Goal: Task Accomplishment & Management: Manage account settings

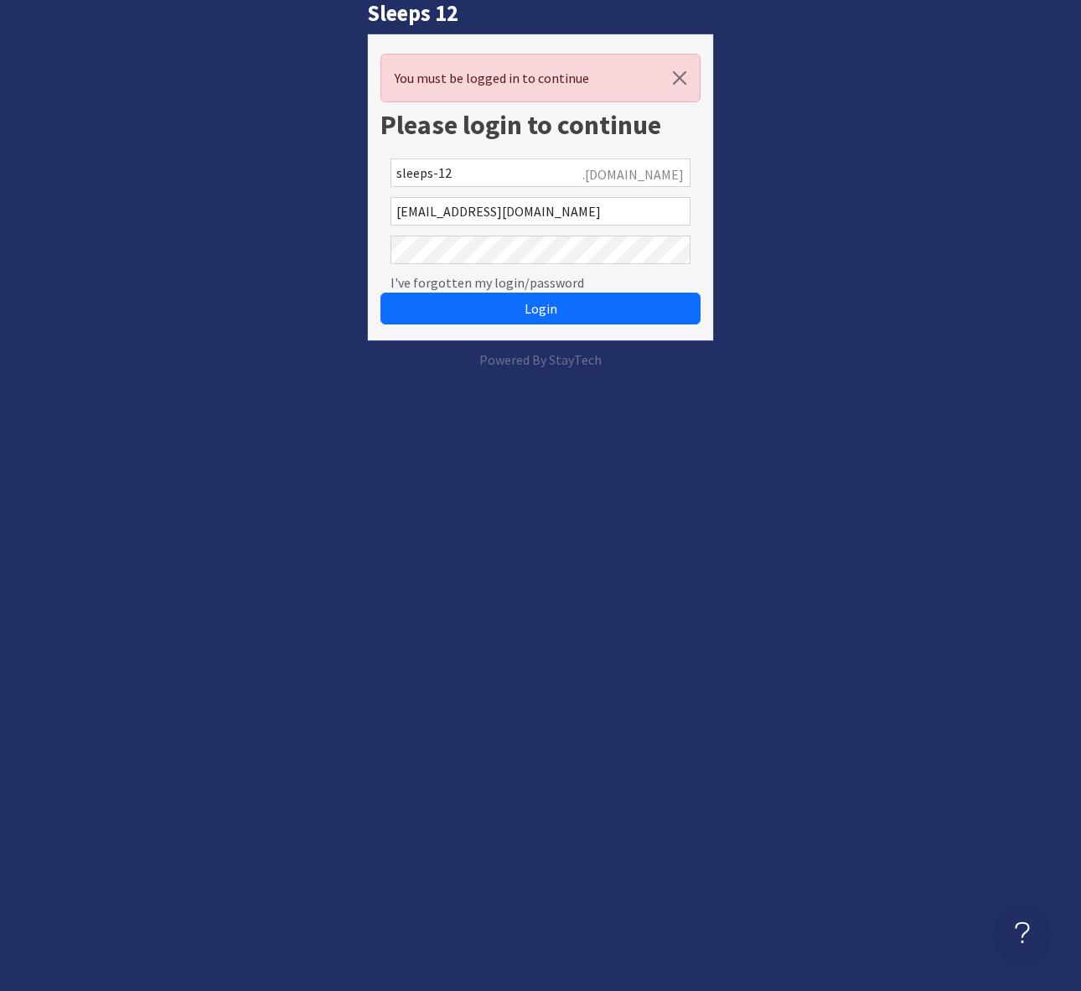
click at [868, 235] on div "Sleeps 12 You must be logged in to continue Please login to continue sleeps-12 …" at bounding box center [540, 185] width 1101 height 370
click at [544, 312] on span "Login" at bounding box center [541, 308] width 33 height 17
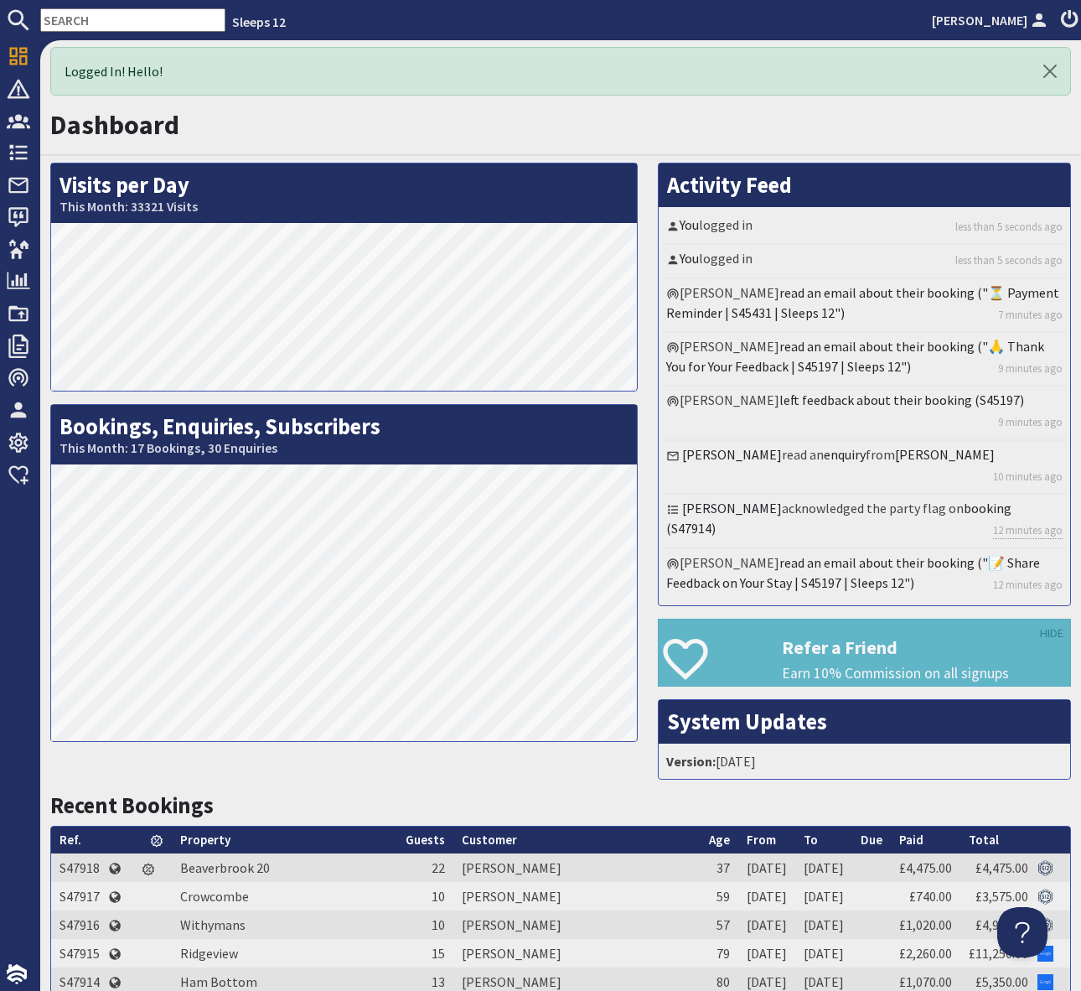
click at [522, 111] on h1 "Dashboard" at bounding box center [560, 125] width 1021 height 32
click at [95, 19] on input "text" at bounding box center [132, 19] width 185 height 23
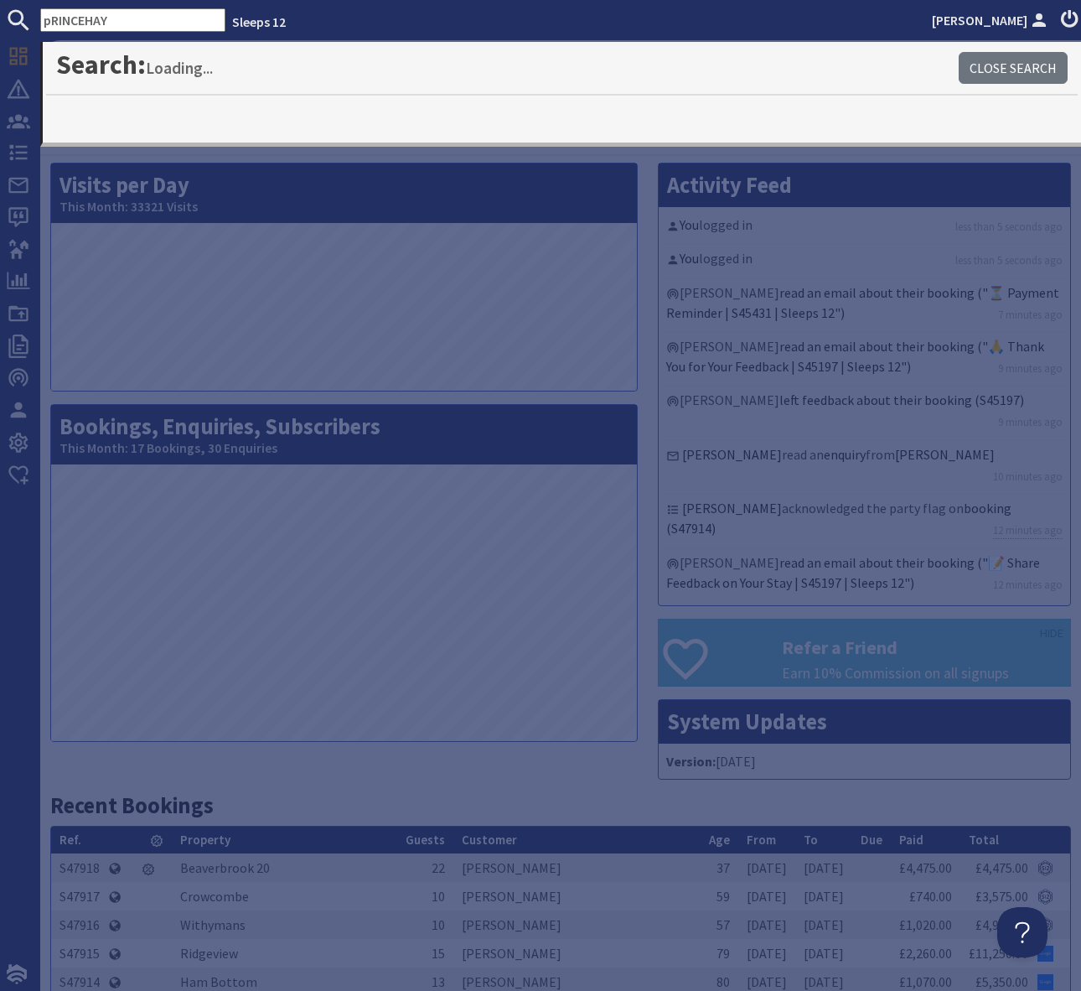
type input "pRINCEHAY"
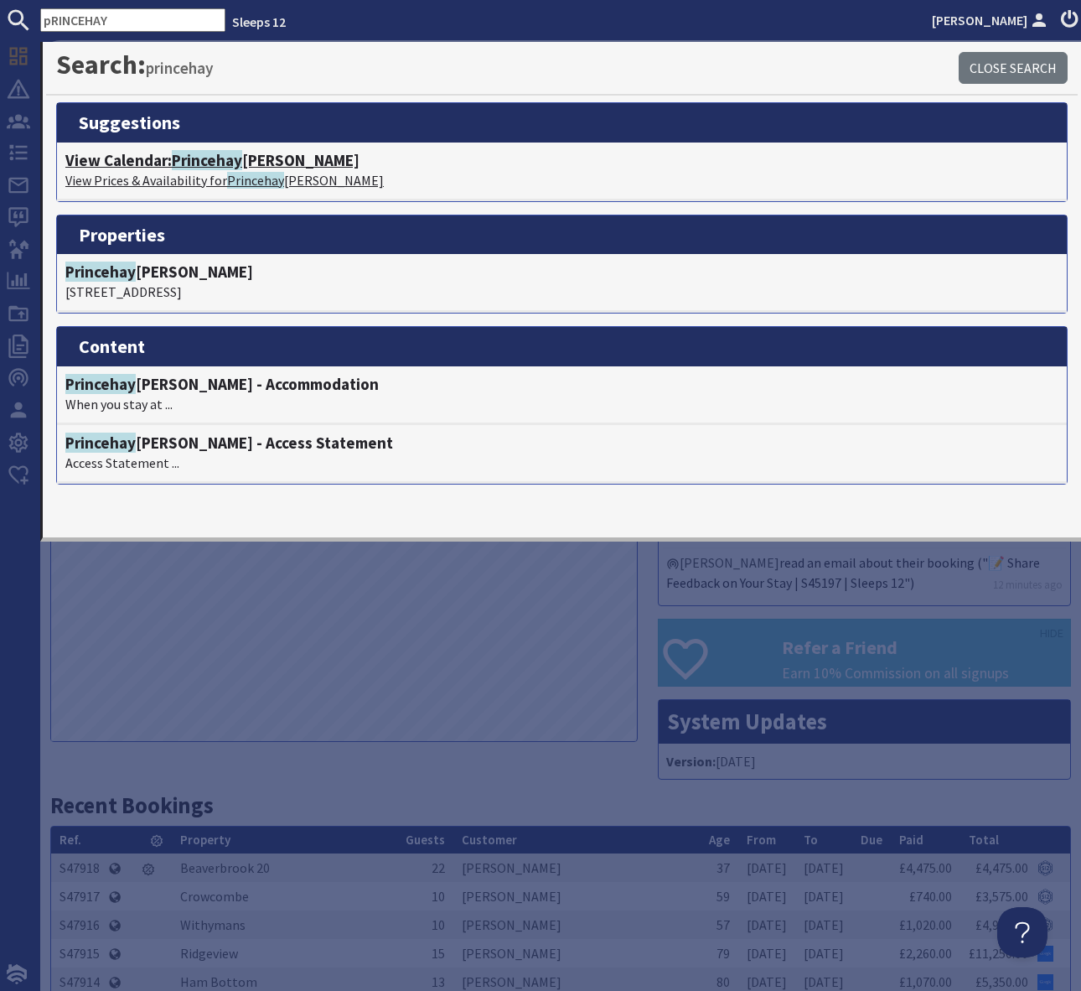
click at [226, 161] on span "Princehay" at bounding box center [207, 160] width 70 height 20
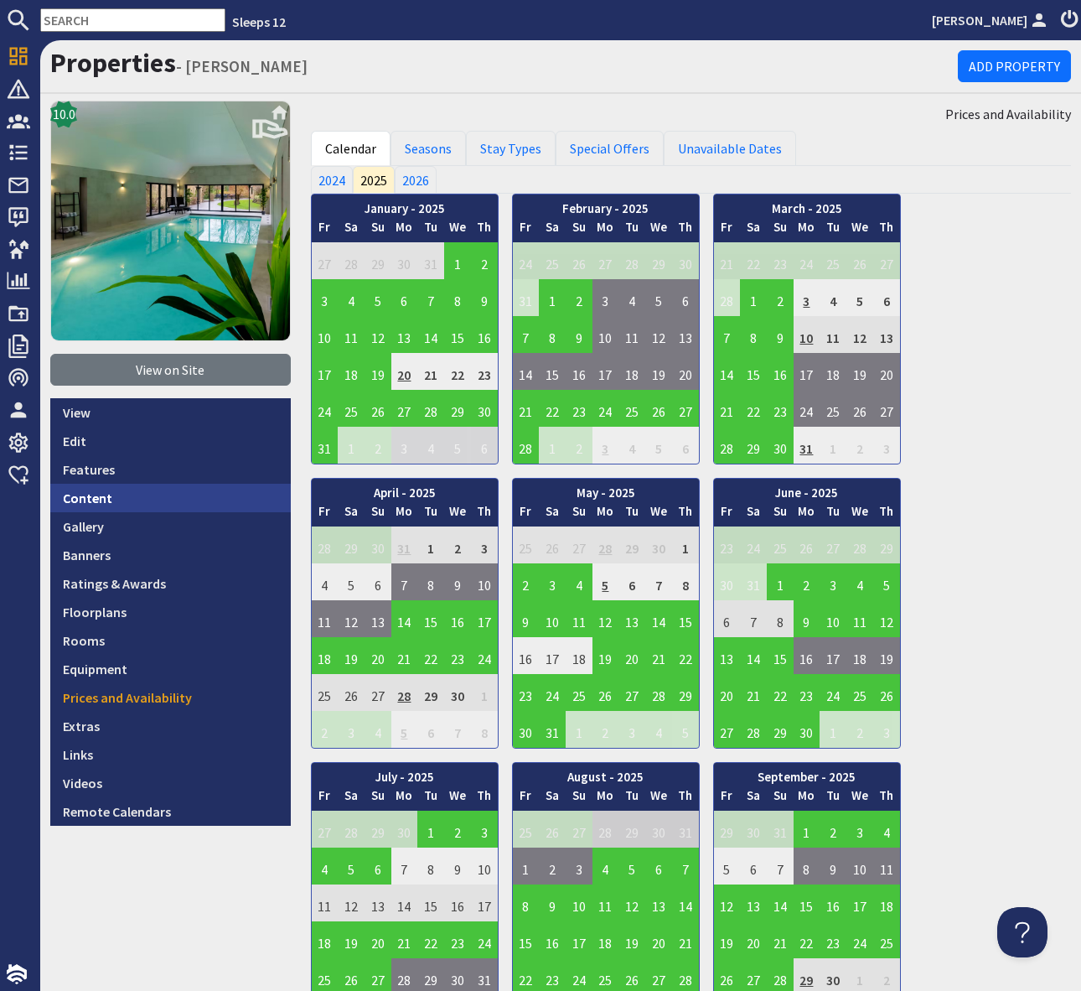
click at [121, 489] on link "Content" at bounding box center [170, 498] width 241 height 28
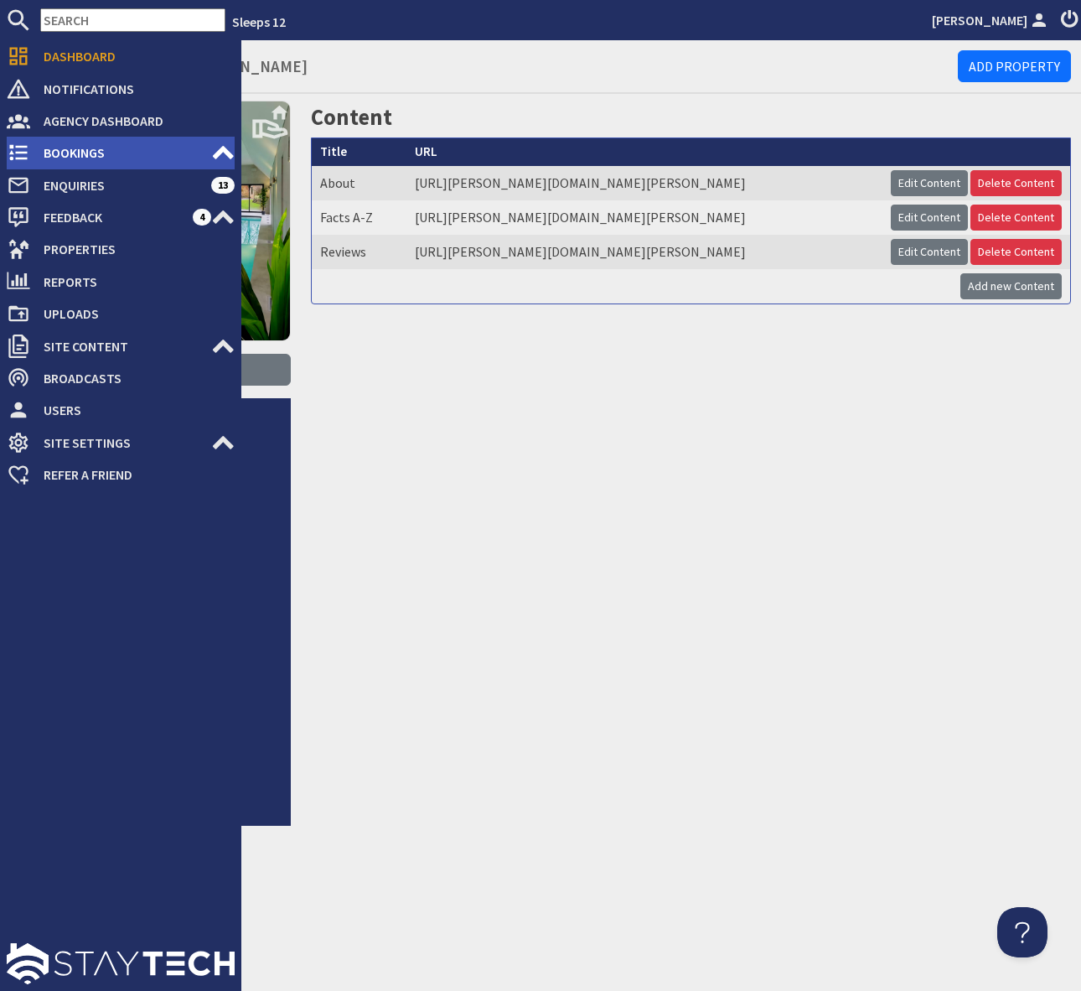
click at [109, 150] on span "Bookings" at bounding box center [120, 152] width 181 height 27
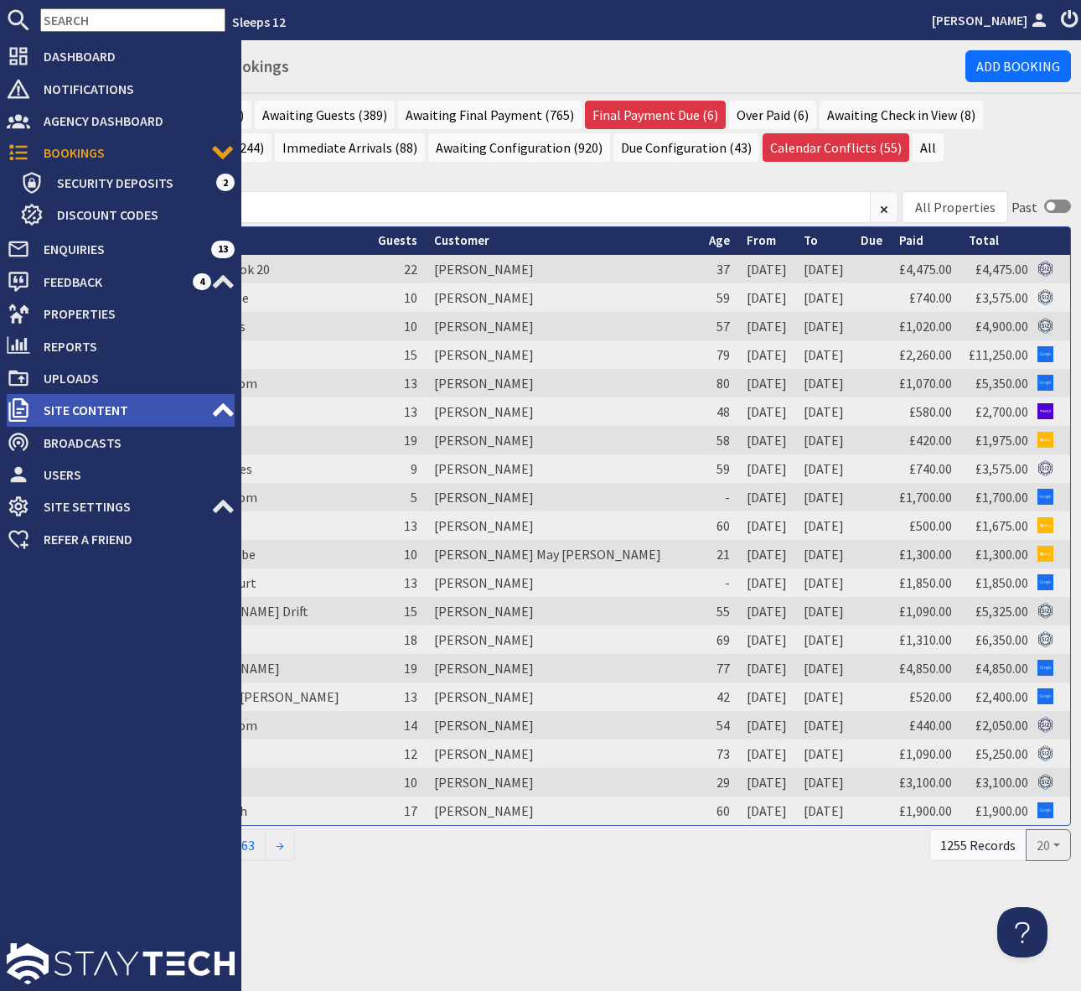
click at [122, 406] on span "Site Content" at bounding box center [120, 409] width 181 height 27
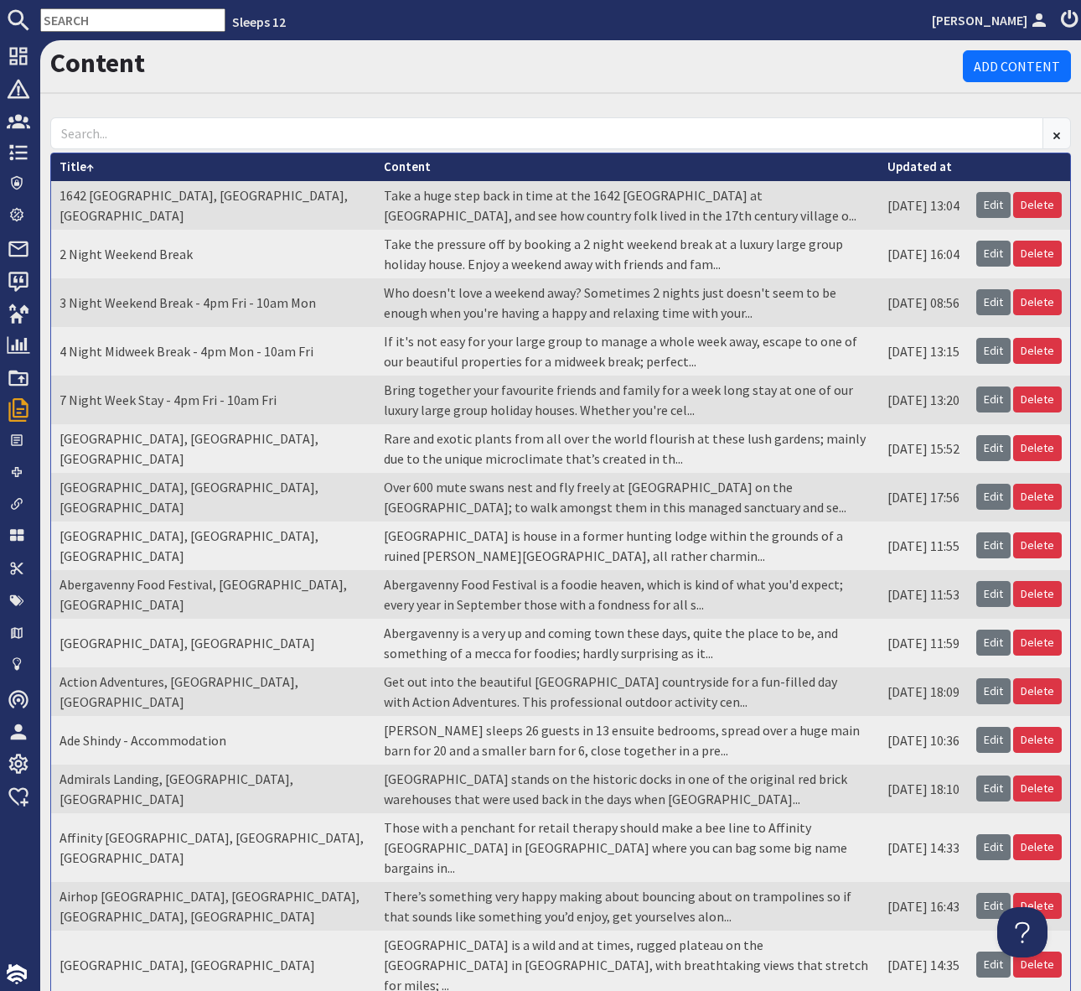
click at [65, 18] on input "text" at bounding box center [132, 19] width 185 height 23
drag, startPoint x: 65, startPoint y: 18, endPoint x: 101, endPoint y: 7, distance: 37.9
click at [67, 17] on input "text" at bounding box center [132, 19] width 185 height 23
click at [57, 17] on input "text" at bounding box center [132, 19] width 185 height 23
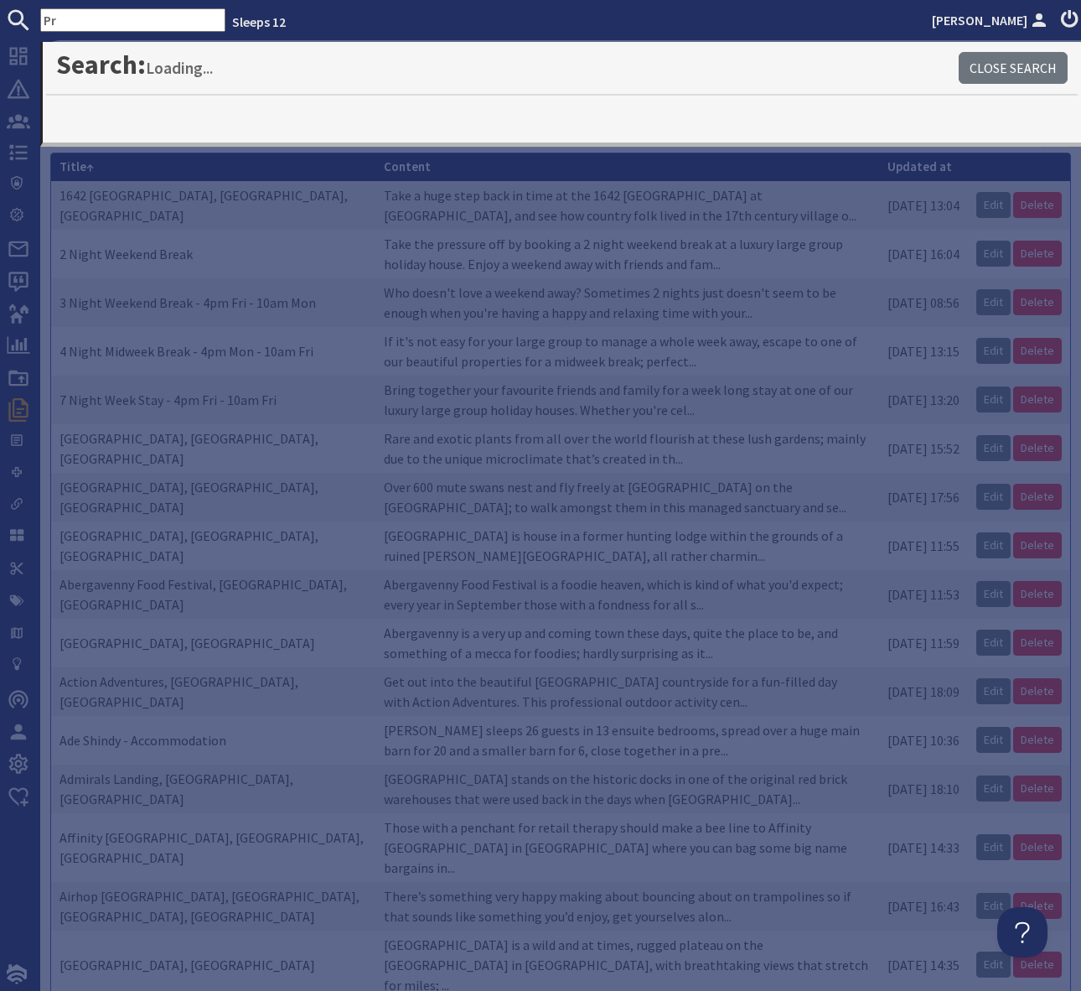
type input "P"
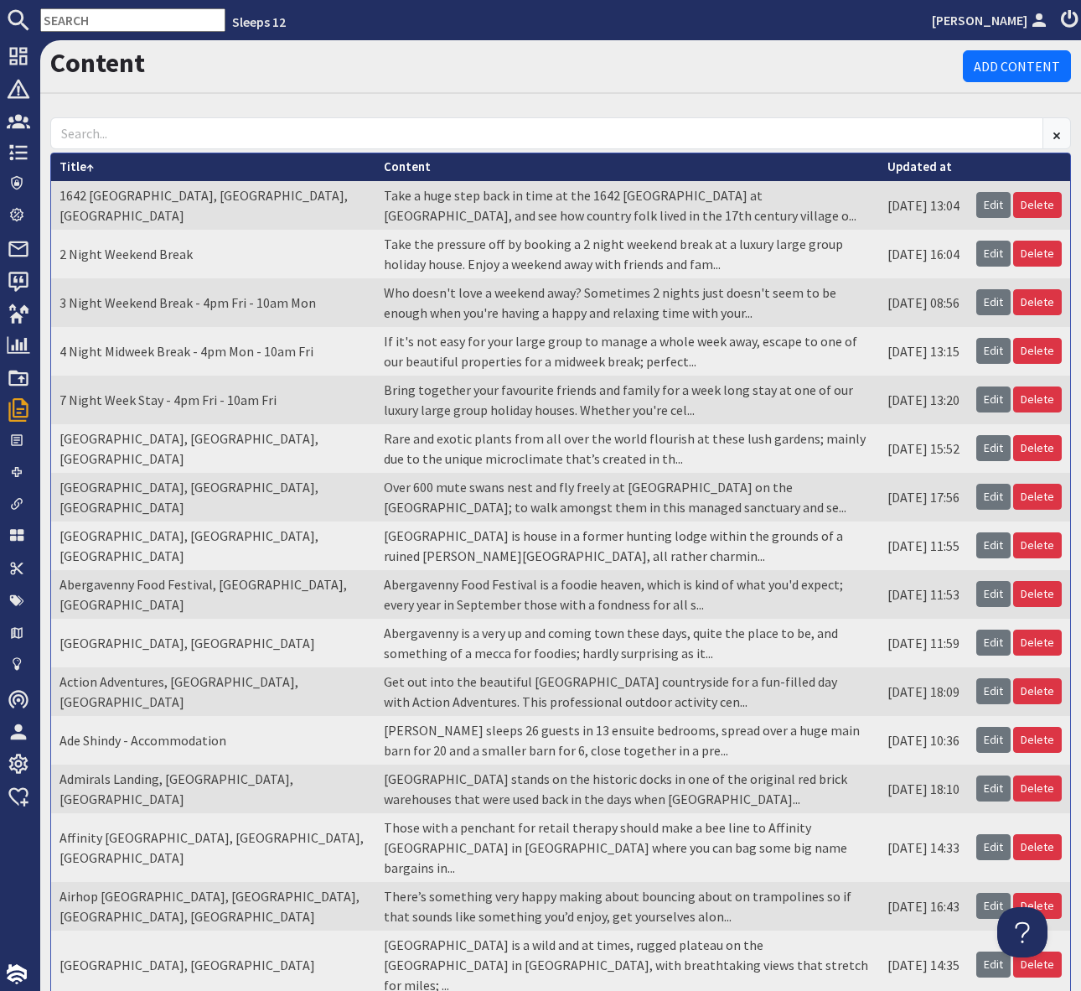
click at [114, 13] on input "text" at bounding box center [132, 19] width 185 height 23
click at [102, 23] on input "text" at bounding box center [132, 19] width 185 height 23
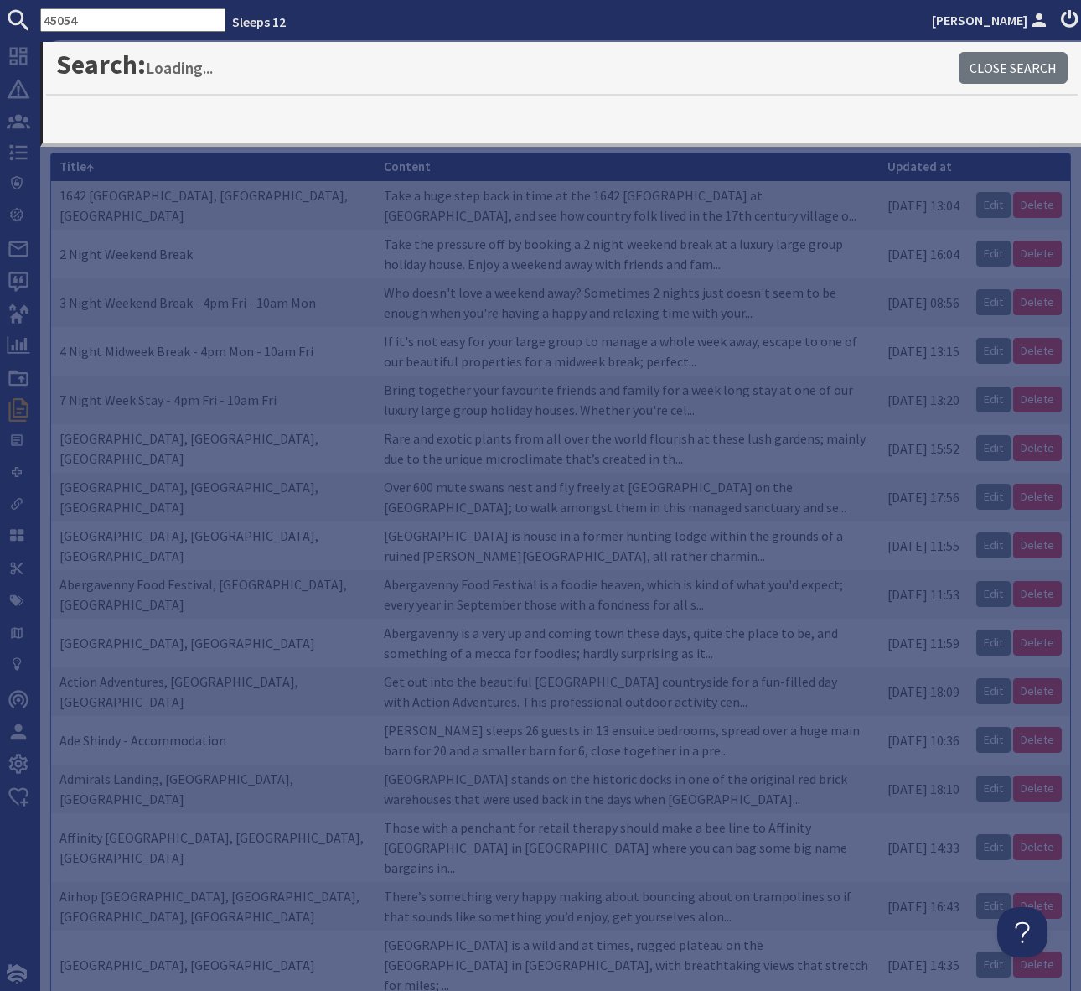
type input "45054"
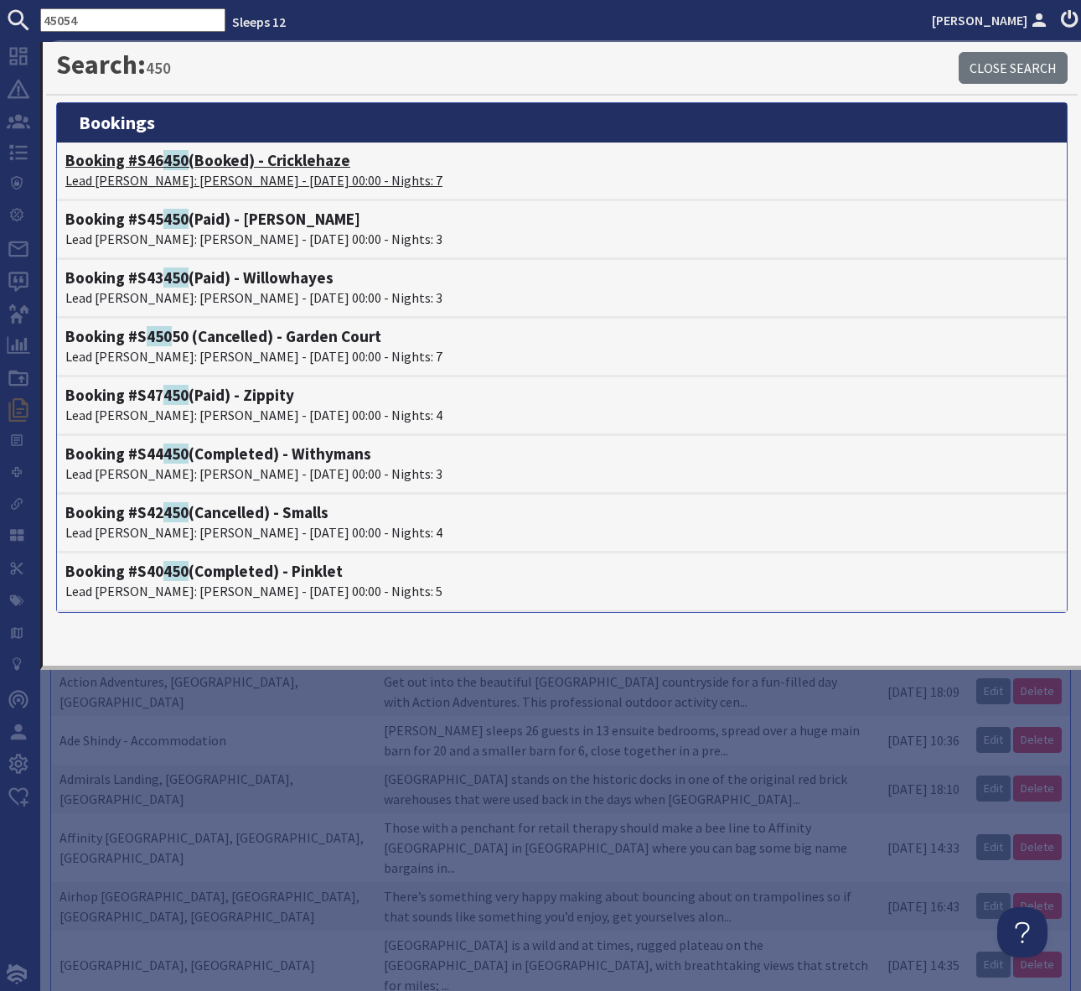
click at [294, 163] on h4 "Booking #S46 450 (Booked) - Cricklehaze" at bounding box center [561, 160] width 993 height 19
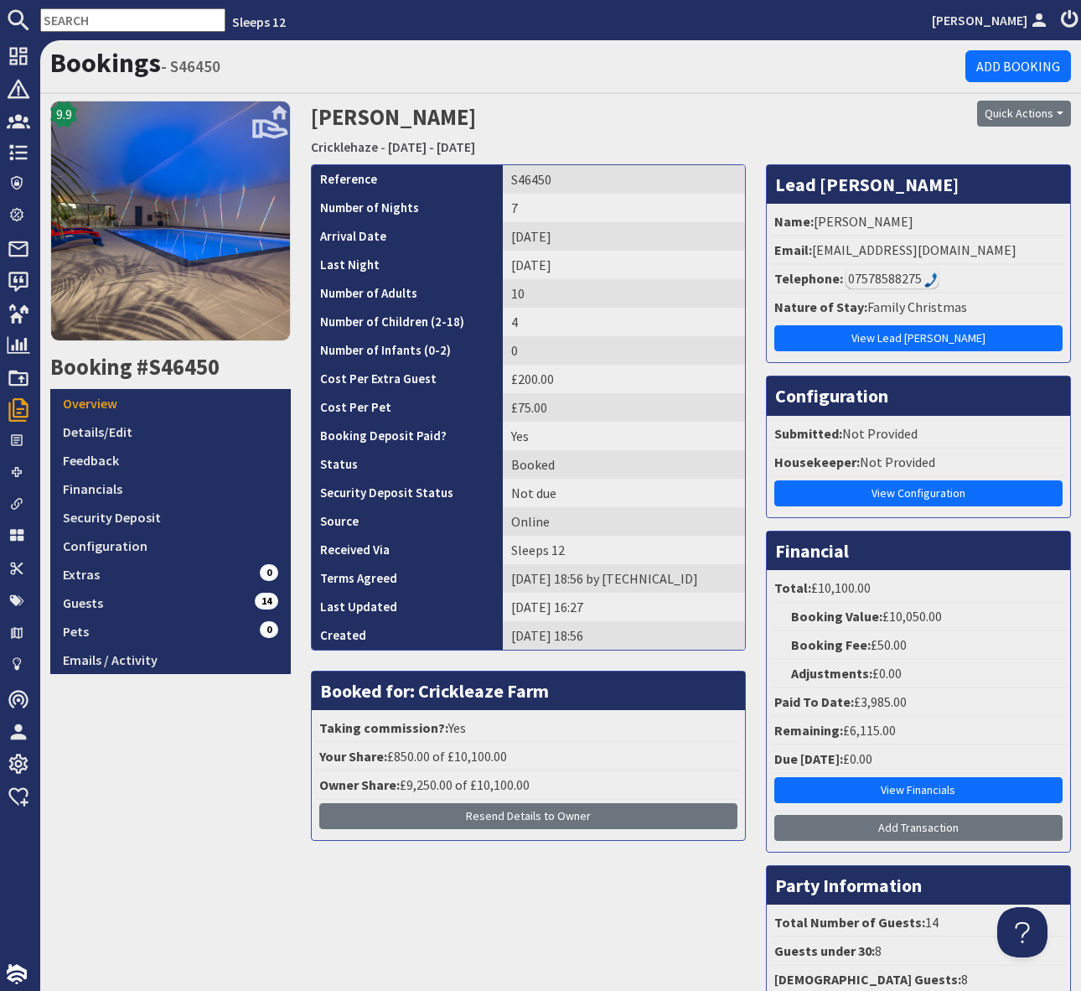
click at [82, 22] on input "text" at bounding box center [132, 19] width 185 height 23
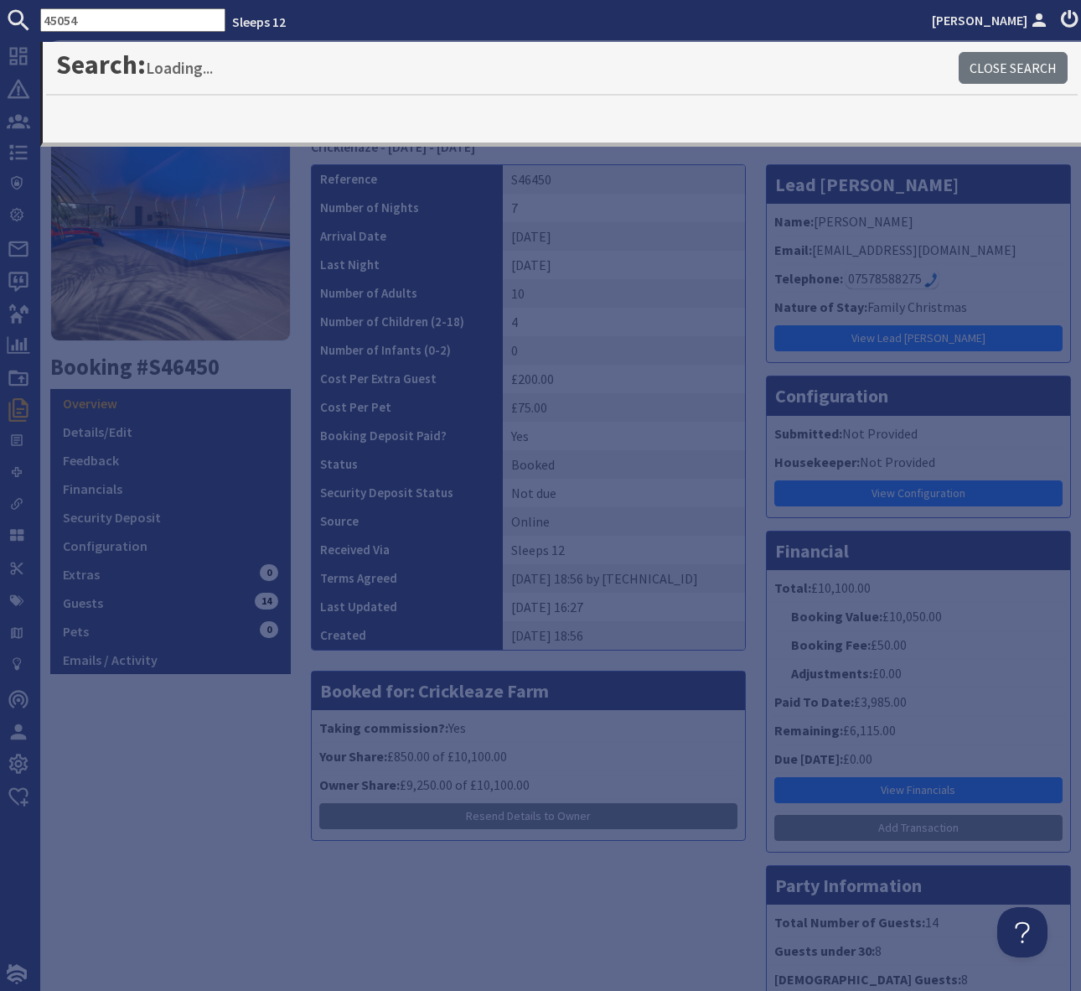
type input "45054"
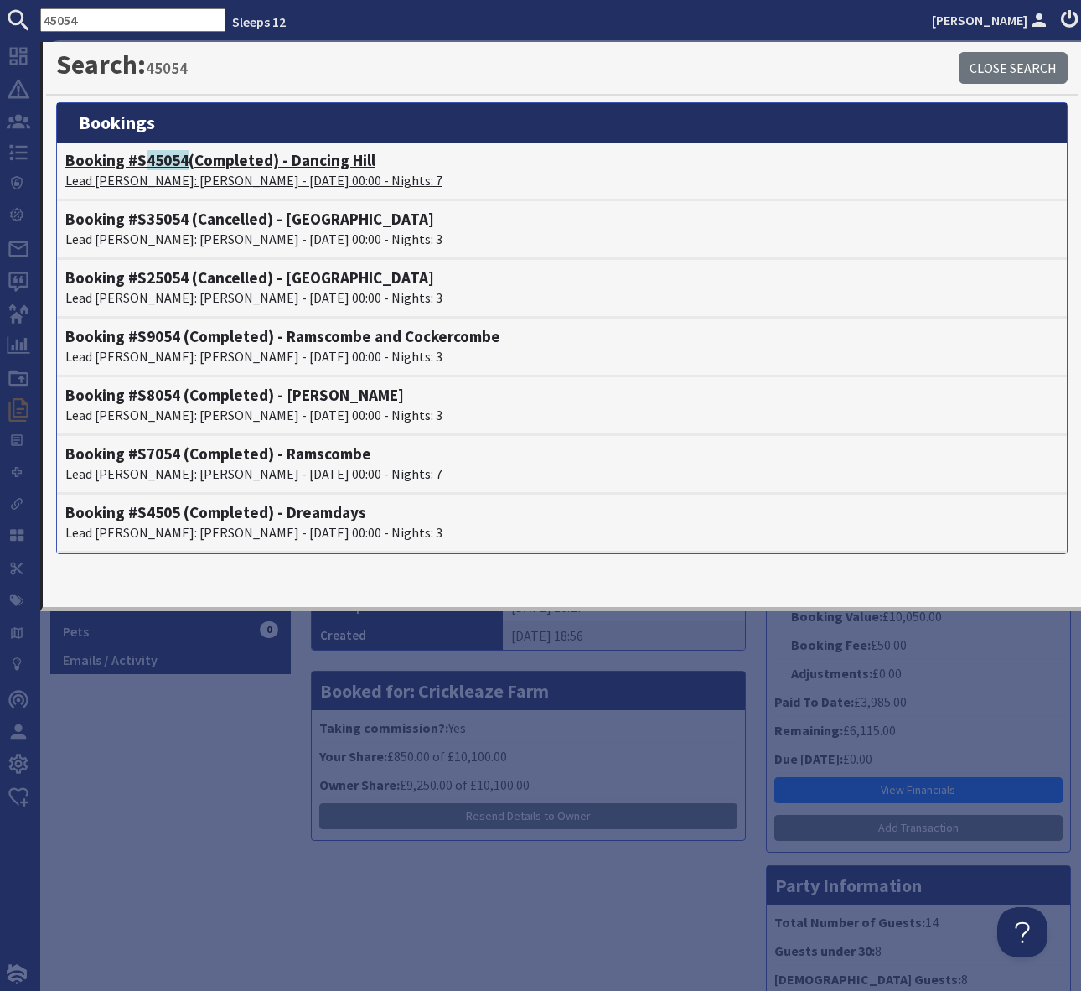
click at [318, 162] on h4 "Booking #S 45054 (Completed) - Dancing Hill" at bounding box center [561, 160] width 993 height 19
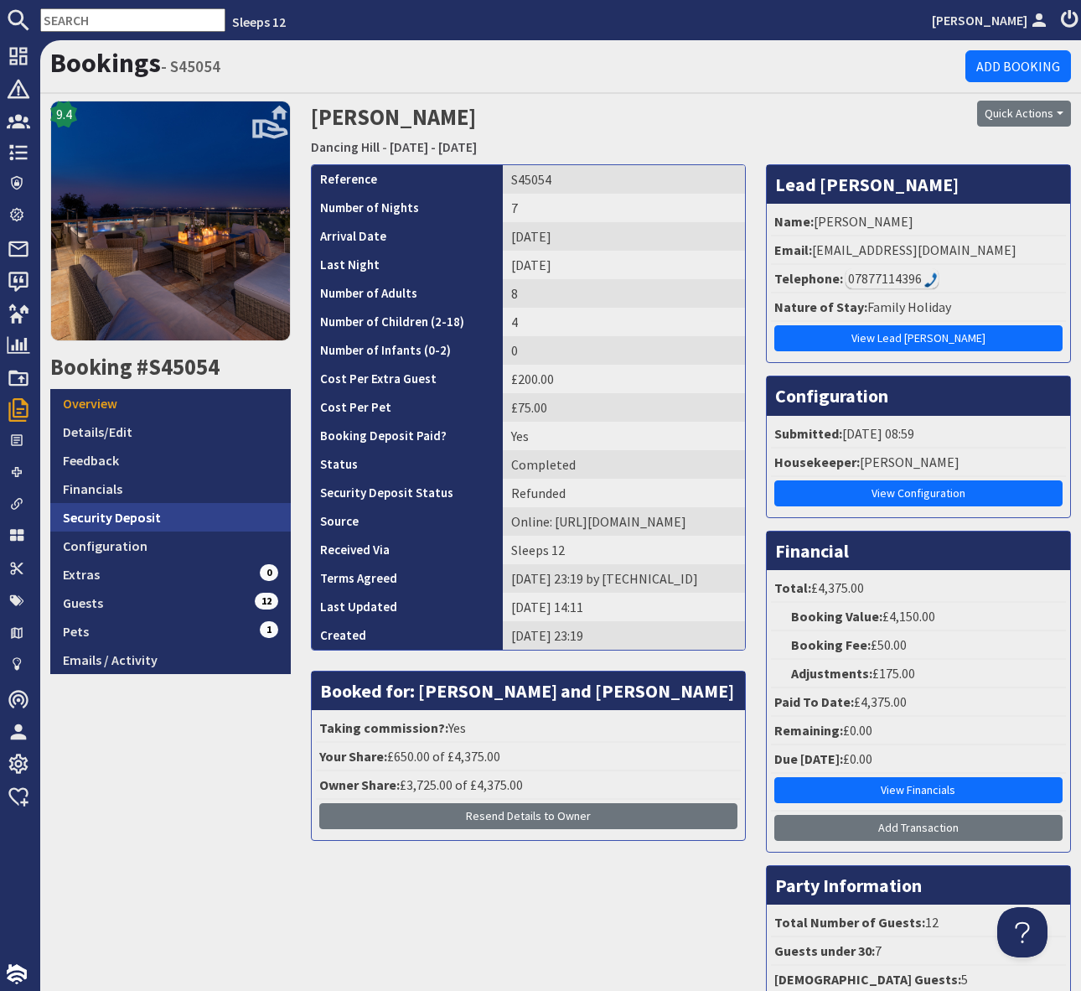
click at [153, 516] on link "Security Deposit" at bounding box center [170, 517] width 241 height 28
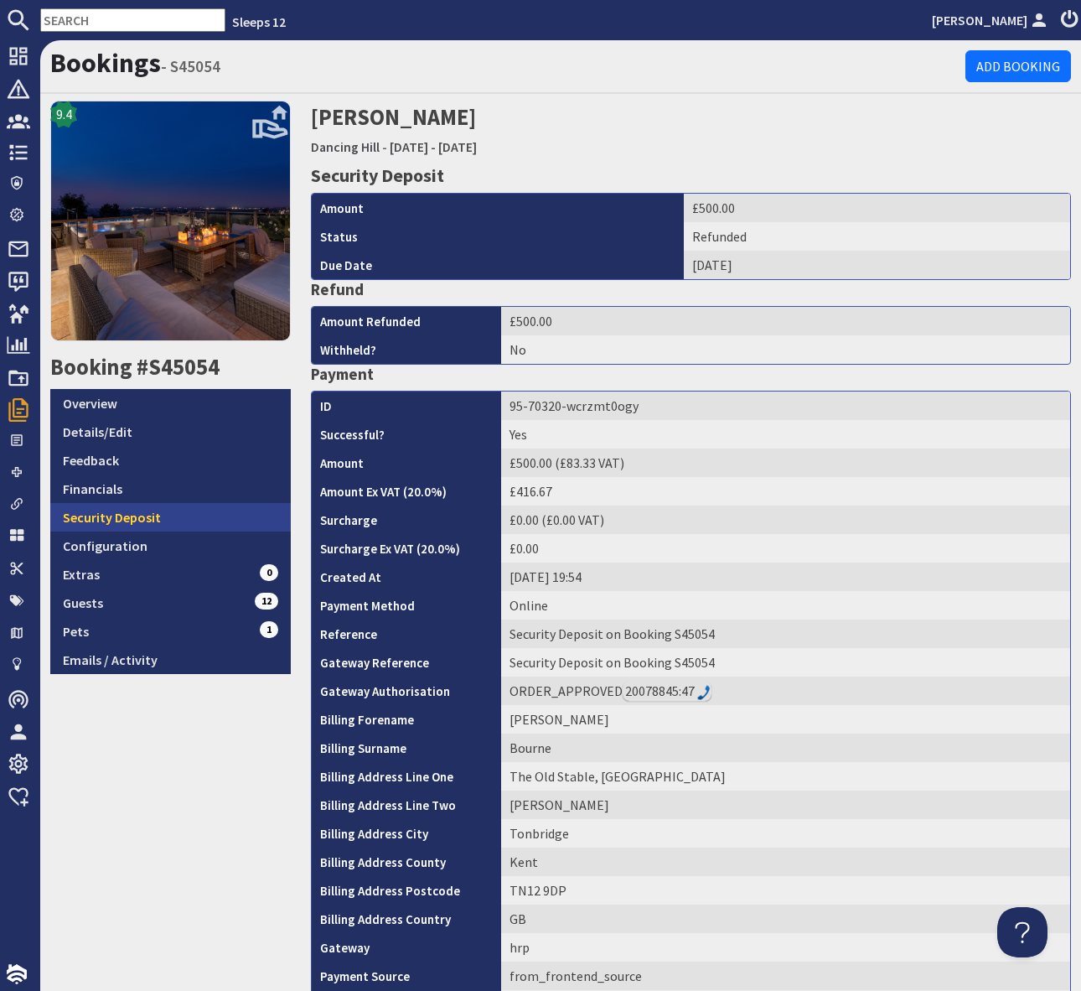
click at [152, 512] on link "Security Deposit" at bounding box center [170, 517] width 241 height 28
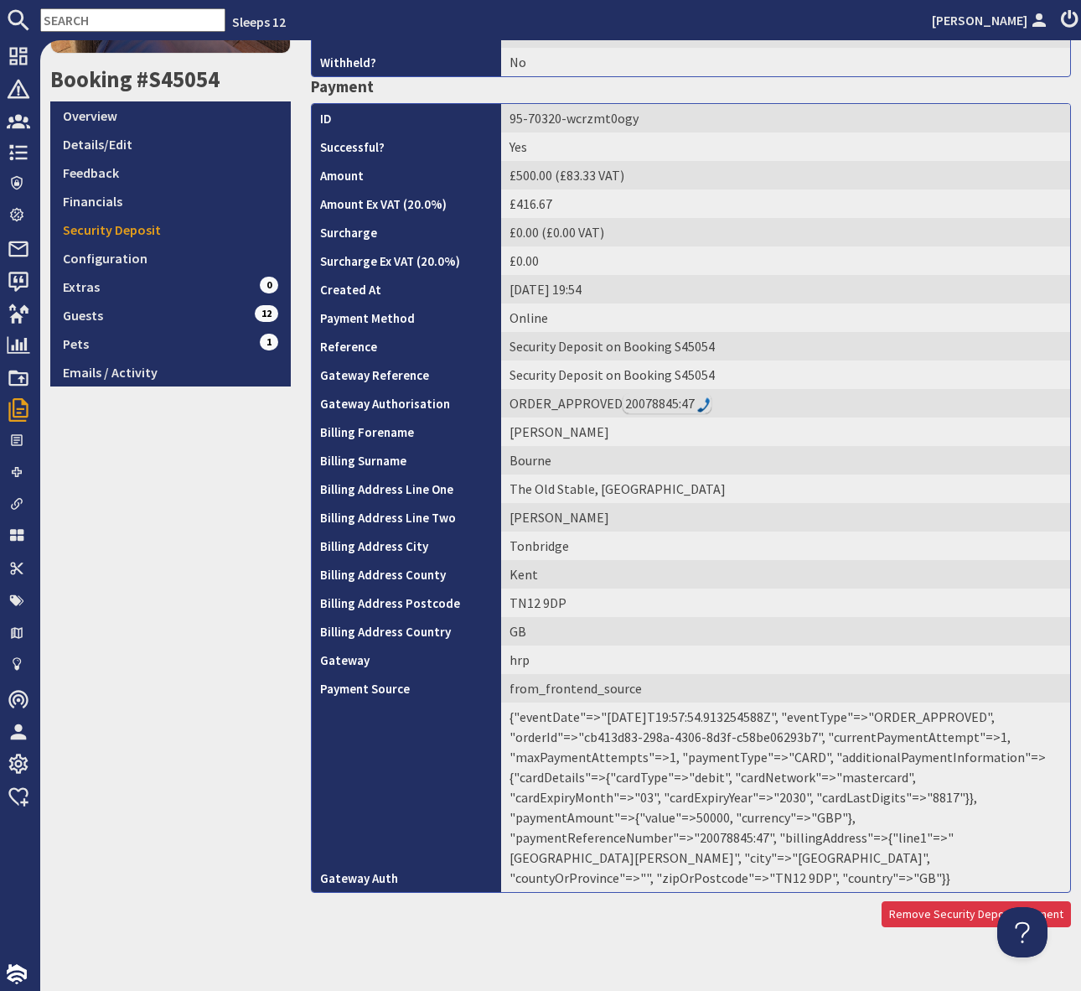
click at [836, 820] on td "{"eventDate"=>"2025-08-07T19:57:54.913254588Z", "eventType"=>"ORDER_APPROVED", …" at bounding box center [785, 796] width 569 height 189
copy td "20078845"
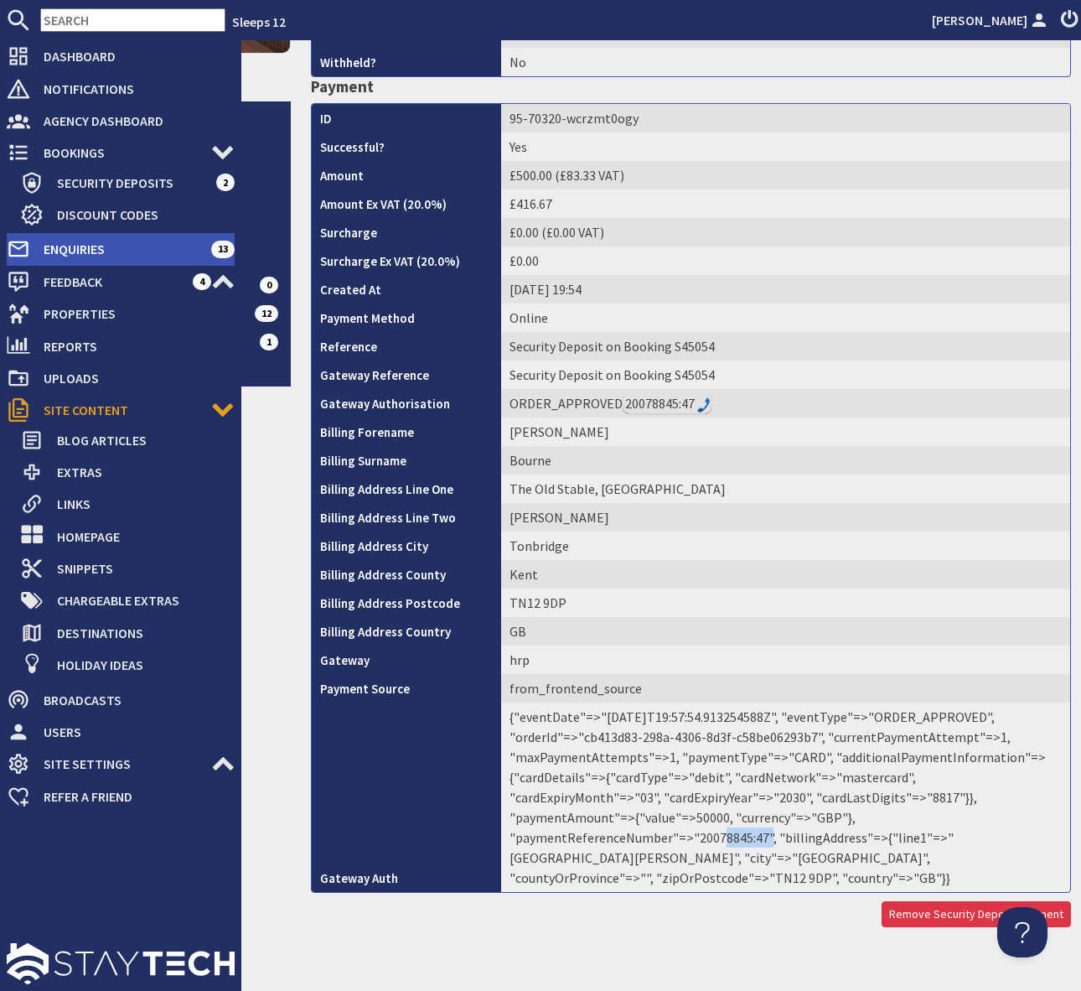
drag, startPoint x: 167, startPoint y: 247, endPoint x: 178, endPoint y: 247, distance: 10.9
click at [166, 248] on span "Enquiries" at bounding box center [120, 248] width 181 height 27
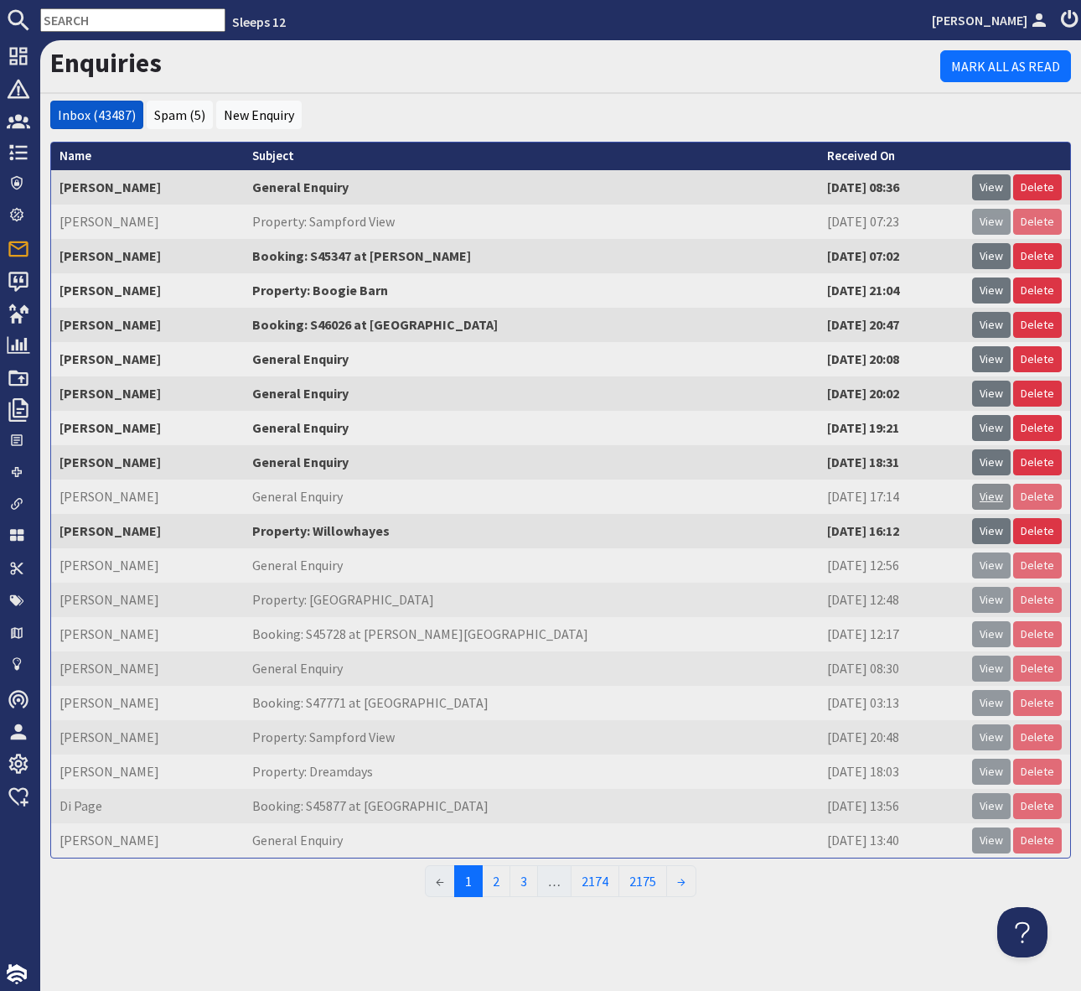
click at [987, 493] on link "View" at bounding box center [991, 497] width 39 height 26
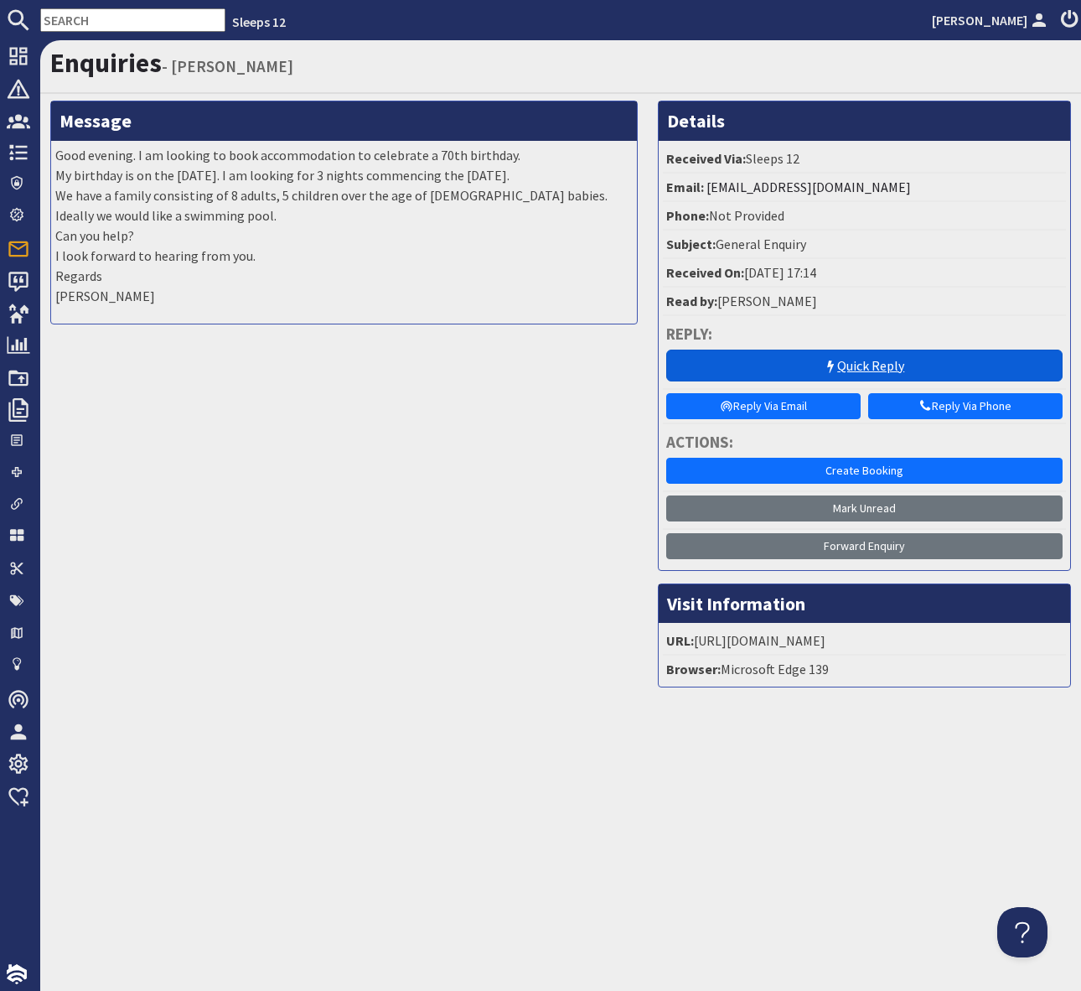
click at [841, 367] on link "Quick Reply" at bounding box center [864, 365] width 397 height 32
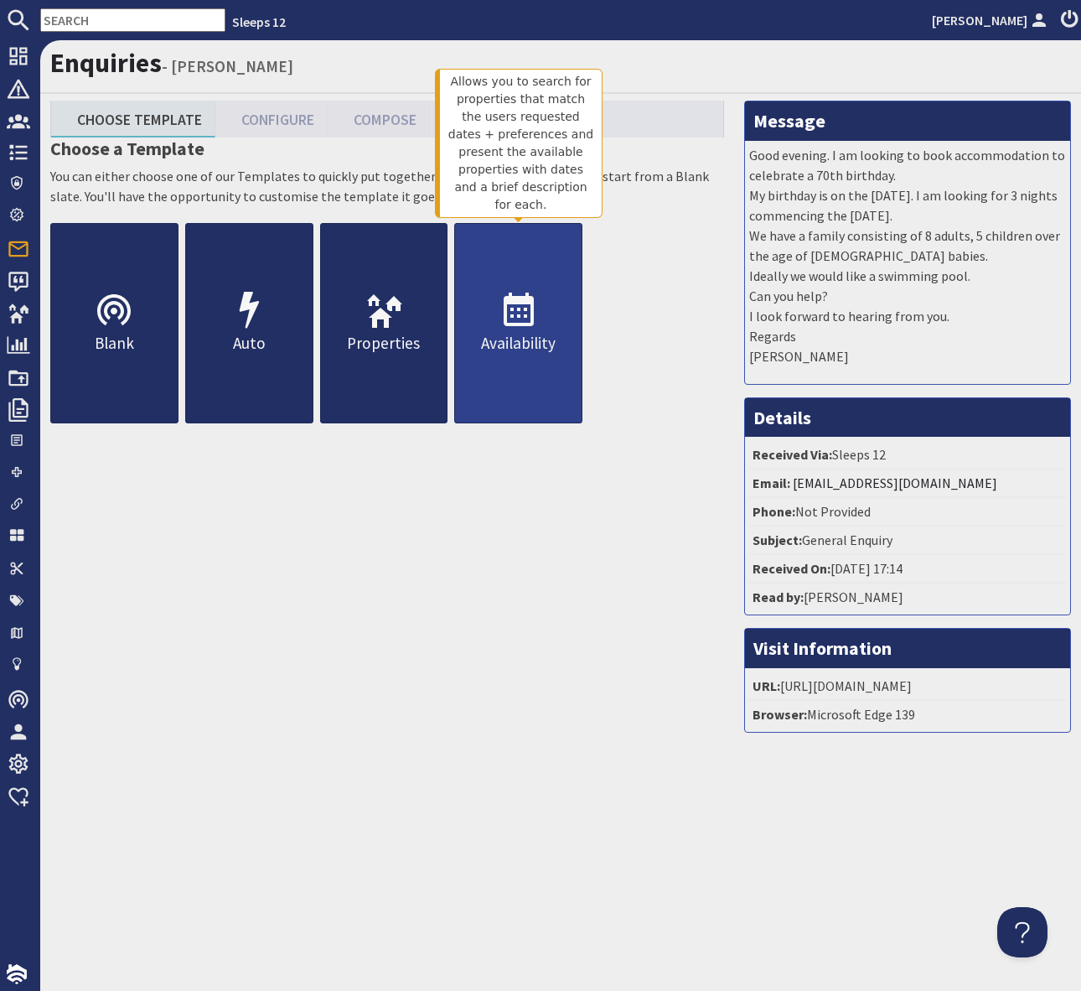
click at [517, 323] on icon at bounding box center [519, 311] width 40 height 40
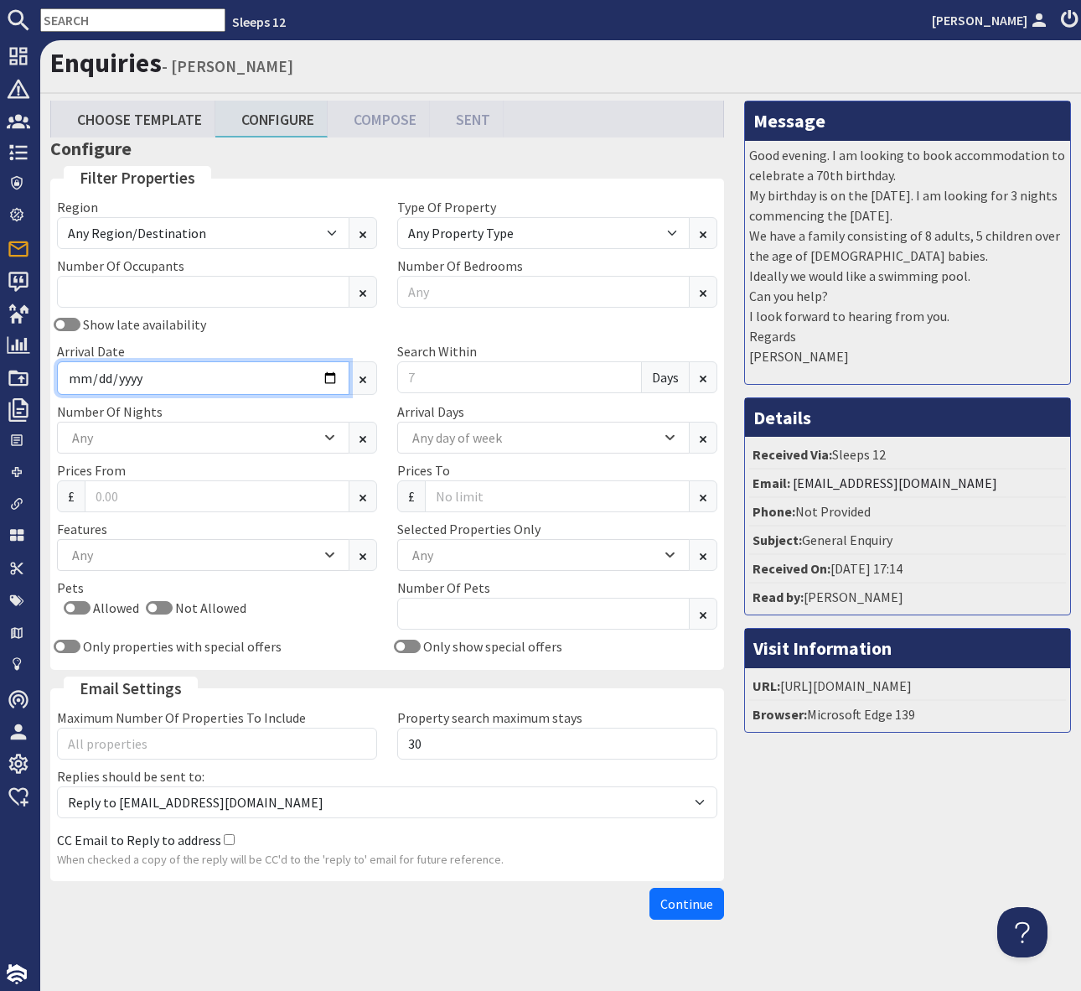
click at [328, 380] on input "Arrival Date" at bounding box center [203, 378] width 292 height 34
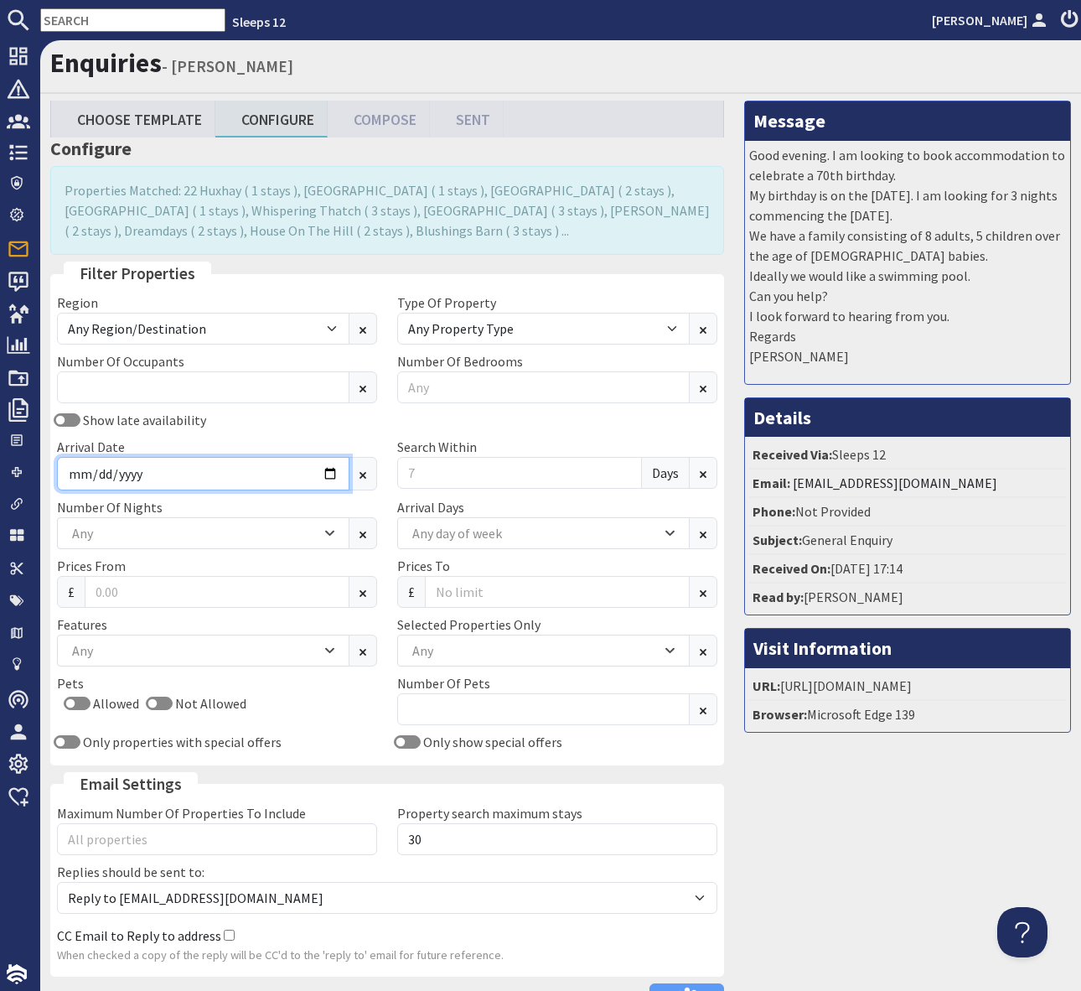
type input "2026-01-02"
click at [475, 488] on input "Search Within" at bounding box center [519, 473] width 245 height 32
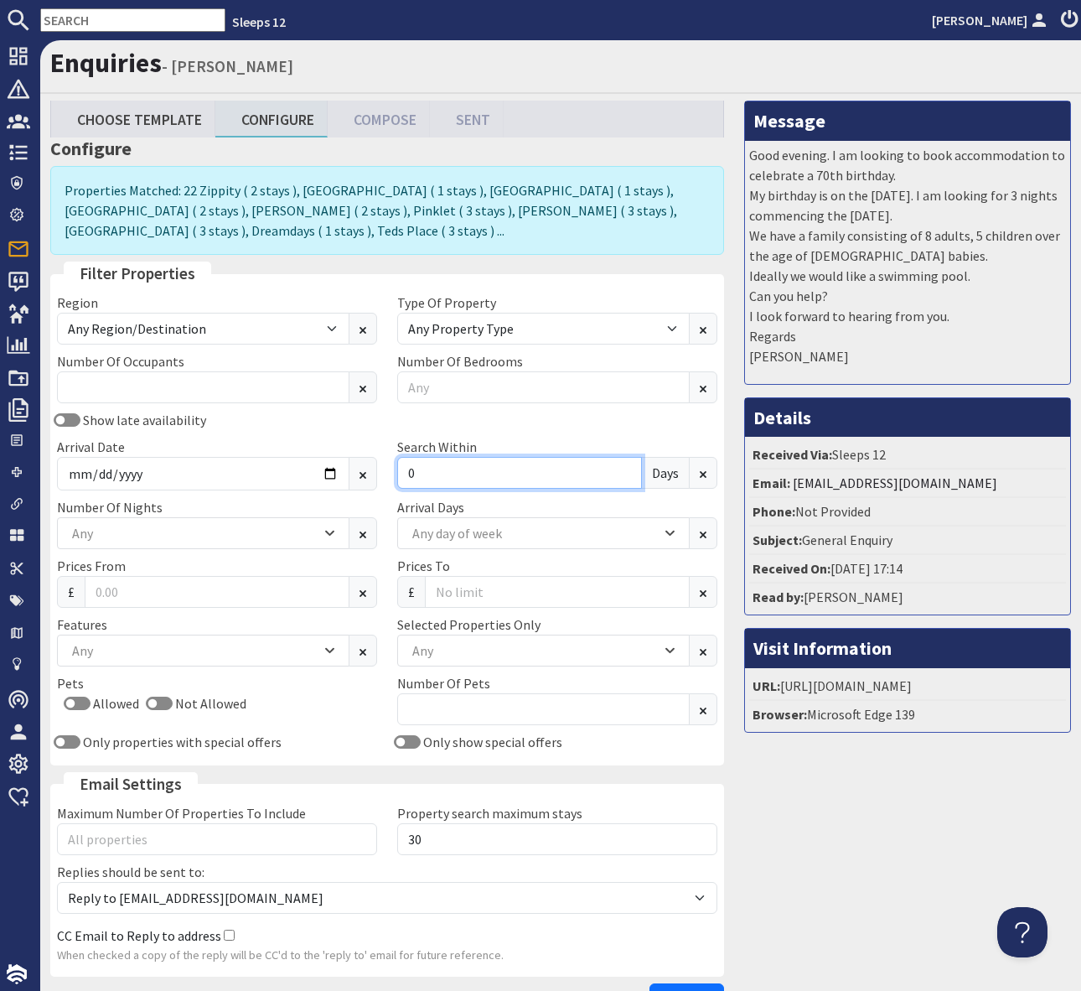
type input "0"
click at [463, 641] on div "Any" at bounding box center [534, 650] width 253 height 18
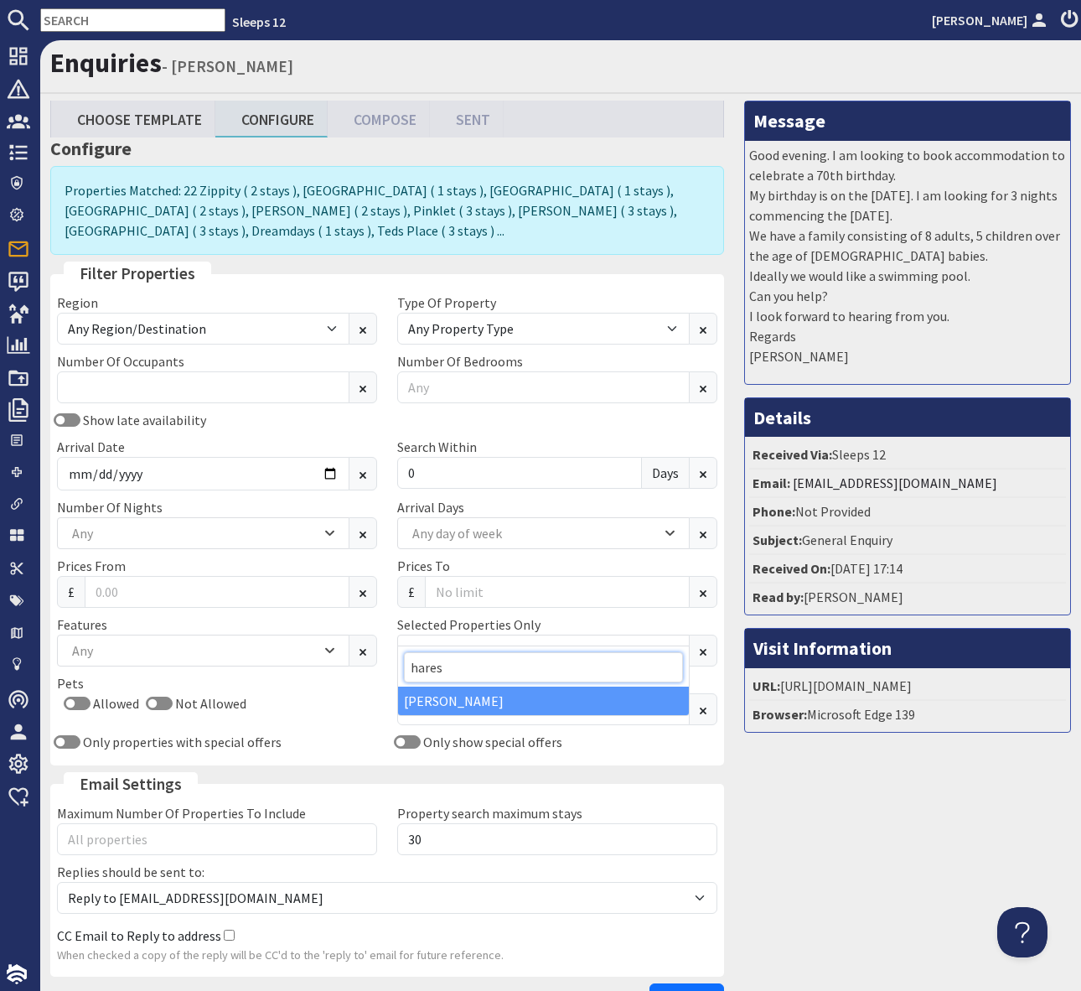
type input "hares"
click at [479, 696] on div "[PERSON_NAME]" at bounding box center [543, 700] width 291 height 28
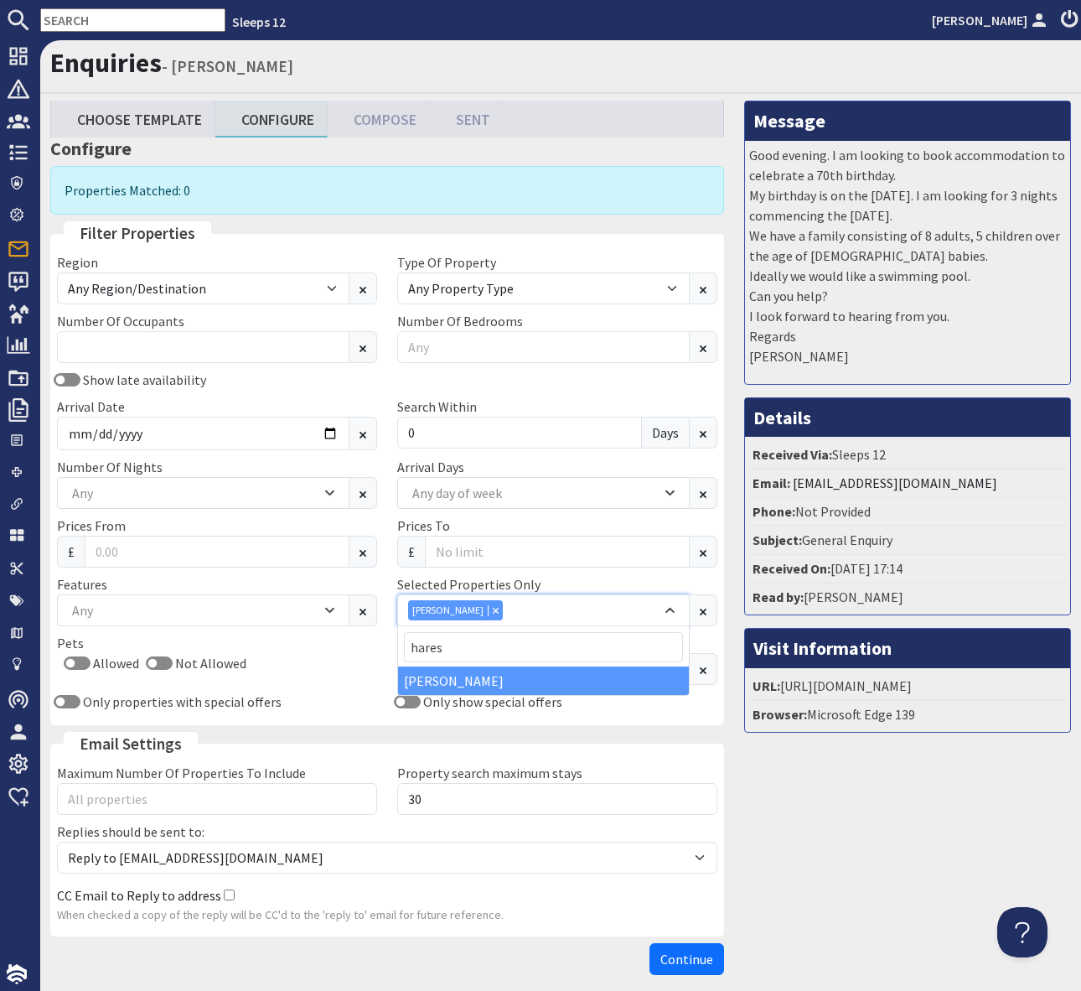
click at [493, 607] on icon "Combobox" at bounding box center [496, 610] width 6 height 6
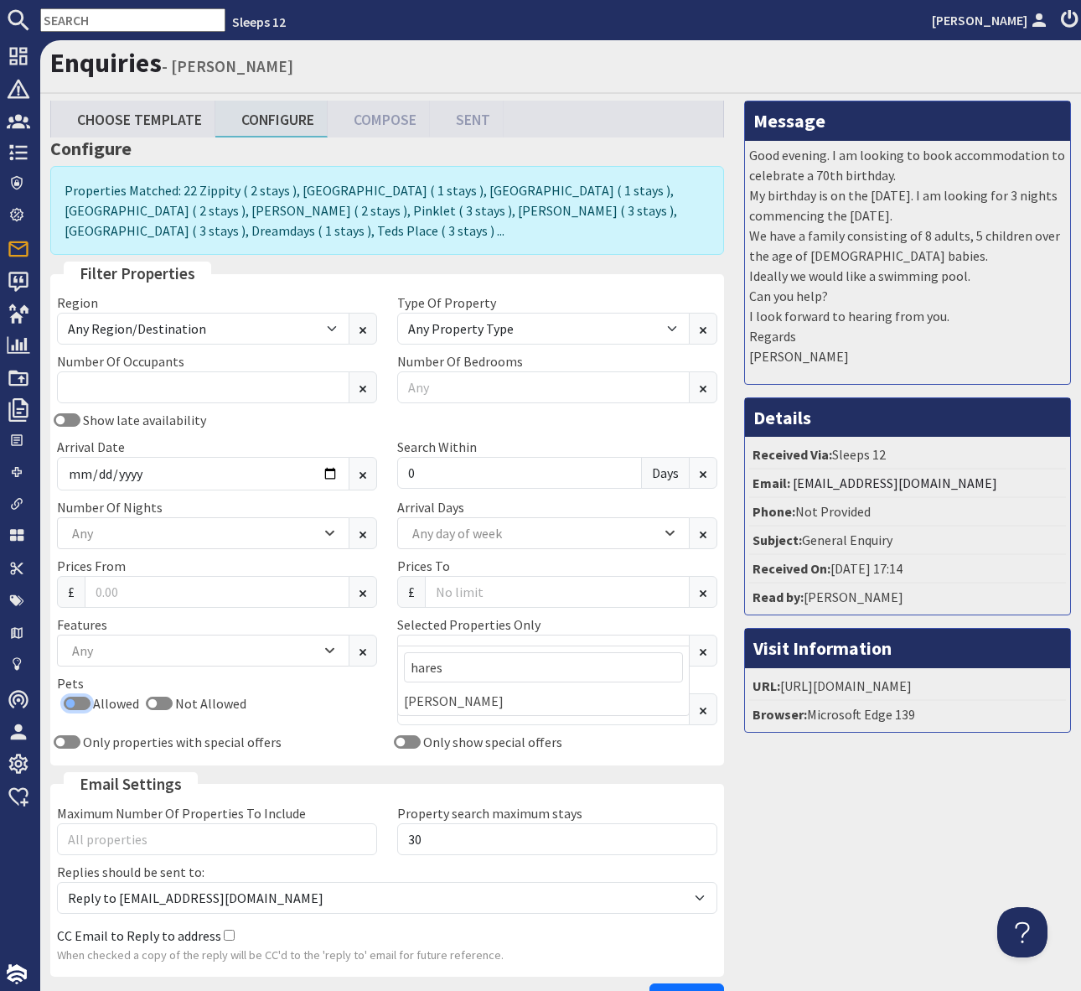
click at [68, 696] on input "Allowed" at bounding box center [77, 702] width 27 height 13
checkbox input "true"
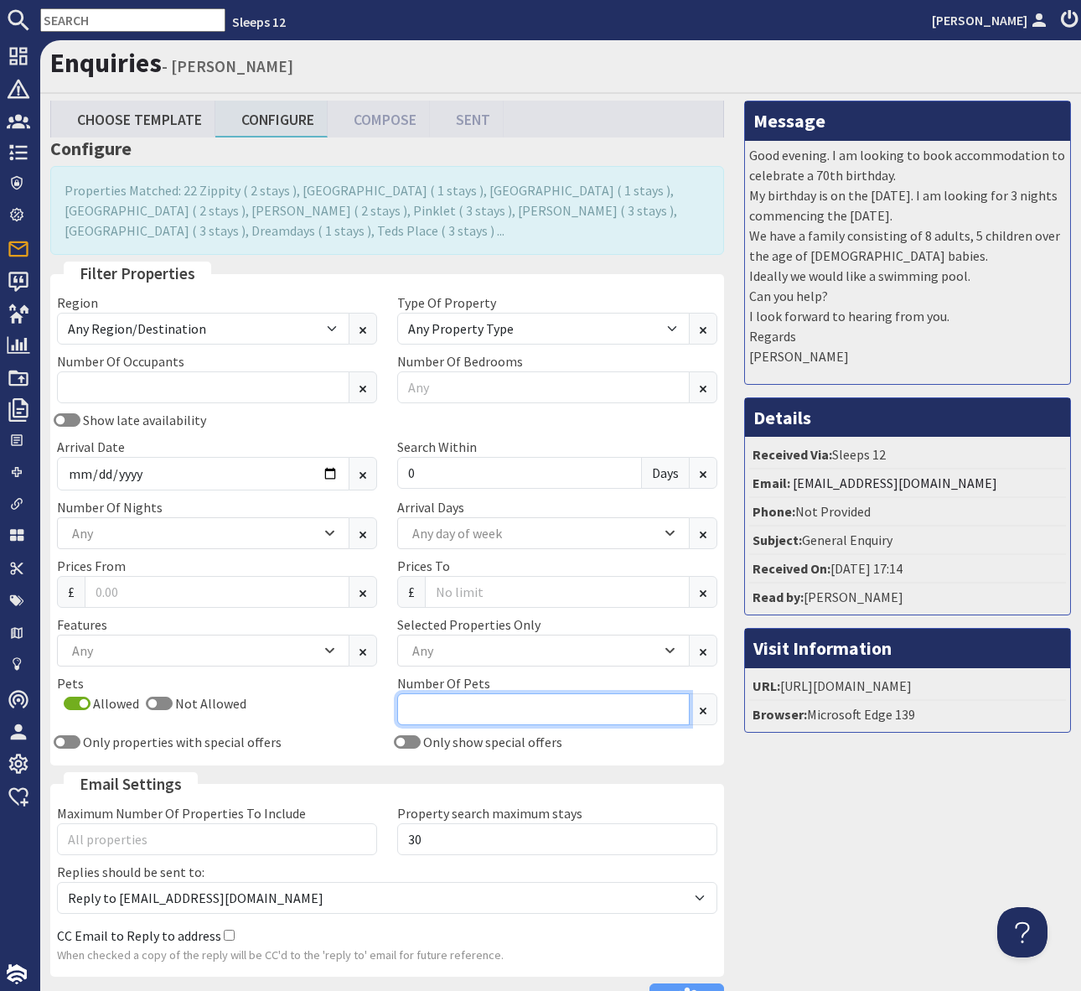
click at [427, 693] on input "Number Of Pets" at bounding box center [543, 709] width 292 height 32
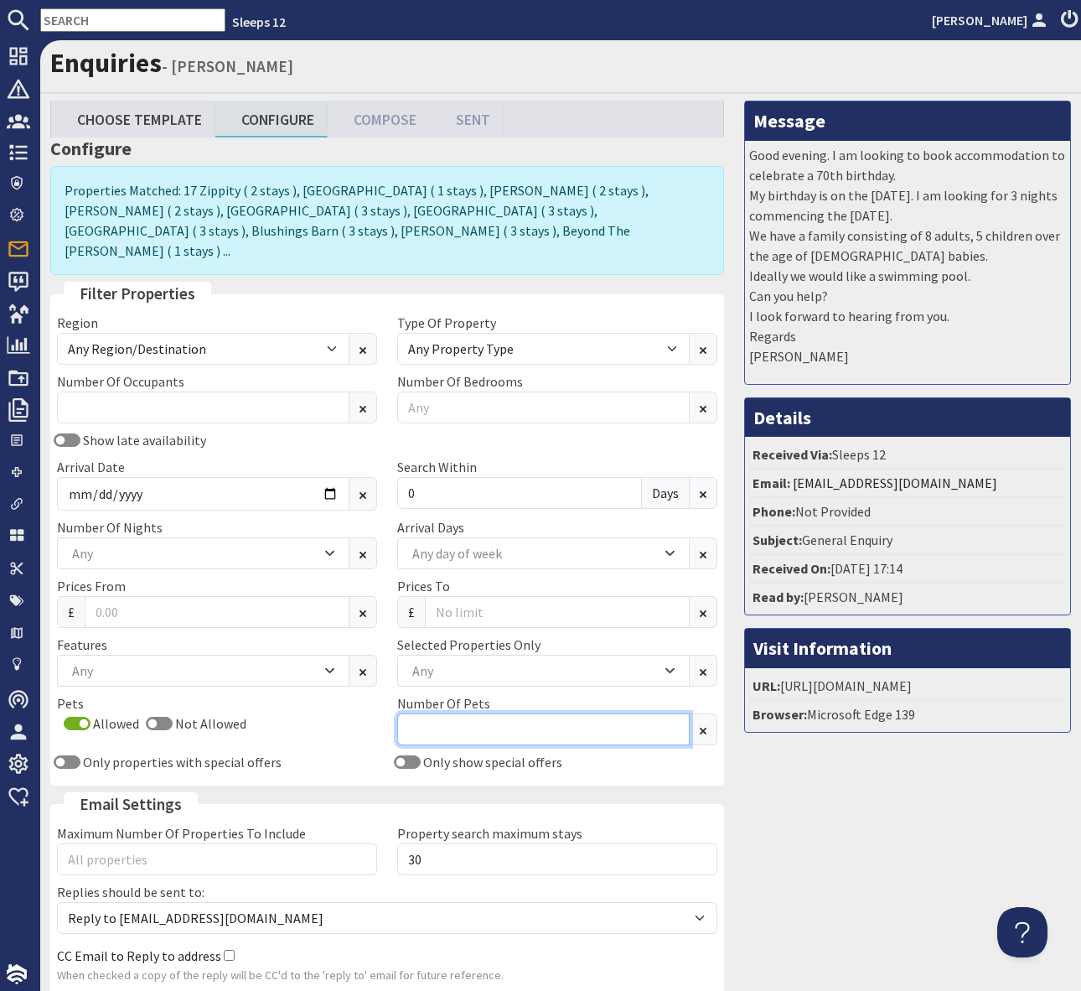
type input "2"
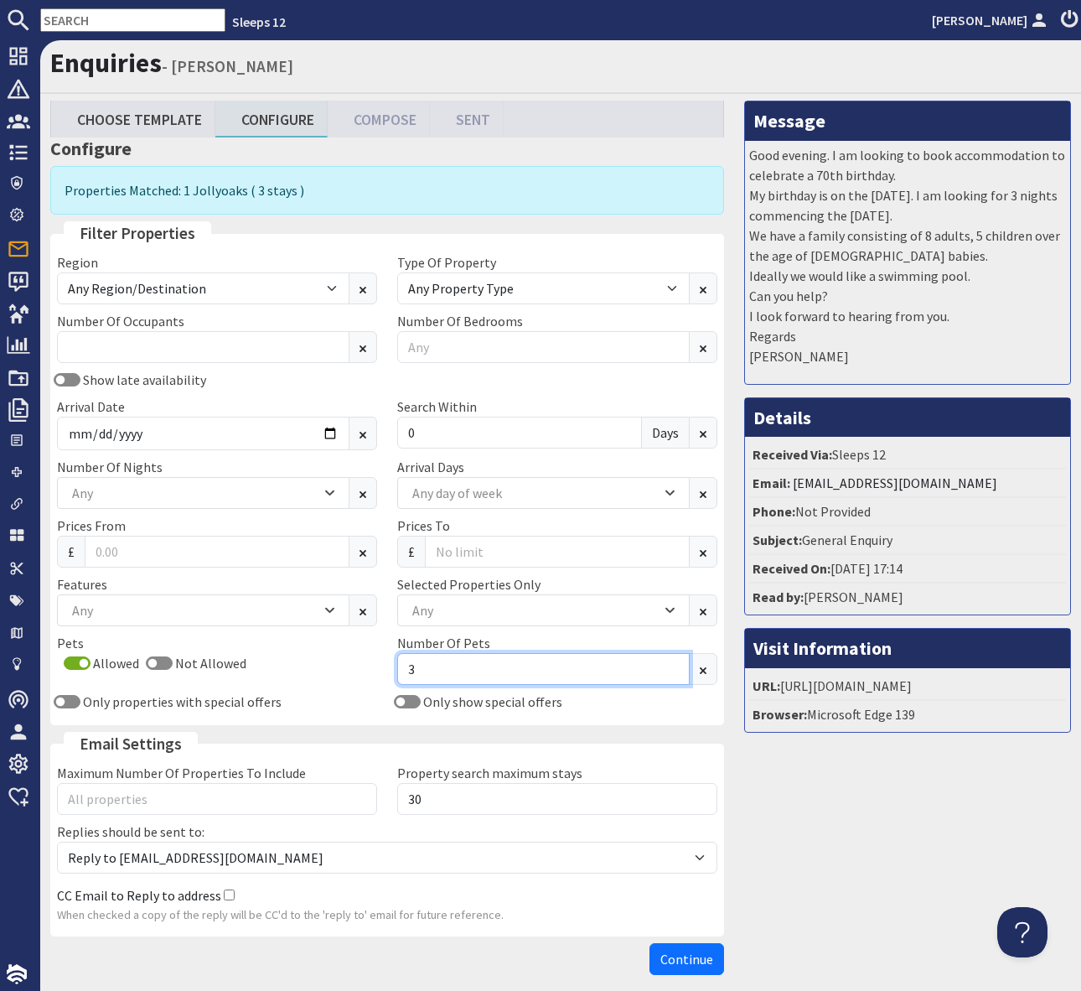
type input "4"
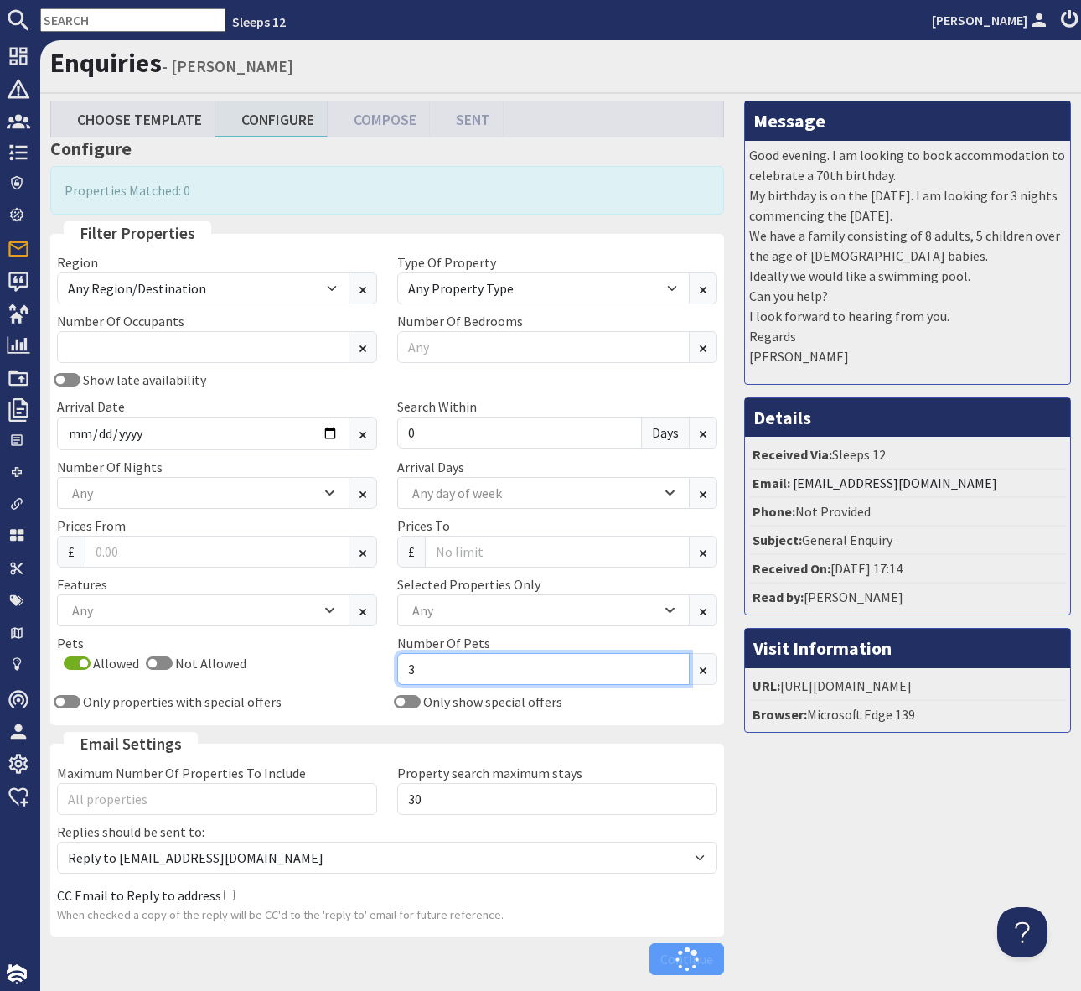
type input "4"
type input "3"
click at [551, 399] on div "Search Within 0 Days" at bounding box center [557, 423] width 340 height 54
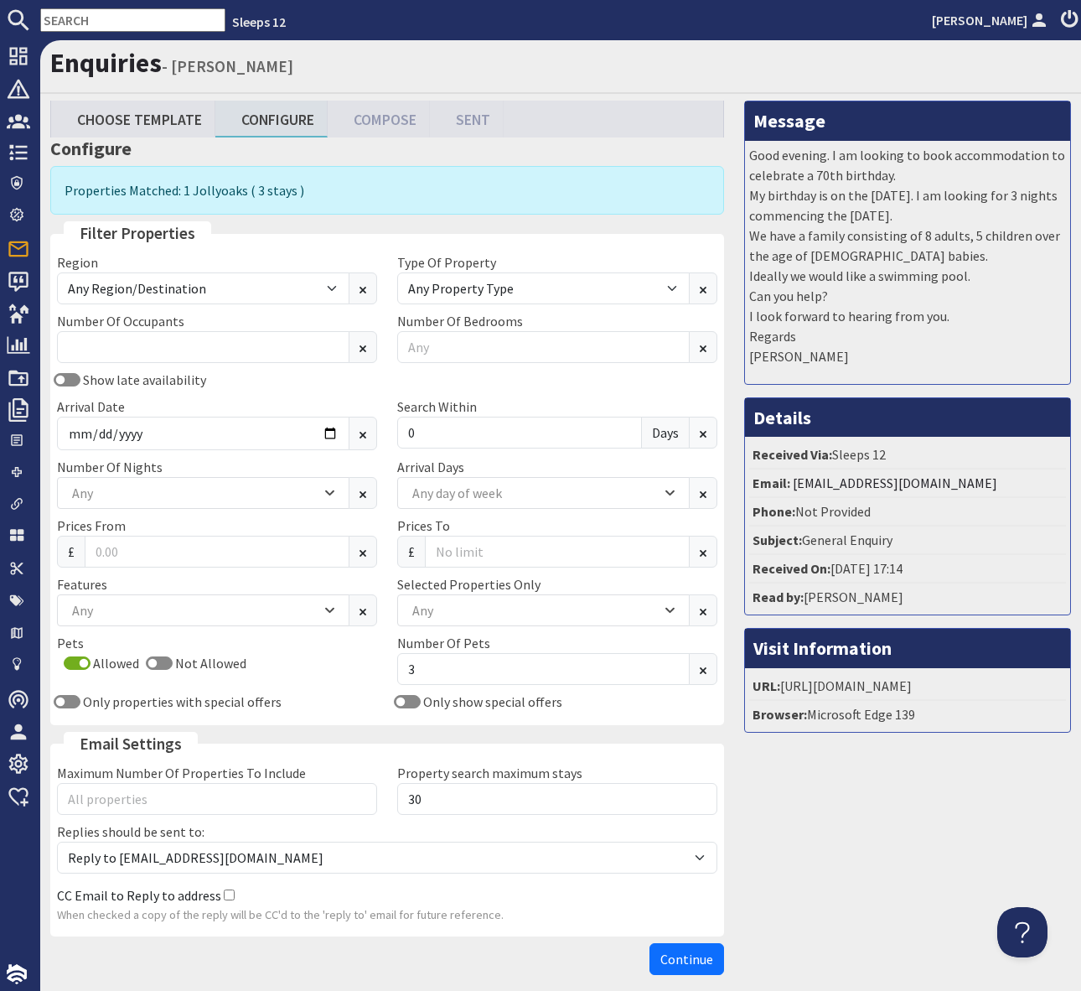
click at [618, 376] on div "Show late availability Arrival Date 2026-01-02 Search Within 0 Days" at bounding box center [387, 413] width 680 height 87
click at [426, 670] on input "3" at bounding box center [543, 669] width 292 height 32
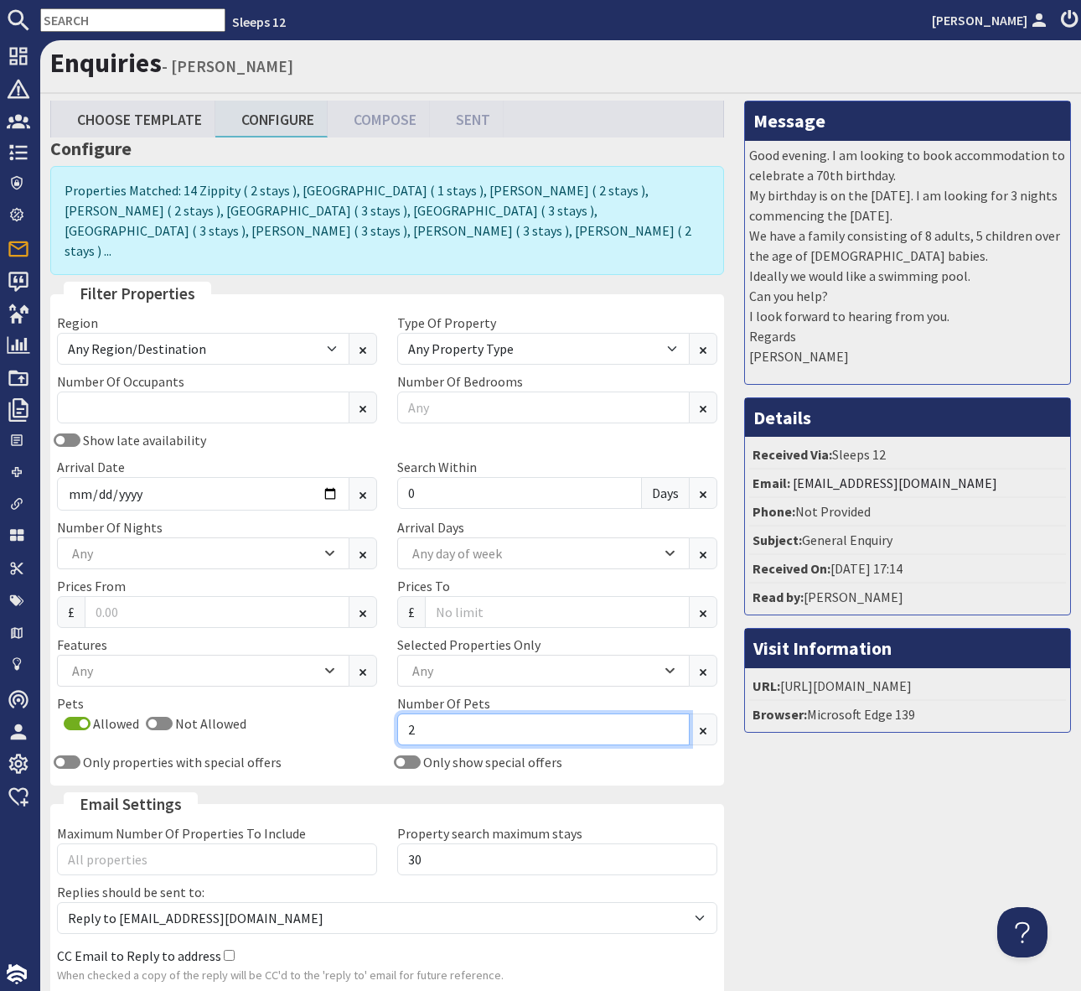
scroll to position [116, 0]
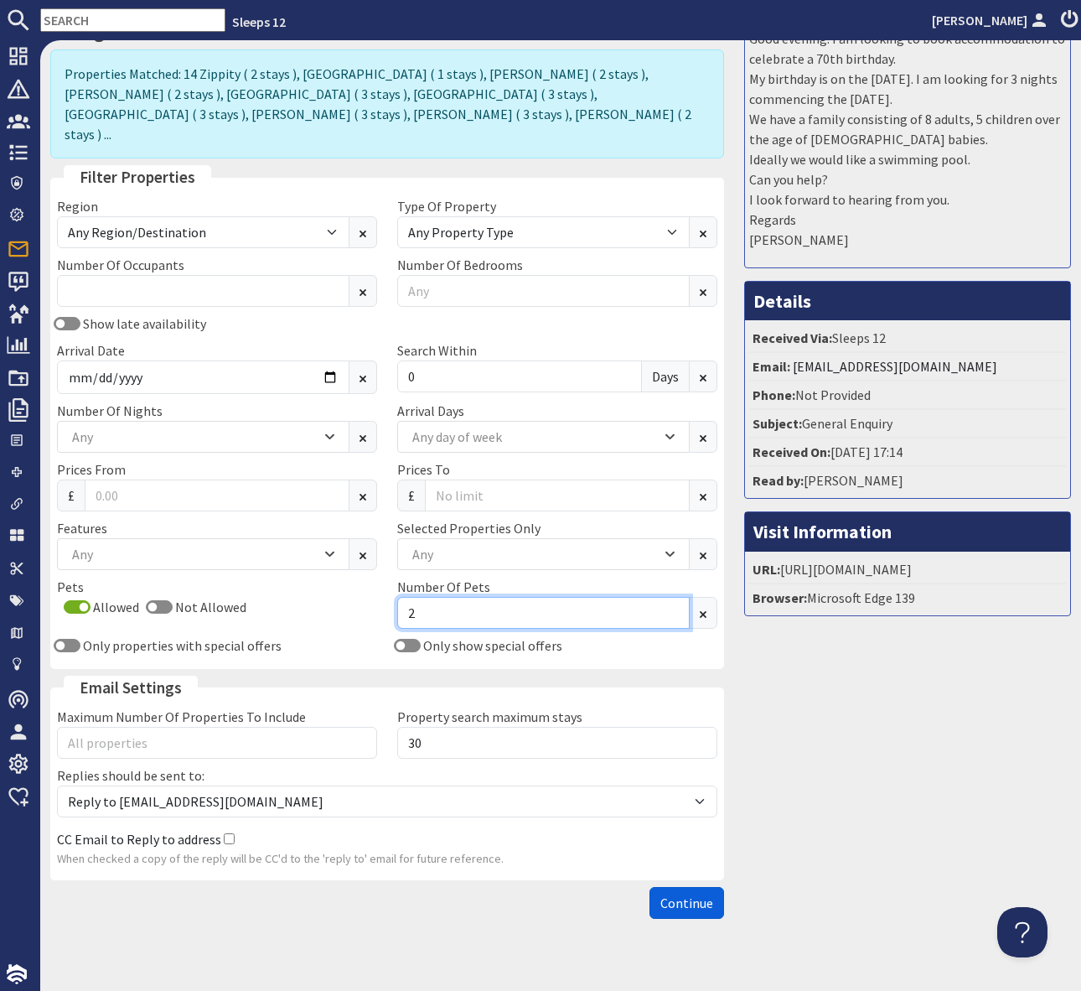
type input "2"
click at [671, 892] on button "Continue" at bounding box center [686, 903] width 75 height 32
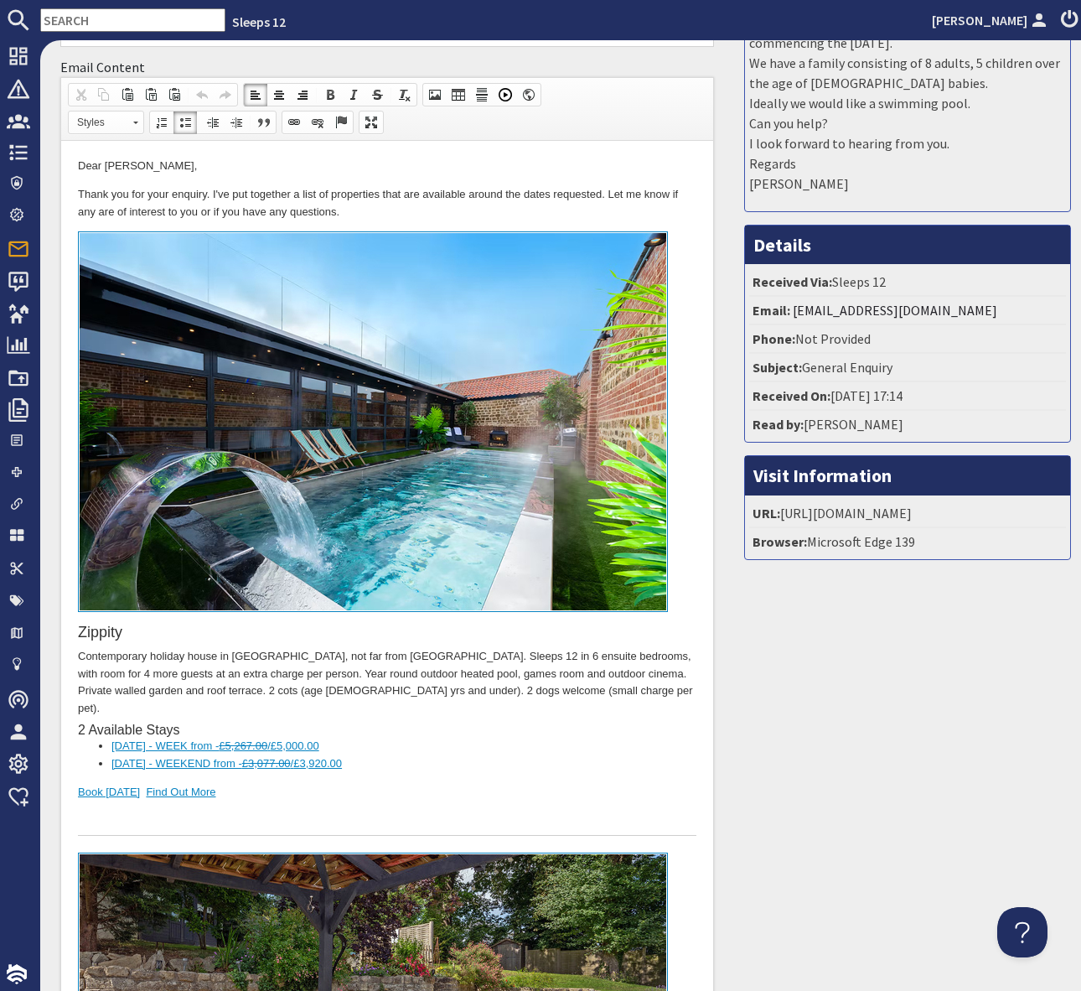
scroll to position [189, 0]
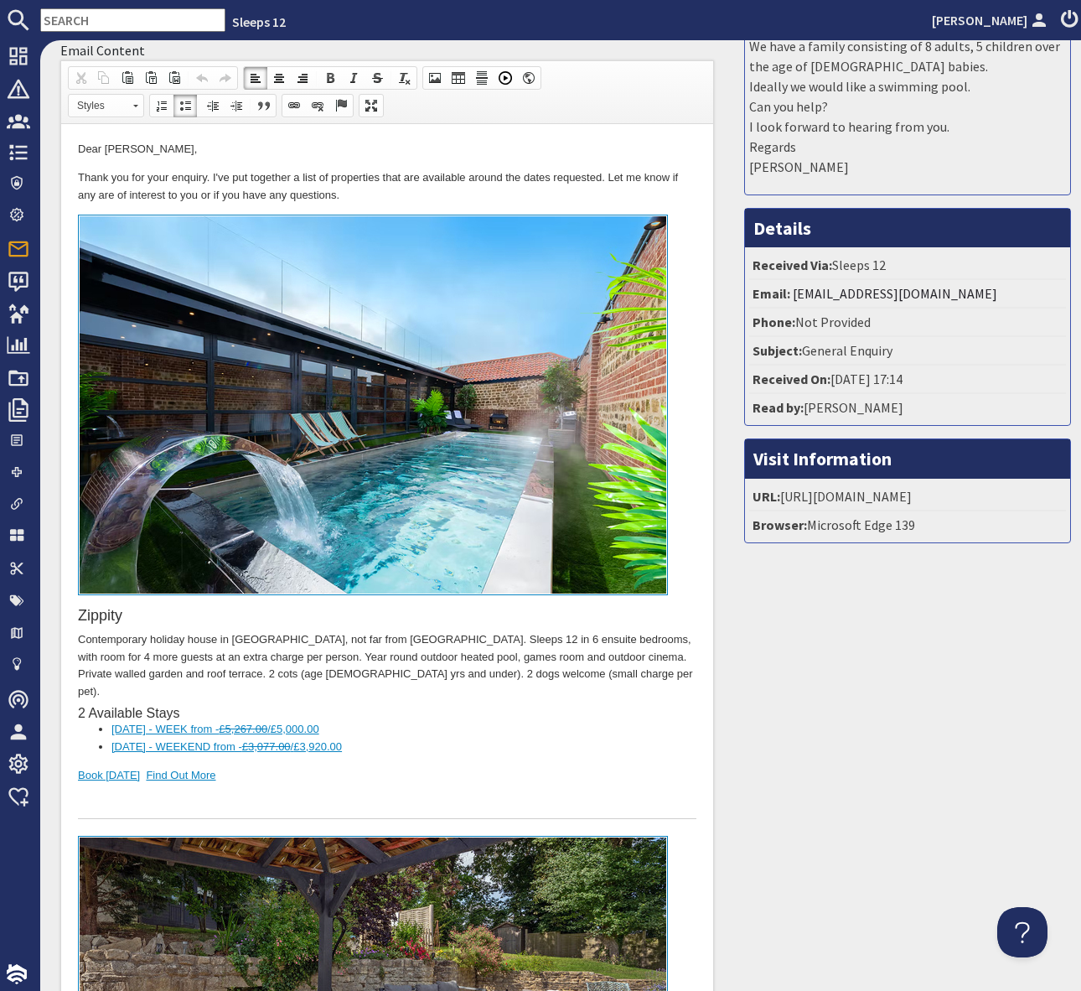
click at [556, 740] on div "Zippity Contemporary holiday house in Wiltshire, not far from Bath. Sleeps 12 i…" at bounding box center [387, 517] width 618 height 604
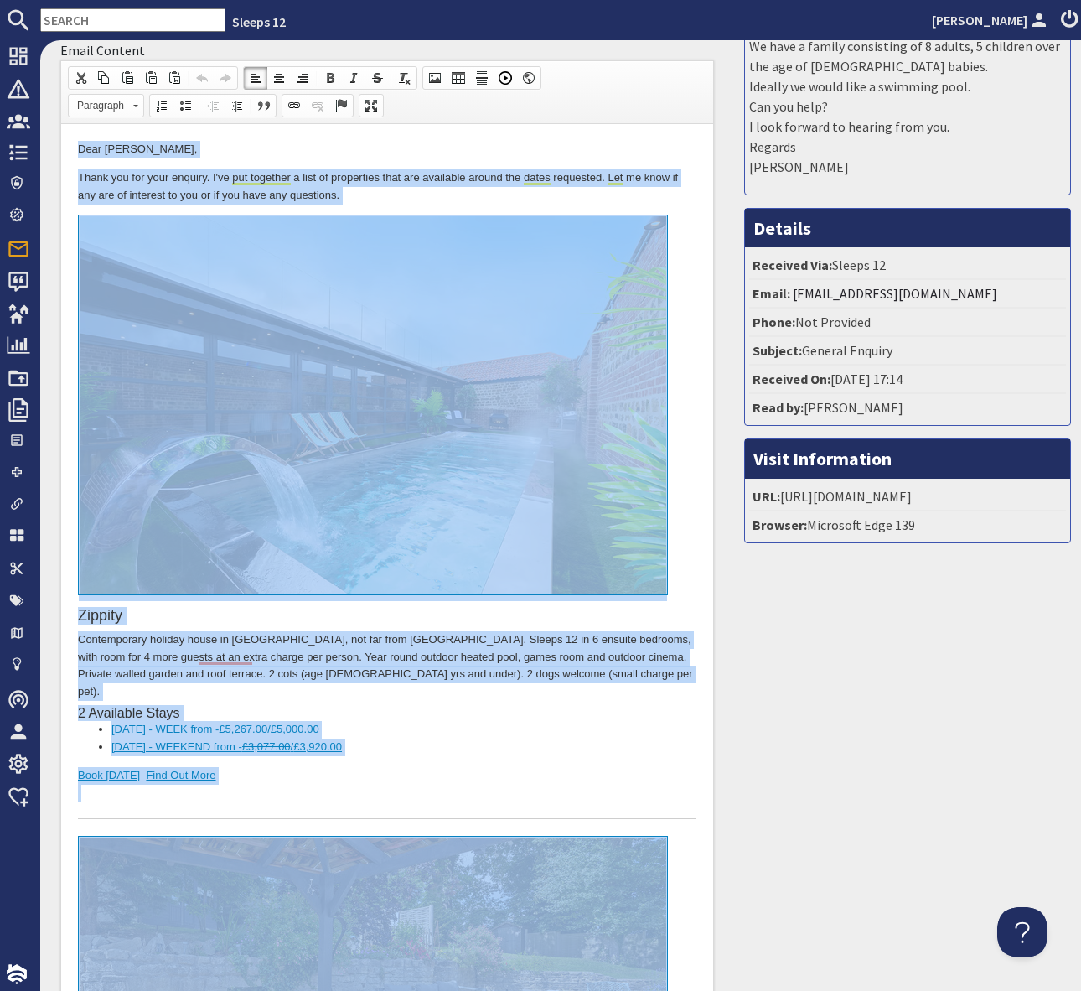
copy body "Dear Georgina Dixon, Thank you for your enquiry. I've put together a list of pr…"
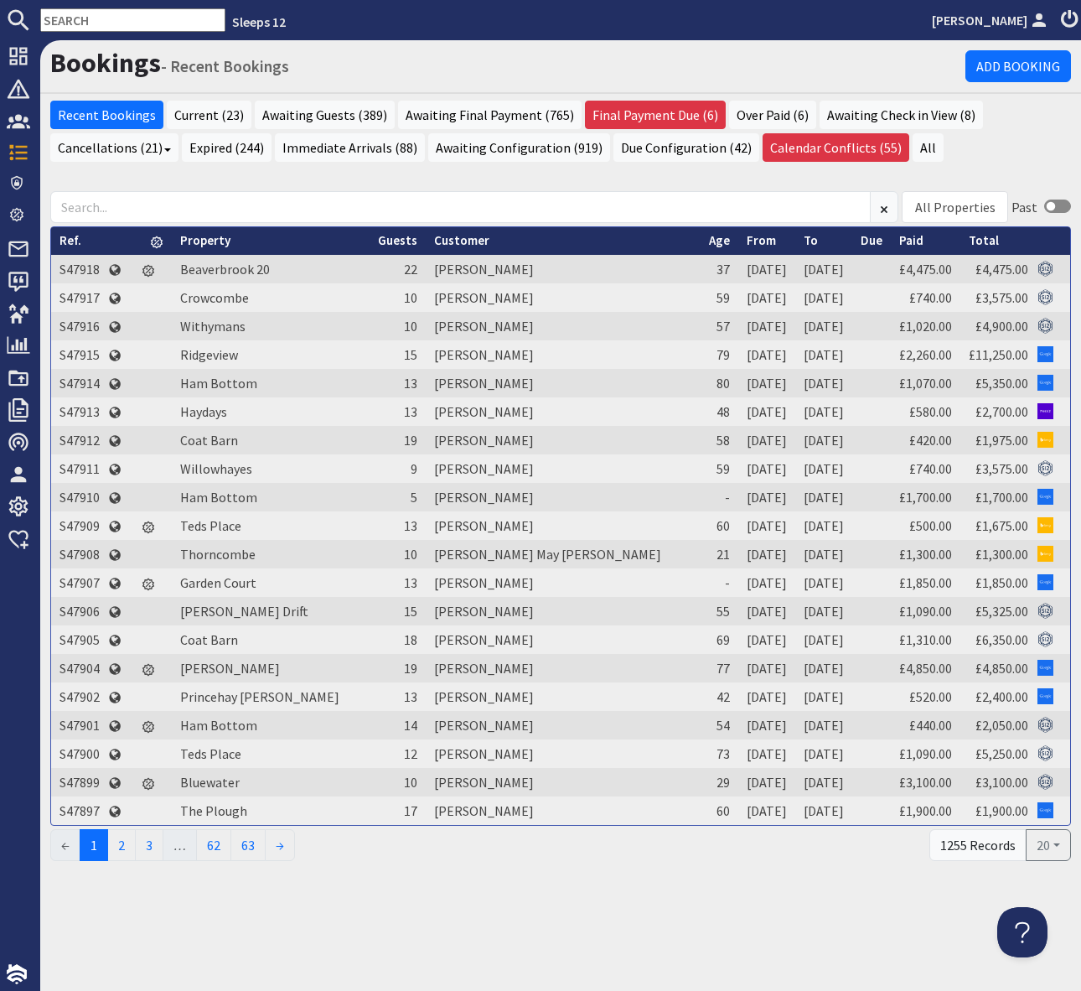
click at [67, 9] on nav "Sleeps 12 [PERSON_NAME]" at bounding box center [540, 20] width 1081 height 40
click at [112, 19] on input "text" at bounding box center [132, 19] width 185 height 23
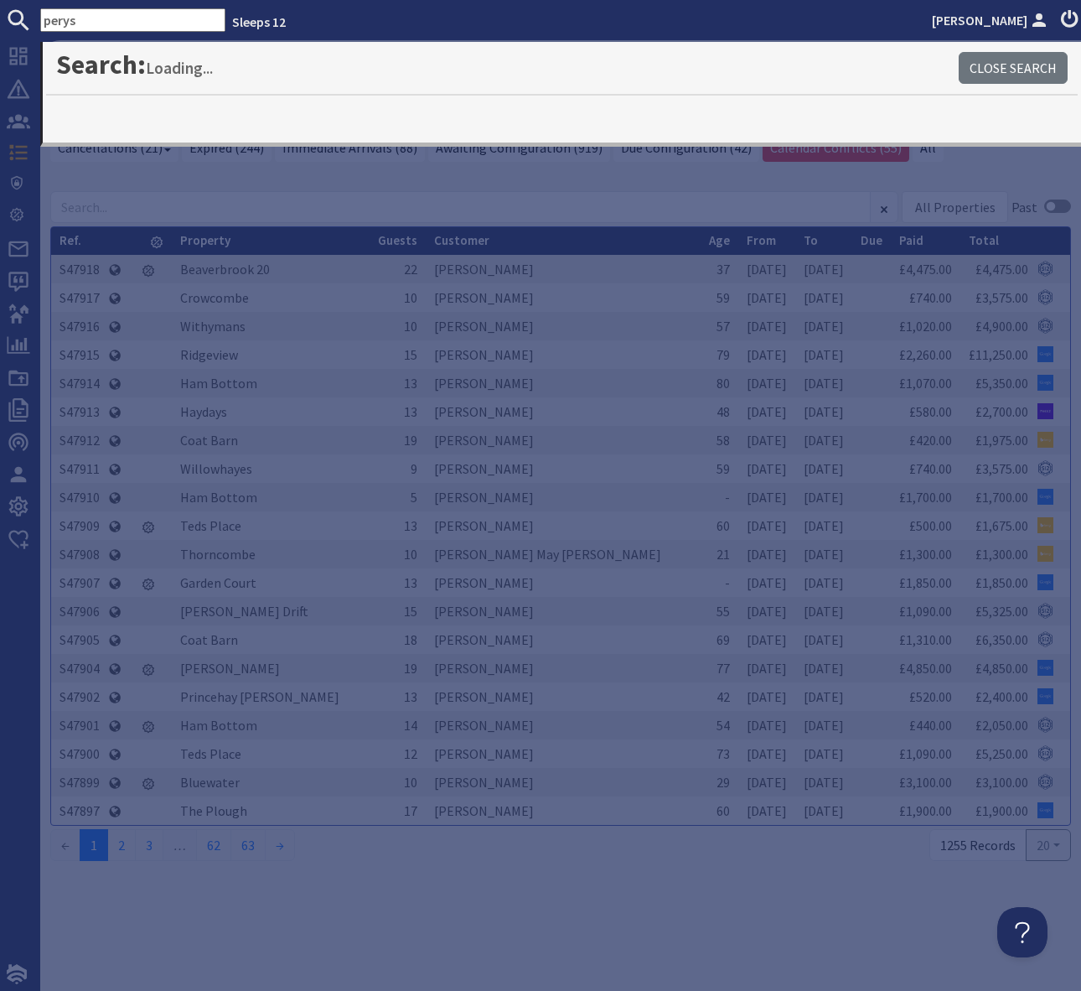
type input "perys"
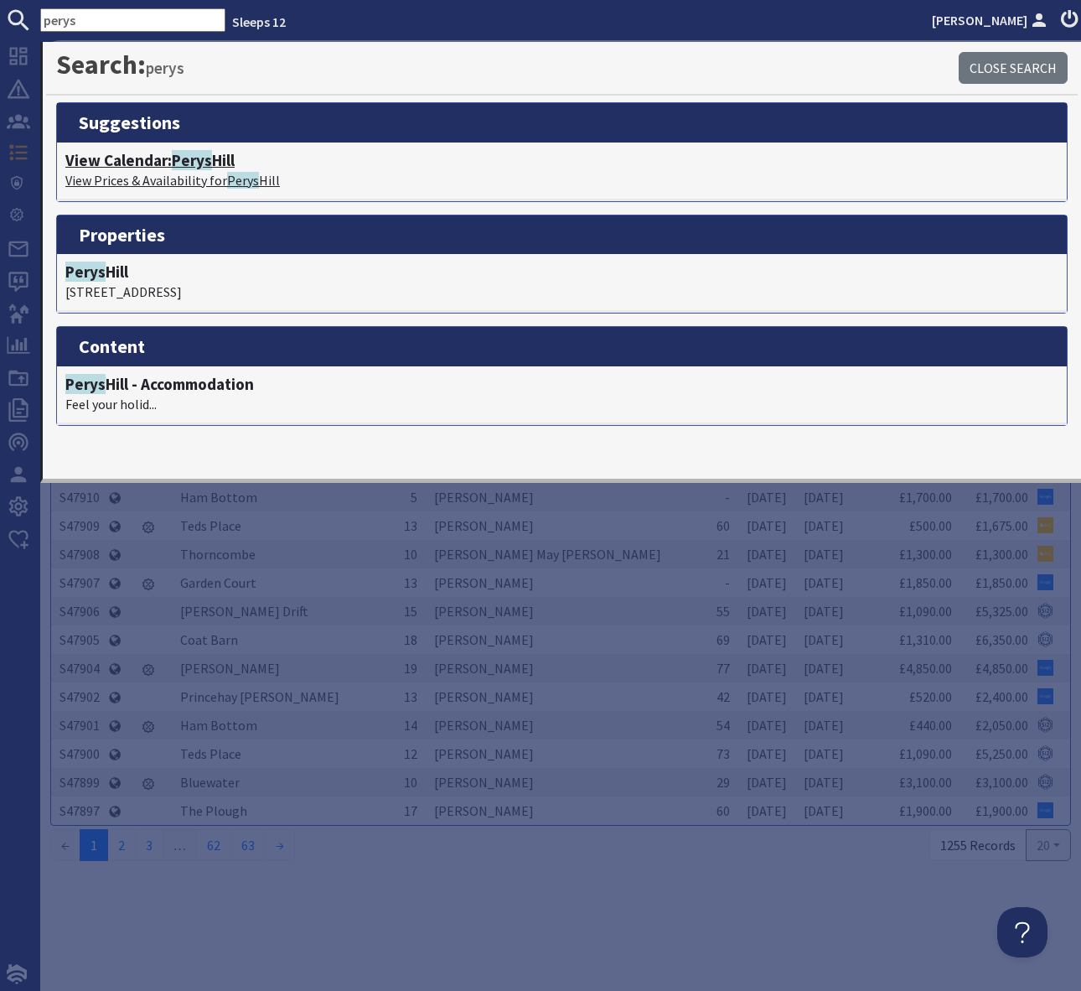
click at [207, 162] on span "Perys" at bounding box center [192, 160] width 40 height 20
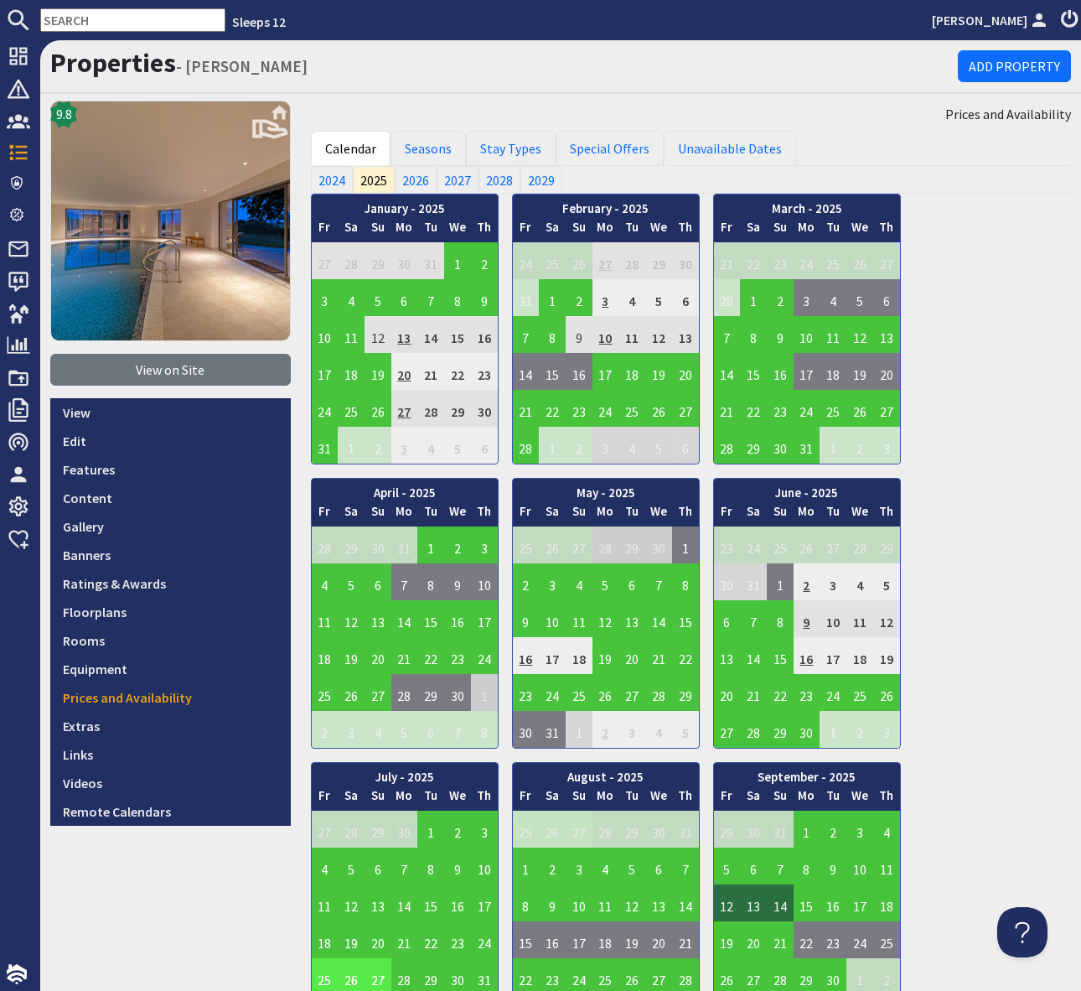
click at [68, 19] on input "text" at bounding box center [132, 19] width 185 height 23
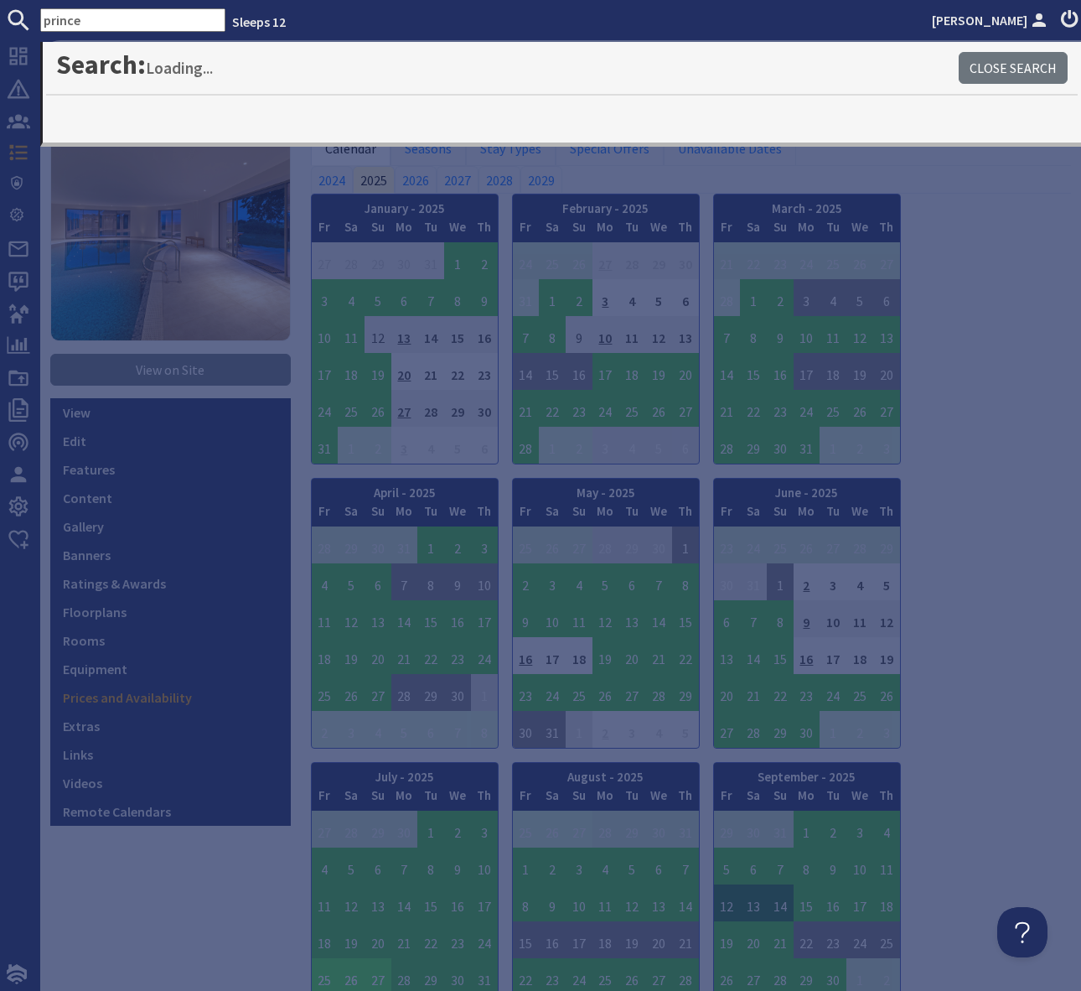
type input "prince"
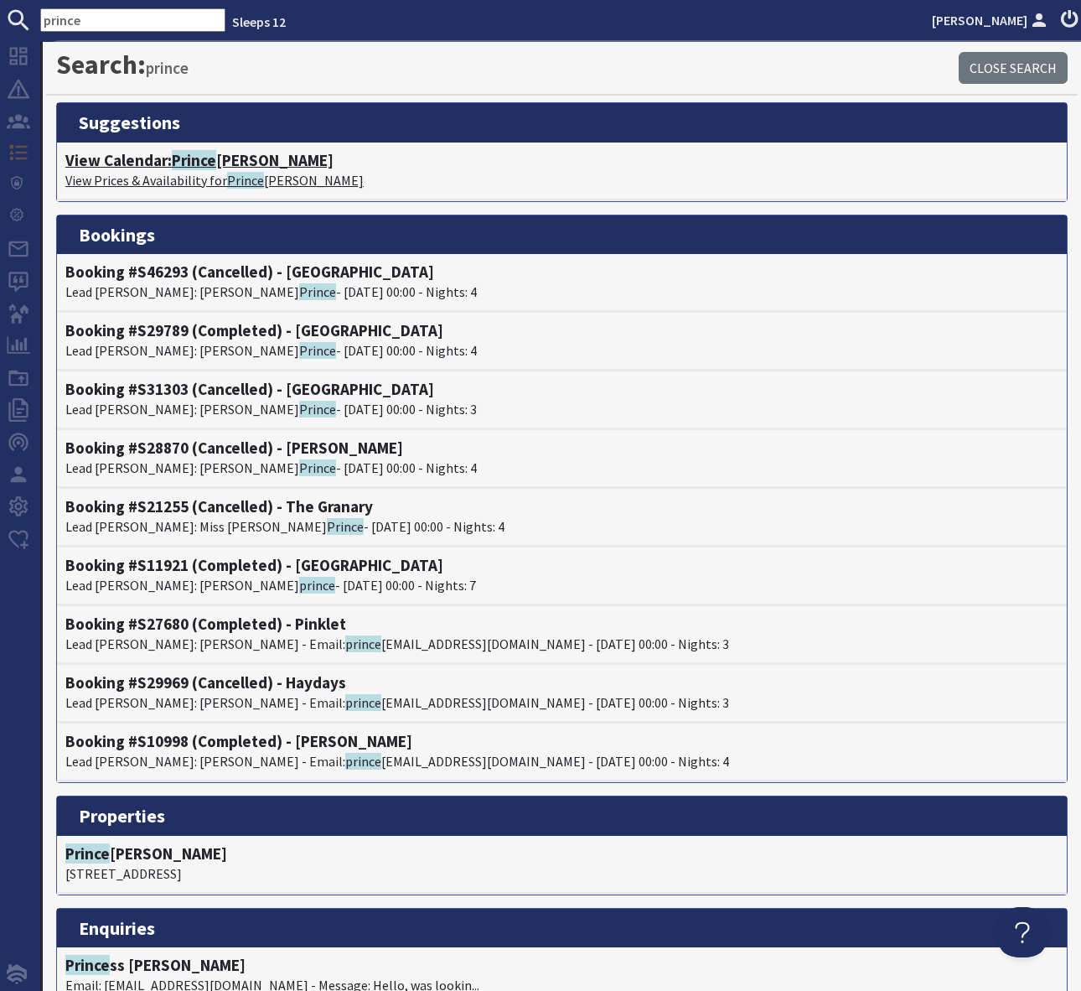
click at [272, 158] on h4 "View Calendar: Prince hay Barton" at bounding box center [561, 160] width 993 height 19
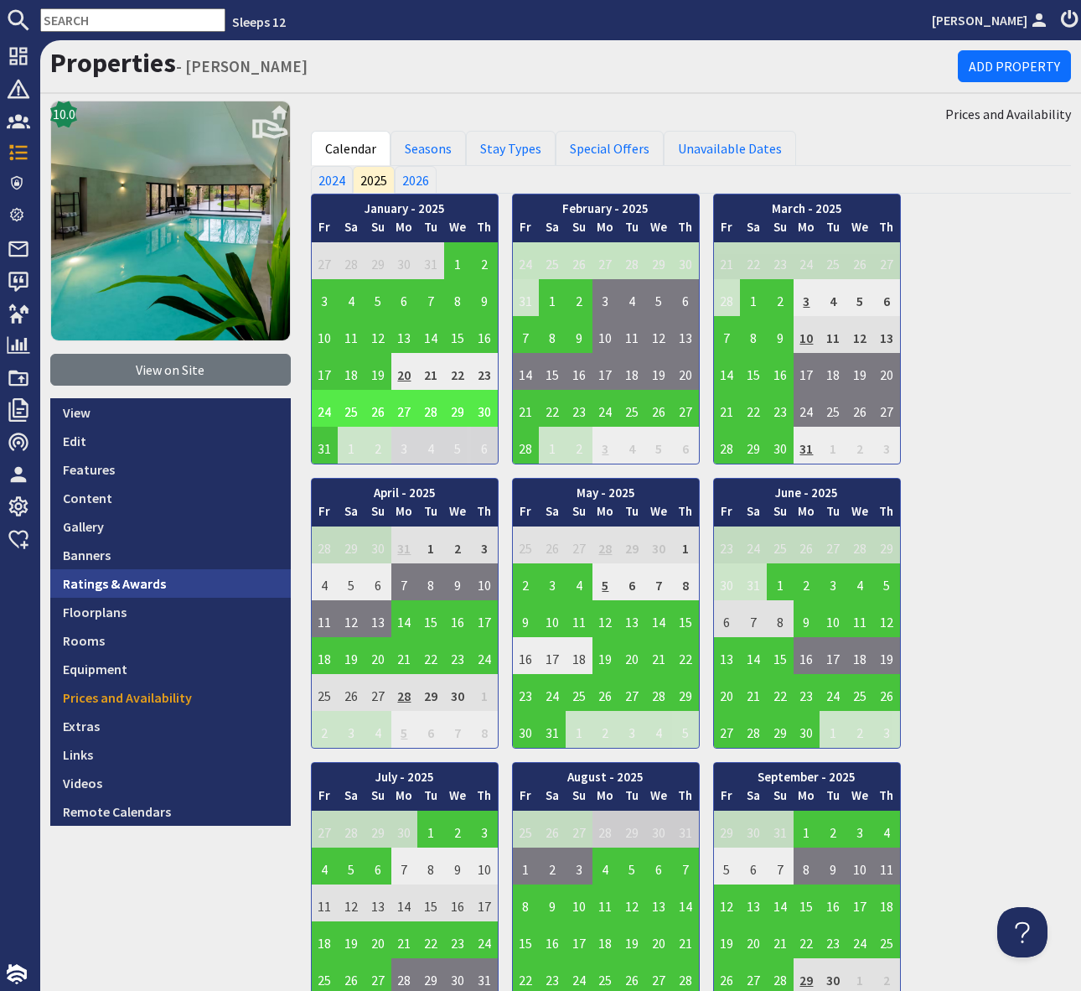
click at [210, 587] on link "Ratings & Awards" at bounding box center [170, 583] width 241 height 28
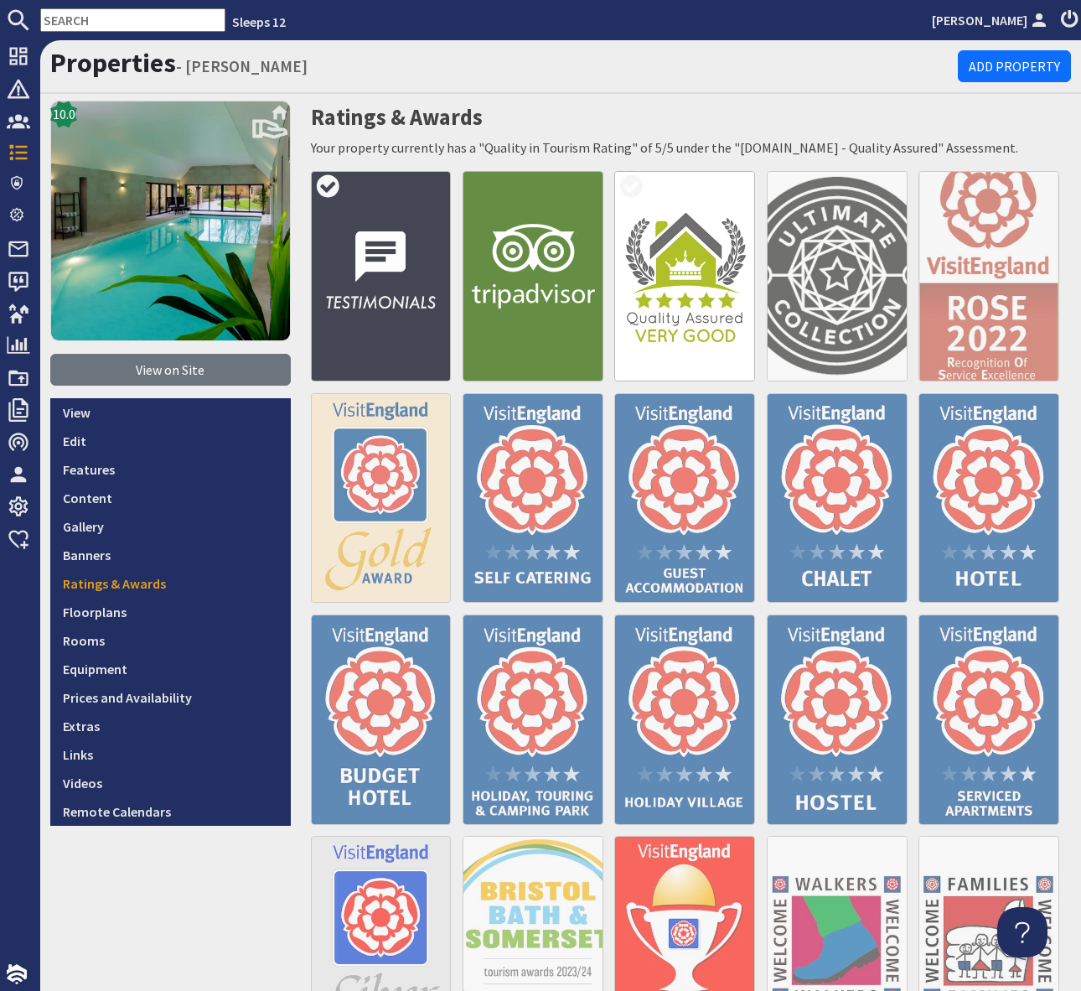
click at [396, 263] on img at bounding box center [381, 276] width 141 height 210
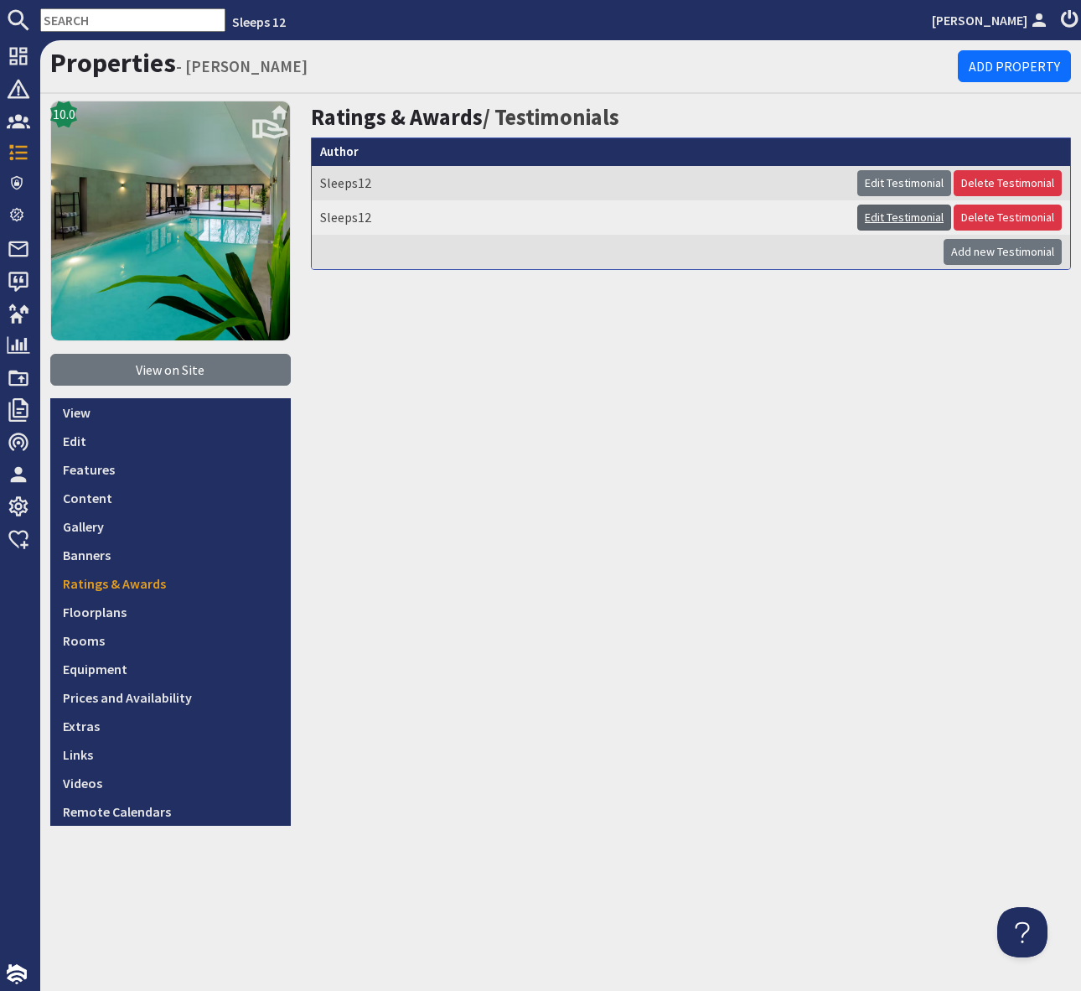
click at [883, 221] on link "Edit Testimonial" at bounding box center [904, 217] width 94 height 26
click at [909, 180] on link "Edit Testimonial" at bounding box center [904, 183] width 94 height 26
click at [882, 213] on link "Edit Testimonial" at bounding box center [904, 217] width 94 height 26
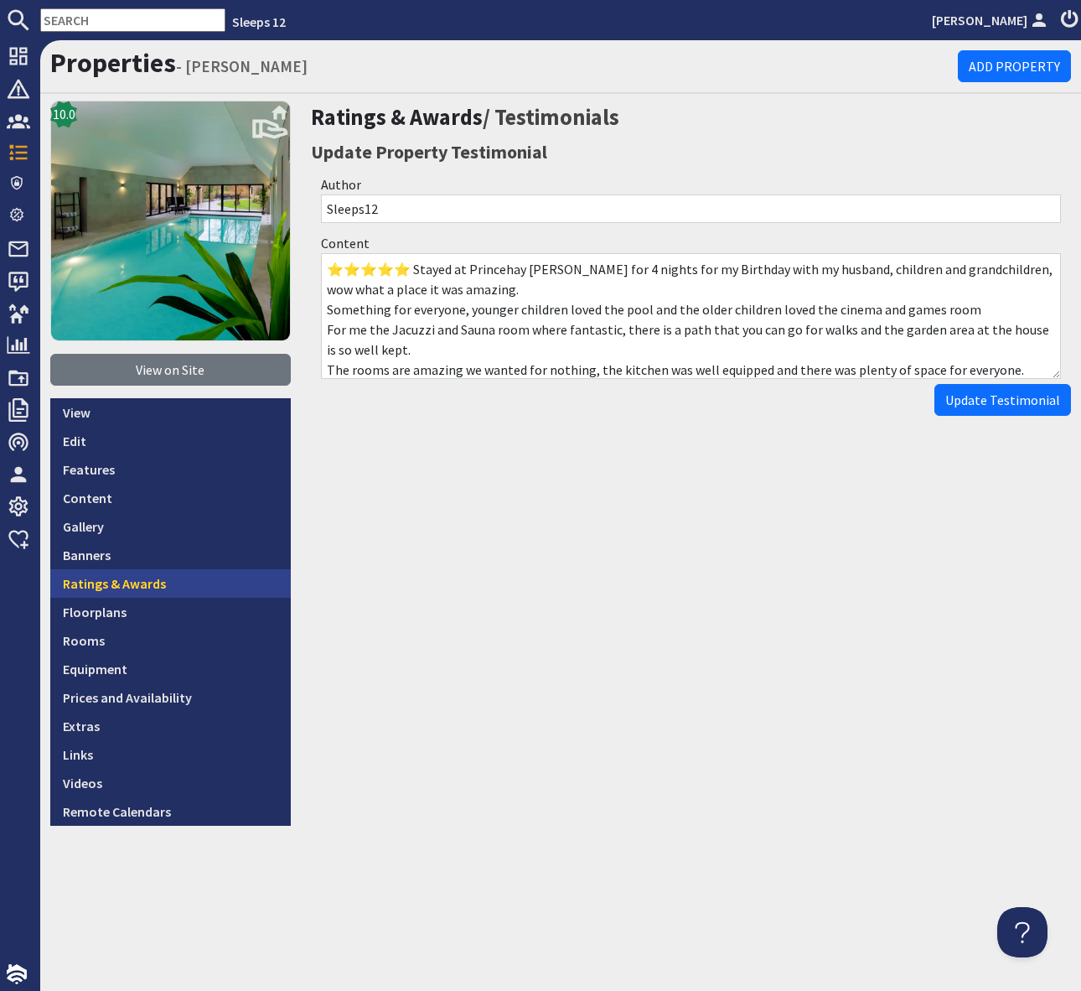
click at [194, 582] on link "Ratings & Awards" at bounding box center [170, 583] width 241 height 28
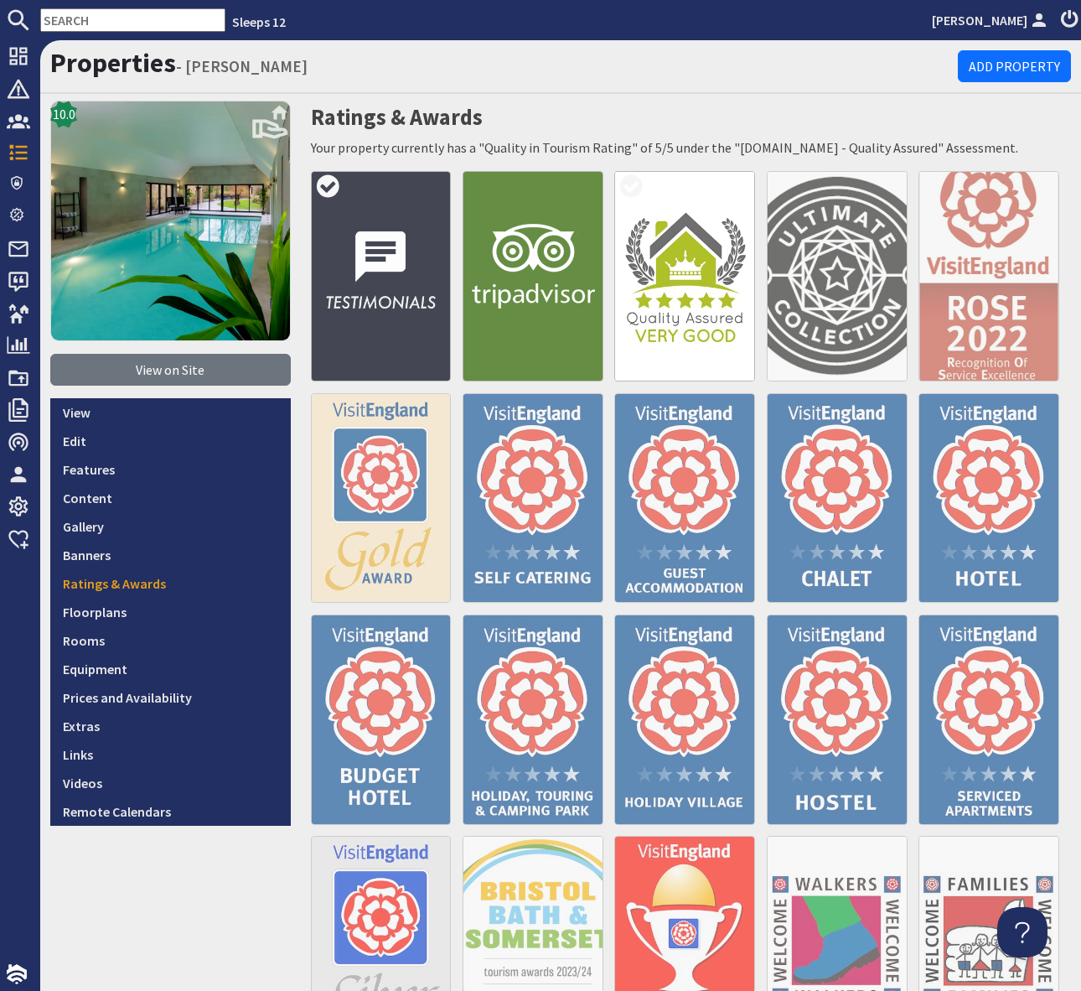
click at [373, 241] on img at bounding box center [381, 276] width 141 height 210
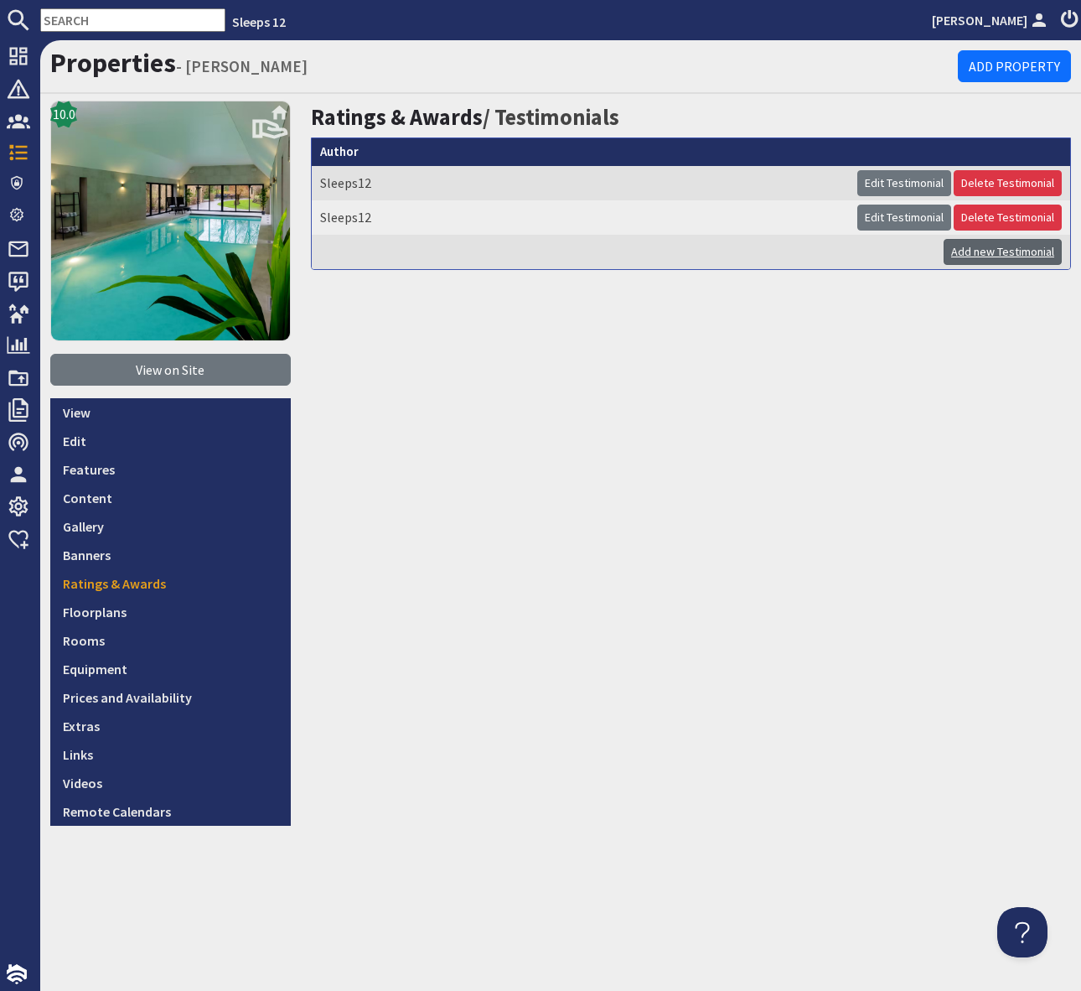
click at [991, 248] on link "Add new Testimonial" at bounding box center [1003, 252] width 118 height 26
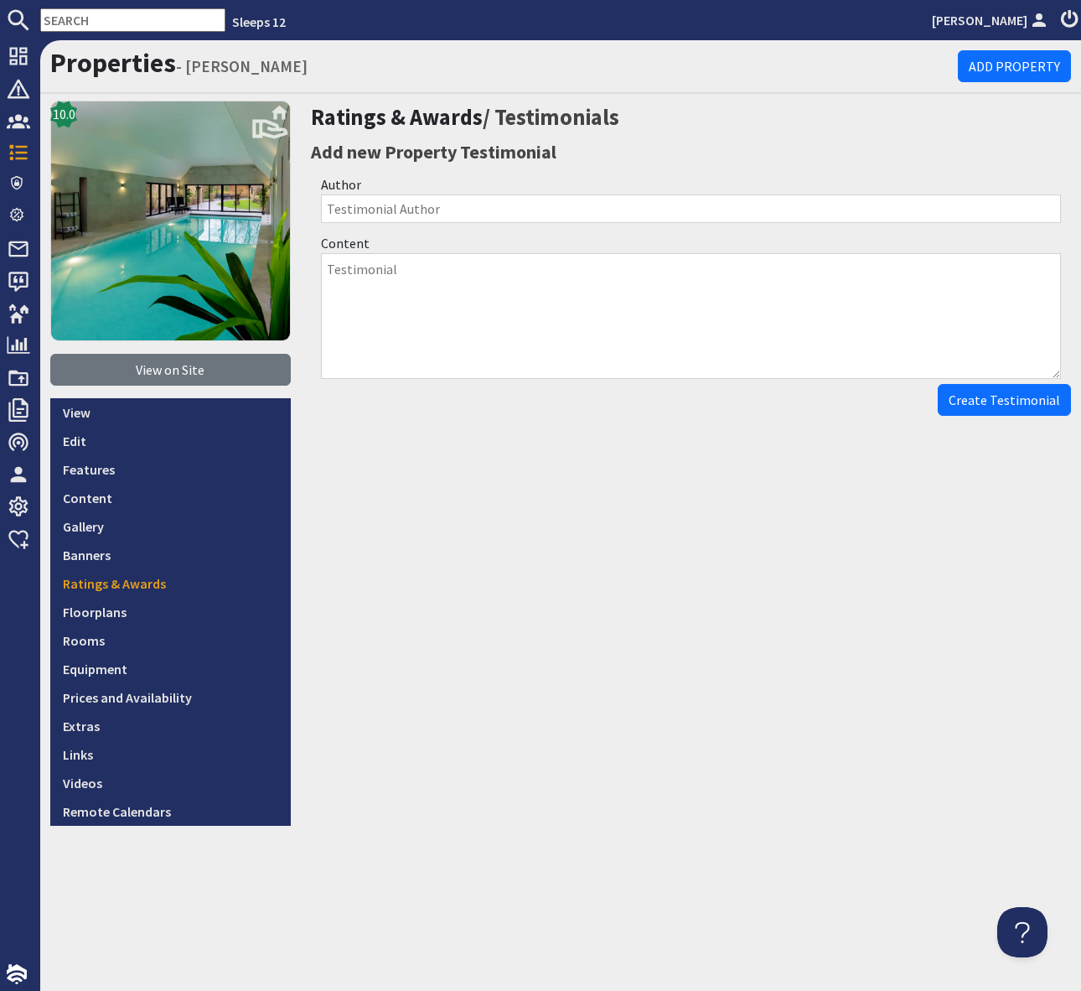
click at [331, 259] on textarea "Content" at bounding box center [691, 316] width 741 height 126
click at [328, 204] on input "Author" at bounding box center [691, 208] width 741 height 28
type input "Sleeps12"
click at [343, 273] on textarea "Content" at bounding box center [691, 316] width 741 height 126
paste textarea "⭐⭐⭐⭐⭐"
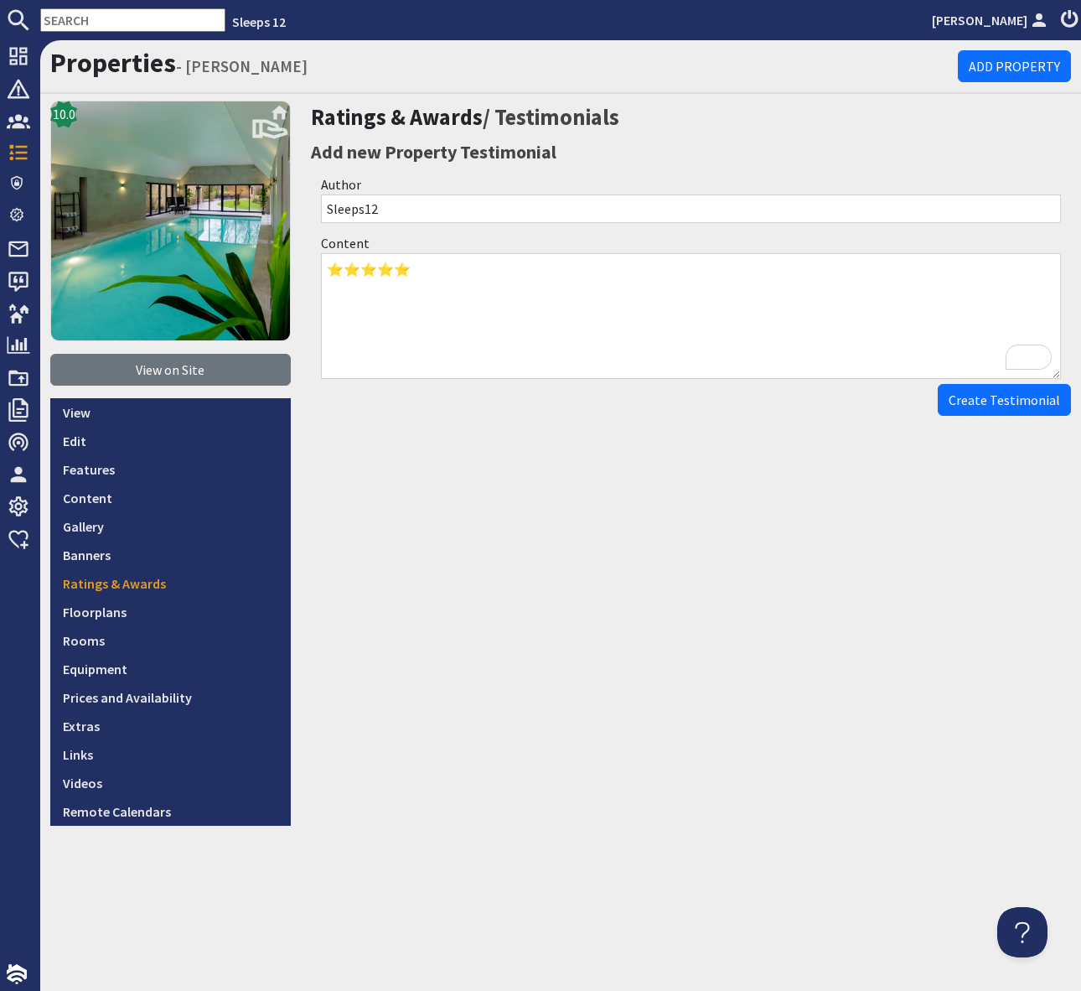
paste textarea "The house was amazing, had everything you could need and more the attention to …"
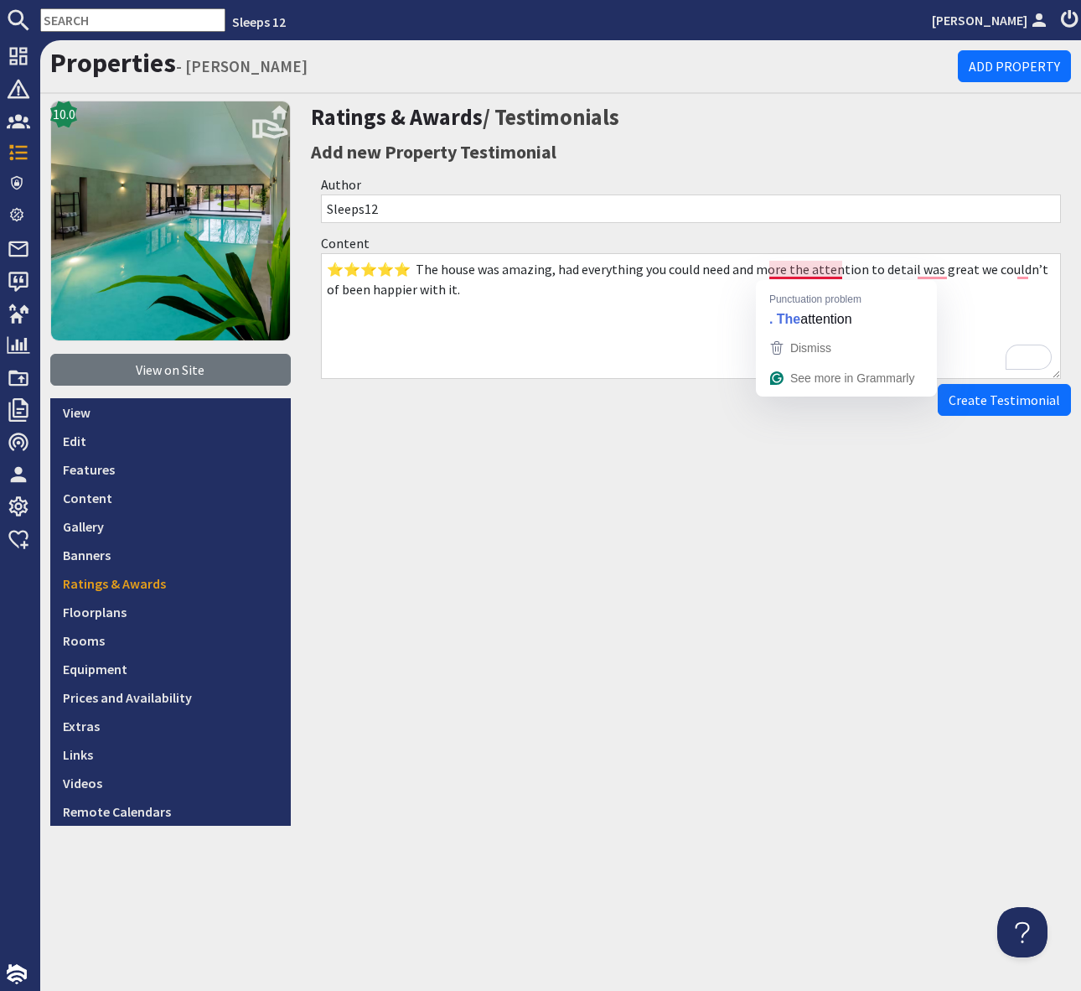
click at [813, 271] on textarea "⭐⭐⭐⭐⭐ The house was amazing, had everything you could need and more the attenti…" at bounding box center [691, 316] width 741 height 126
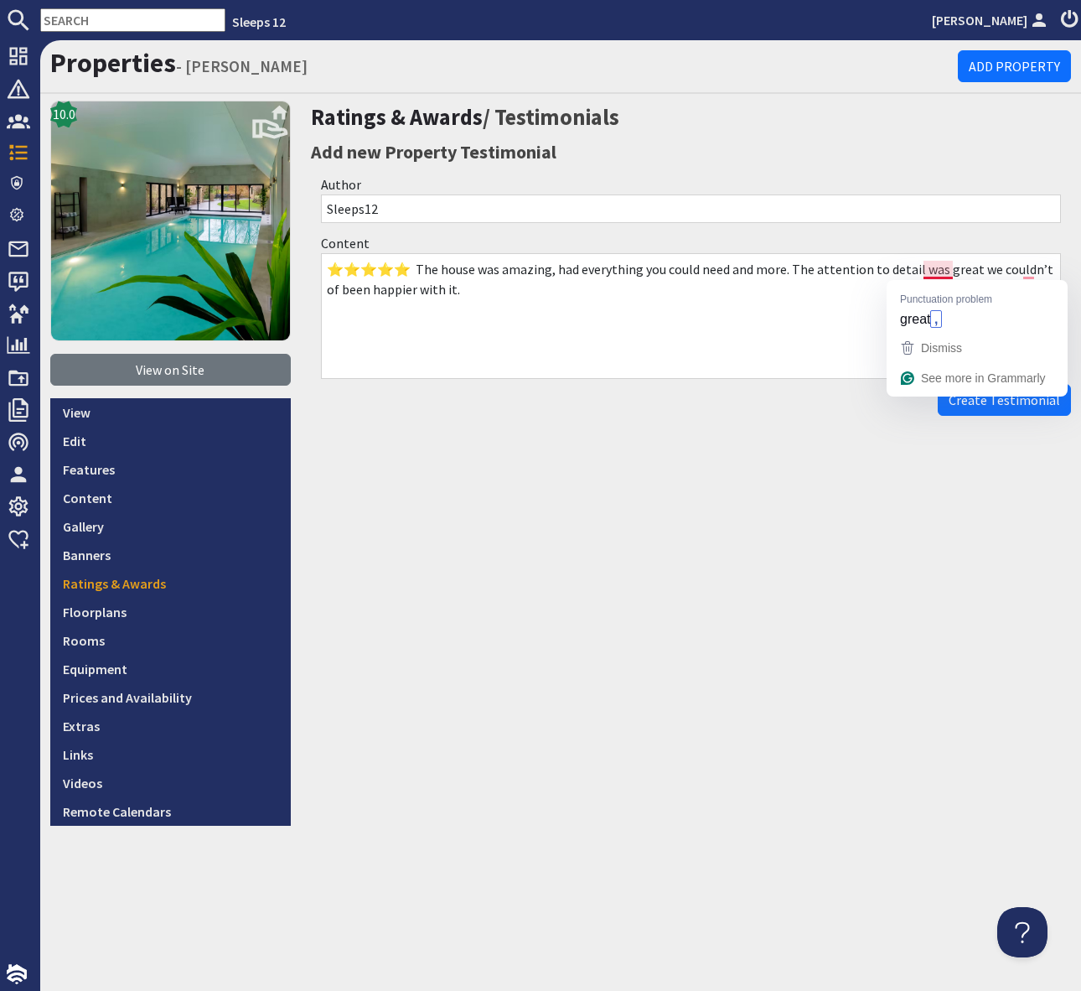
click at [934, 272] on textarea "⭐⭐⭐⭐⭐ The house was amazing, had everything you could need and more. The attent…" at bounding box center [691, 316] width 741 height 126
click at [1034, 268] on textarea "⭐⭐⭐⭐⭐ The house was amazing, had everything you could need and more. The attent…" at bounding box center [691, 316] width 741 height 126
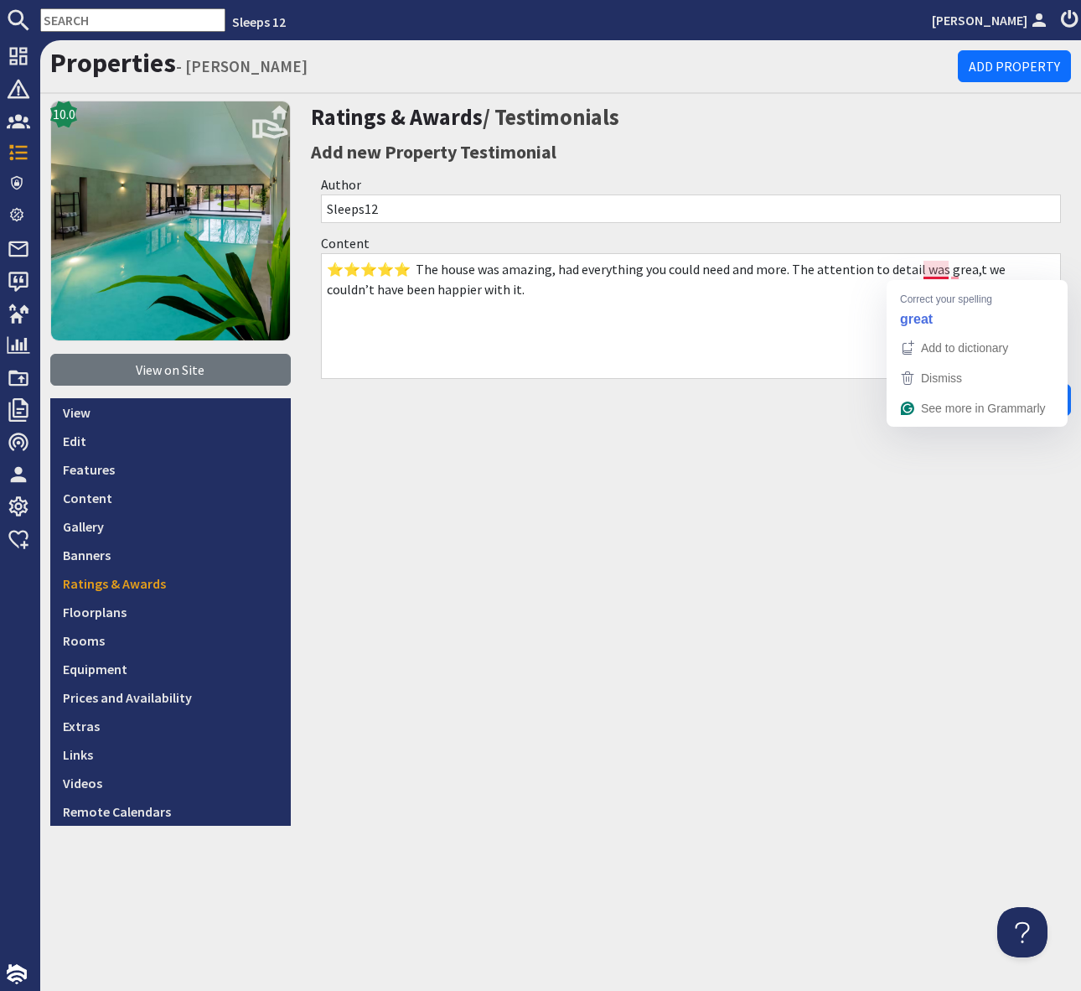
click at [941, 265] on textarea "⭐⭐⭐⭐⭐ The house was amazing, had everything you could need and more. The attent…" at bounding box center [691, 316] width 741 height 126
click at [953, 268] on textarea "⭐⭐⭐⭐⭐ The house was amazing, had everything you could need and more. The attent…" at bounding box center [691, 316] width 741 height 126
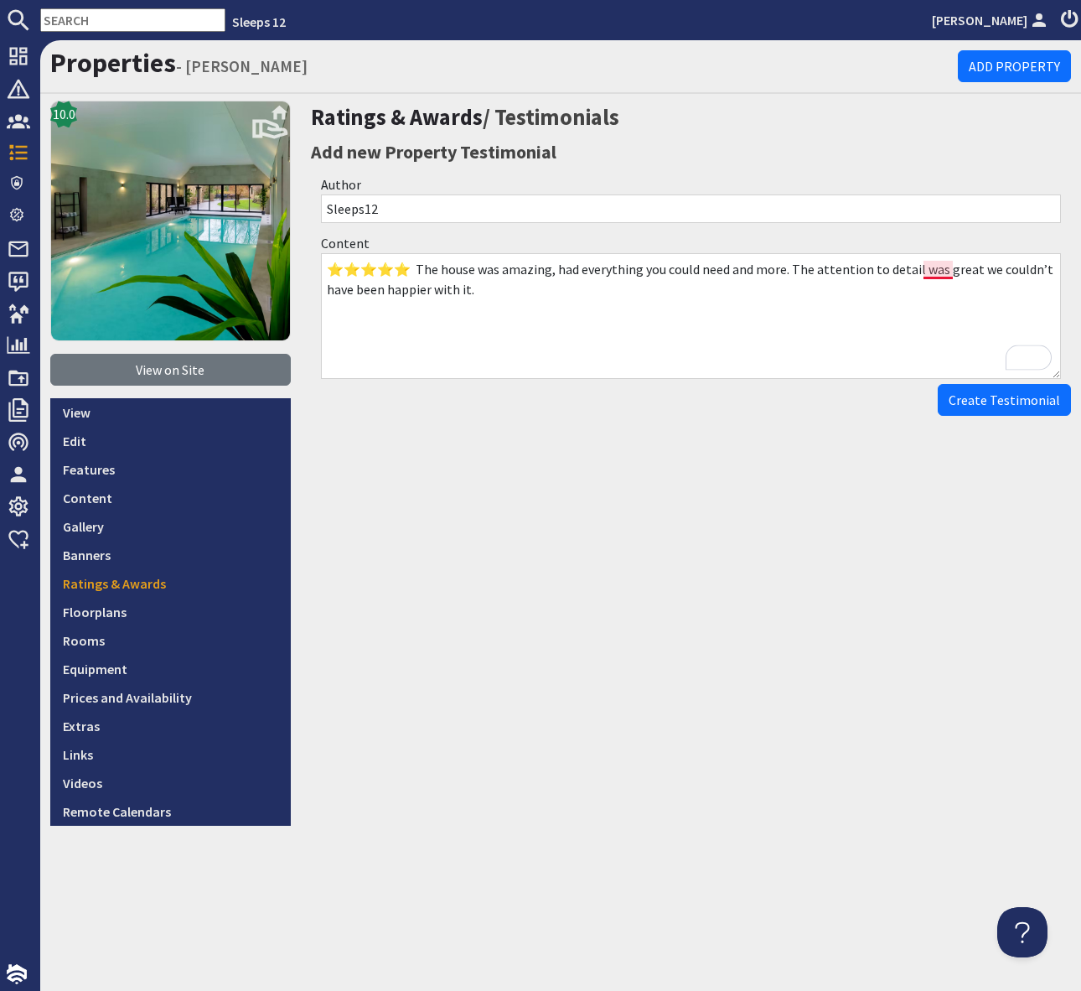
click at [936, 271] on textarea "⭐⭐⭐⭐⭐ The house was amazing, had everything you could need and more. The attent…" at bounding box center [691, 316] width 741 height 126
click at [473, 305] on textarea "⭐⭐⭐⭐⭐ The house was amazing, had everything you could need and more. The attent…" at bounding box center [691, 316] width 741 height 126
click at [938, 271] on textarea "⭐⭐⭐⭐⭐ The house was amazing, had everything you could need and more. The attent…" at bounding box center [691, 316] width 741 height 126
type textarea "⭐⭐⭐⭐⭐ The house was amazing, had everything you could need and more. The attent…"
click at [986, 406] on span "Create Testimonial" at bounding box center [1004, 399] width 111 height 17
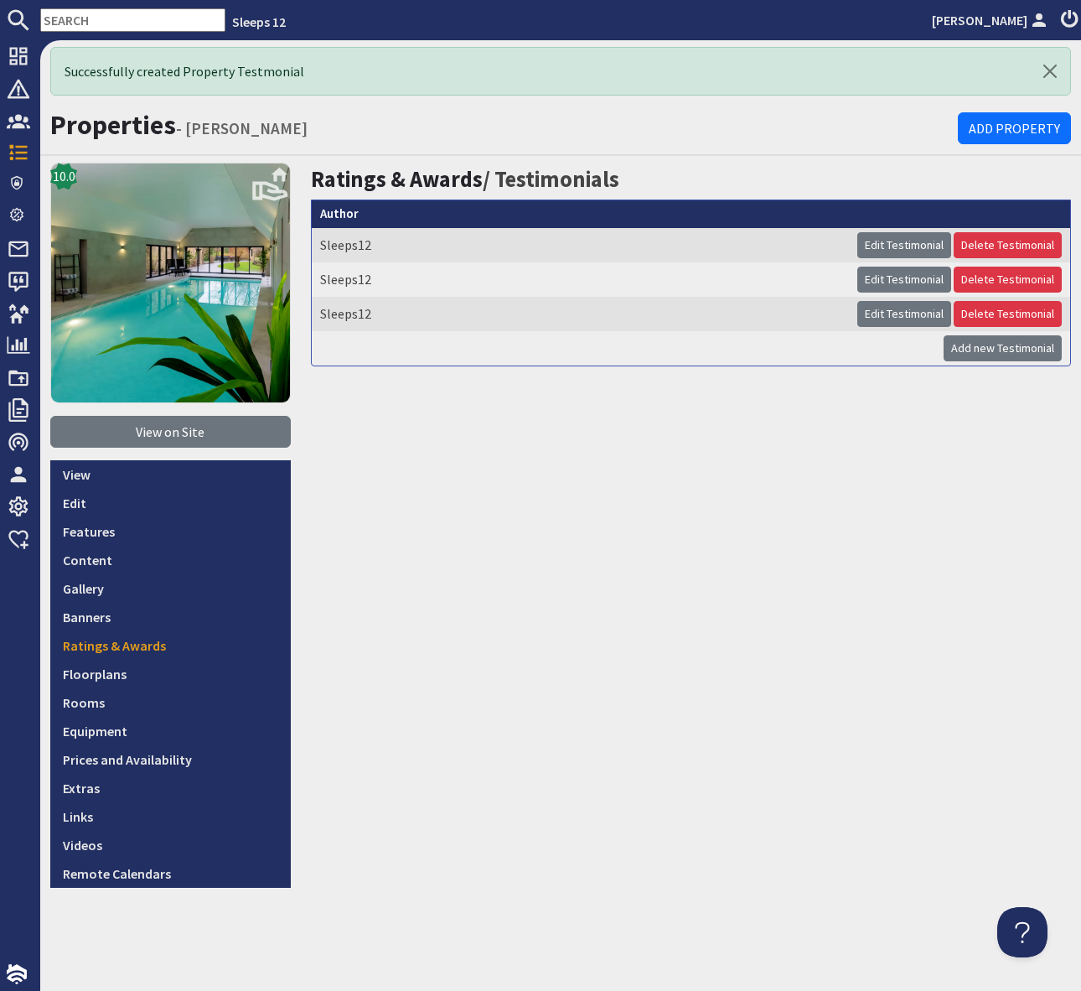
click at [70, 15] on input "text" at bounding box center [132, 19] width 185 height 23
click at [87, 23] on input "text" at bounding box center [132, 19] width 185 height 23
click at [67, 18] on input "text" at bounding box center [132, 19] width 185 height 23
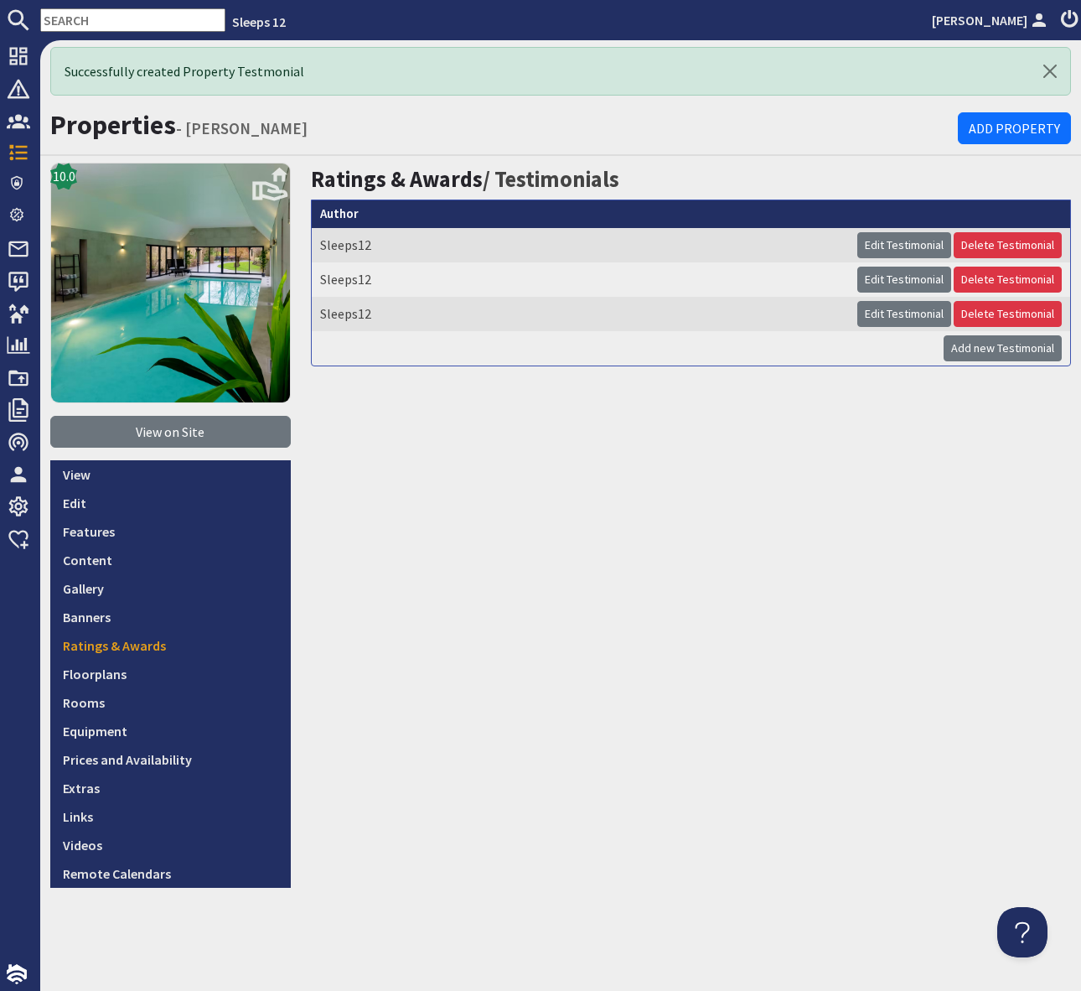
click at [67, 11] on input "text" at bounding box center [132, 19] width 185 height 23
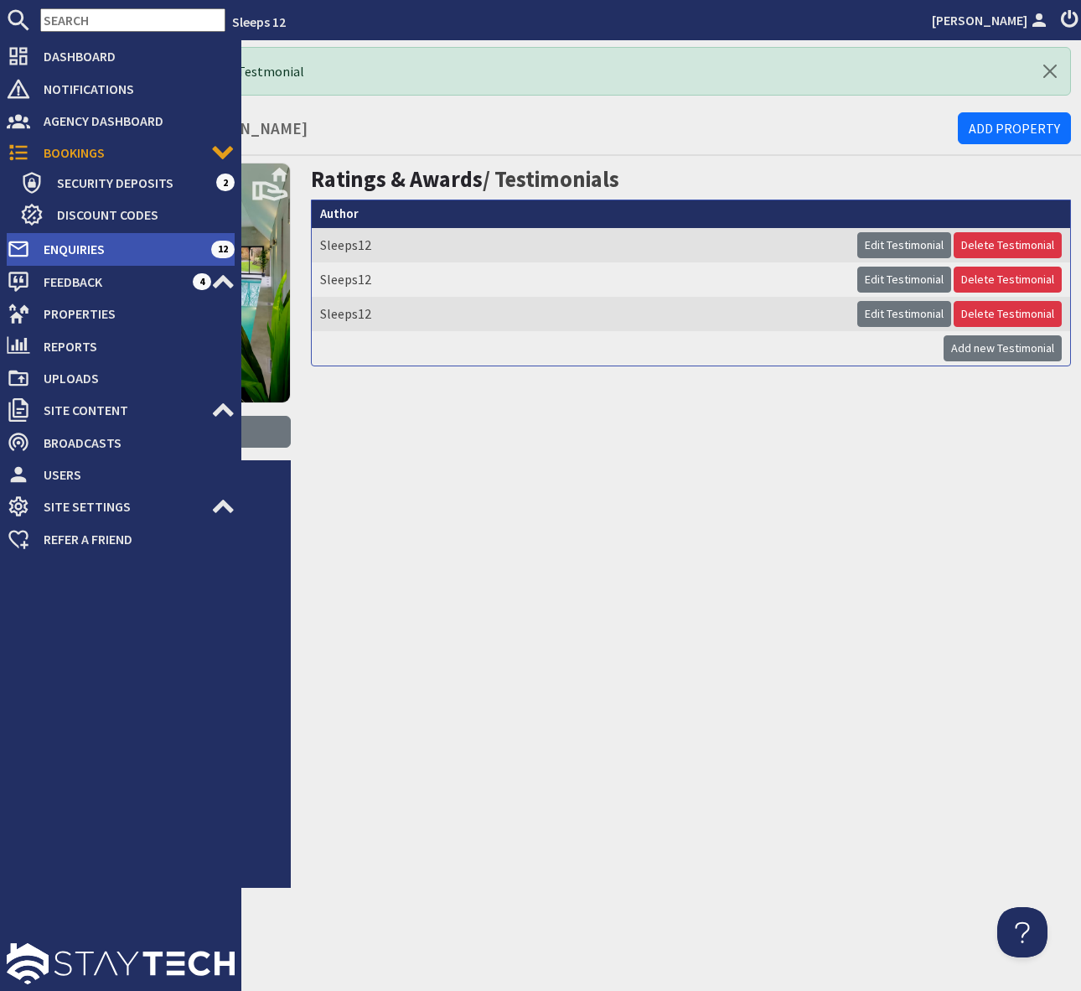
click at [190, 241] on span "Enquiries" at bounding box center [120, 248] width 181 height 27
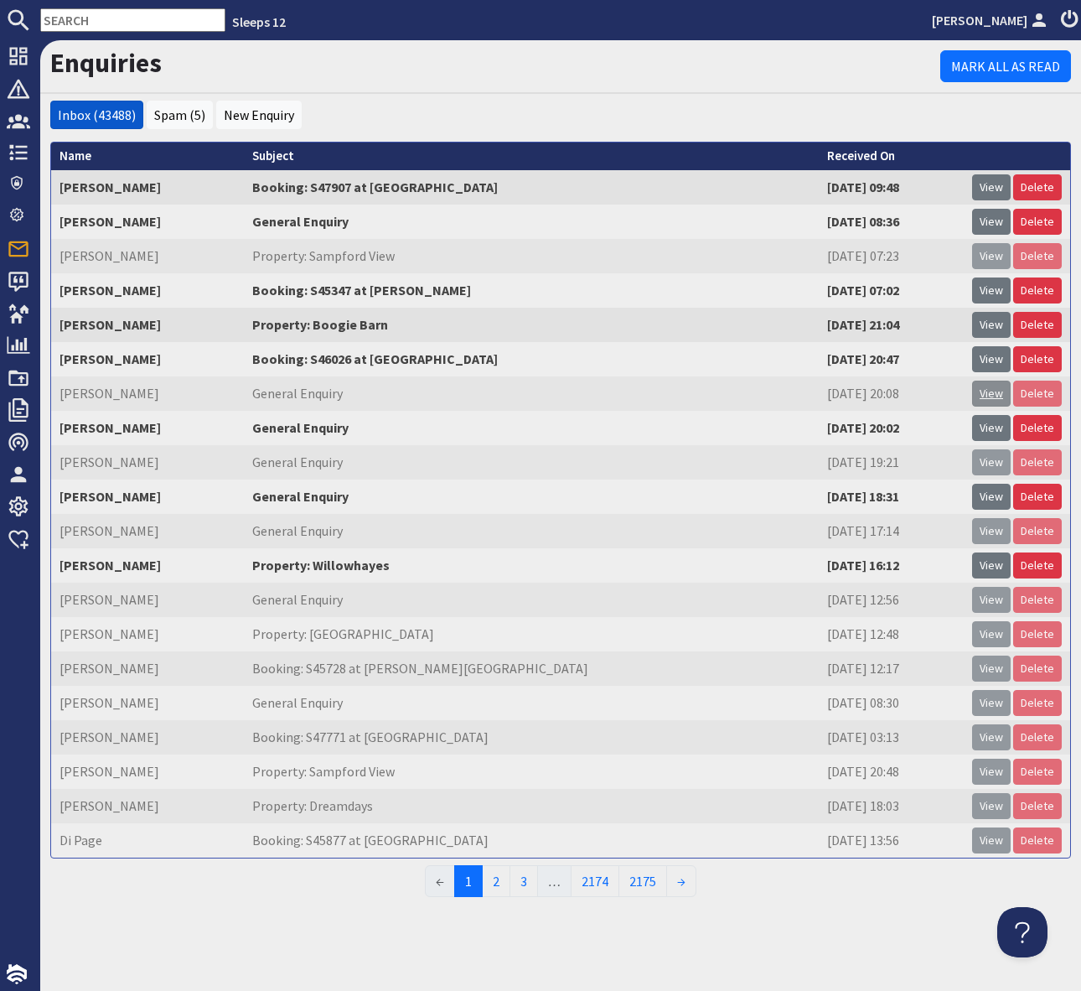
click at [991, 392] on link "View" at bounding box center [991, 393] width 39 height 26
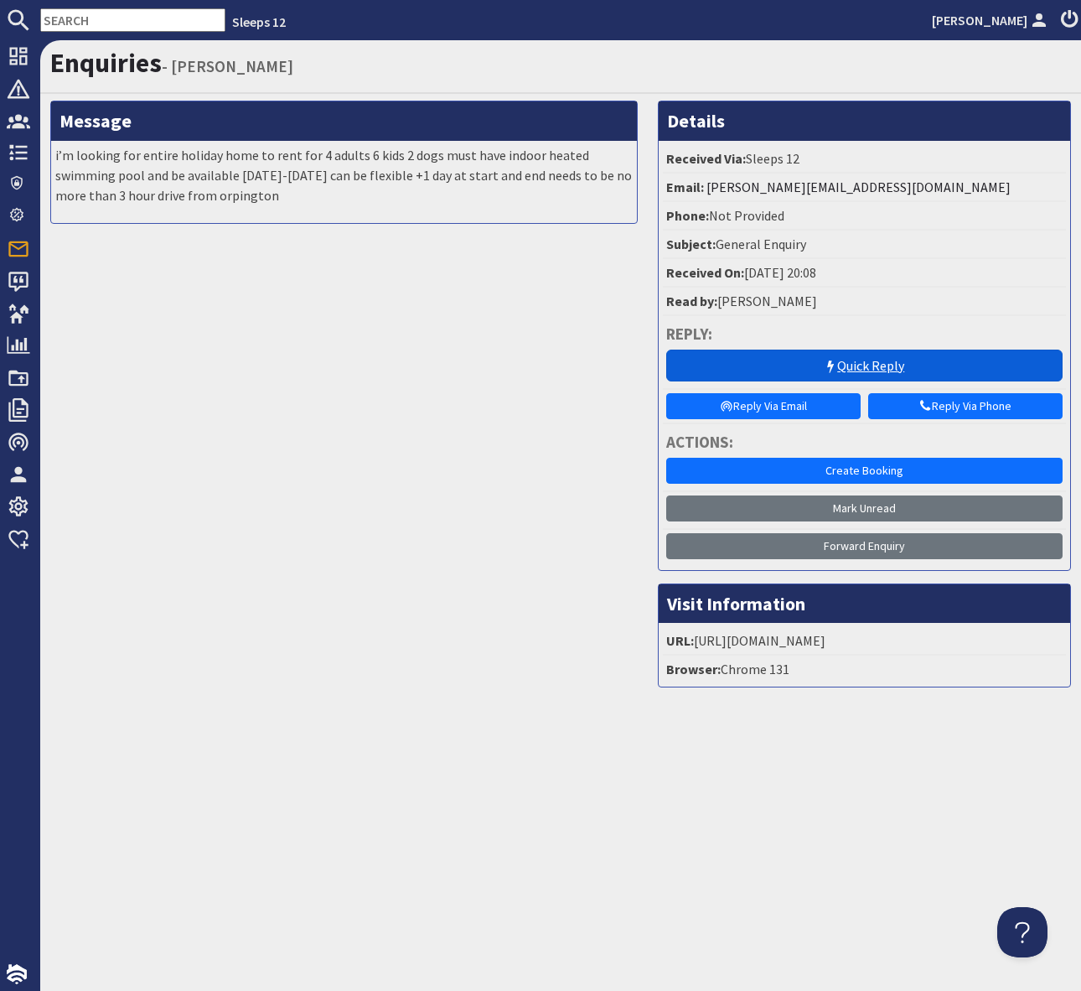
click at [835, 361] on icon at bounding box center [830, 366] width 13 height 13
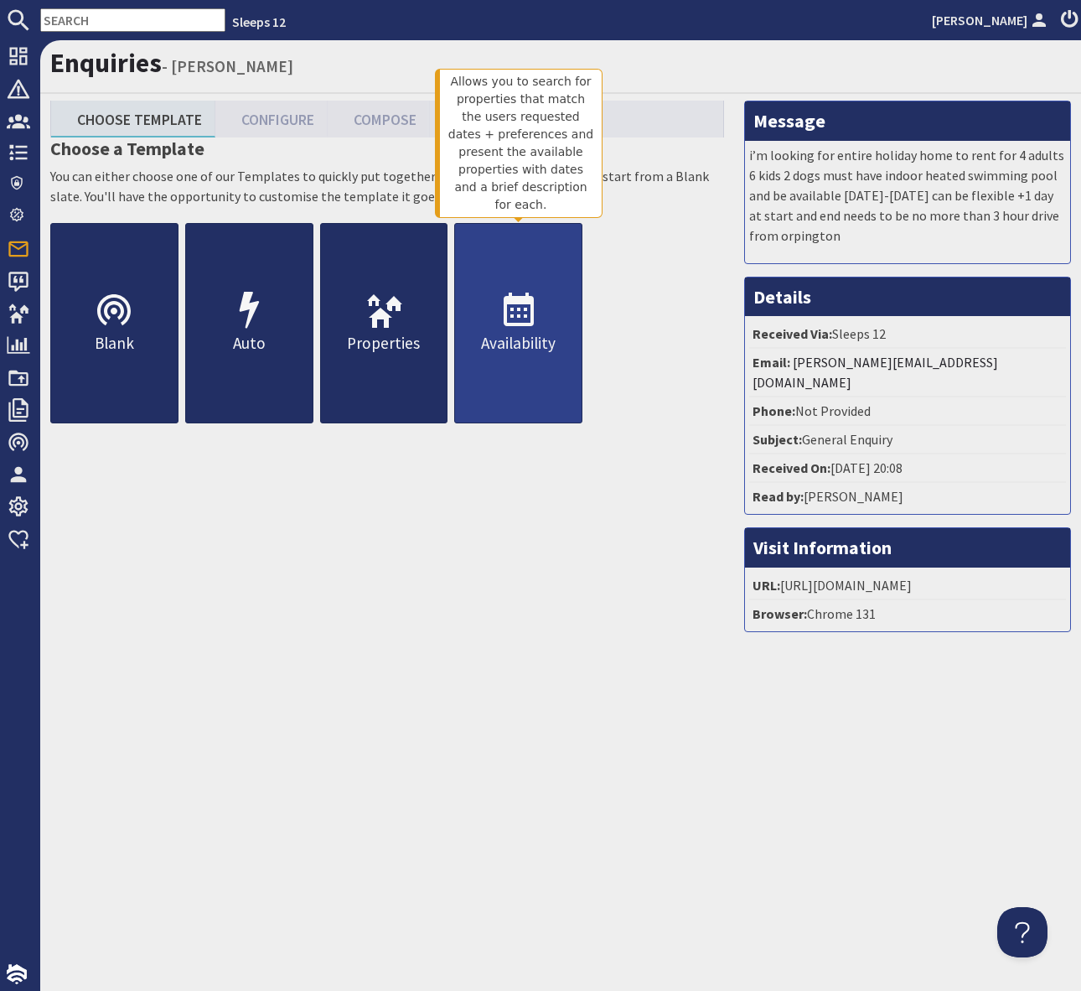
click at [535, 300] on icon at bounding box center [519, 311] width 40 height 40
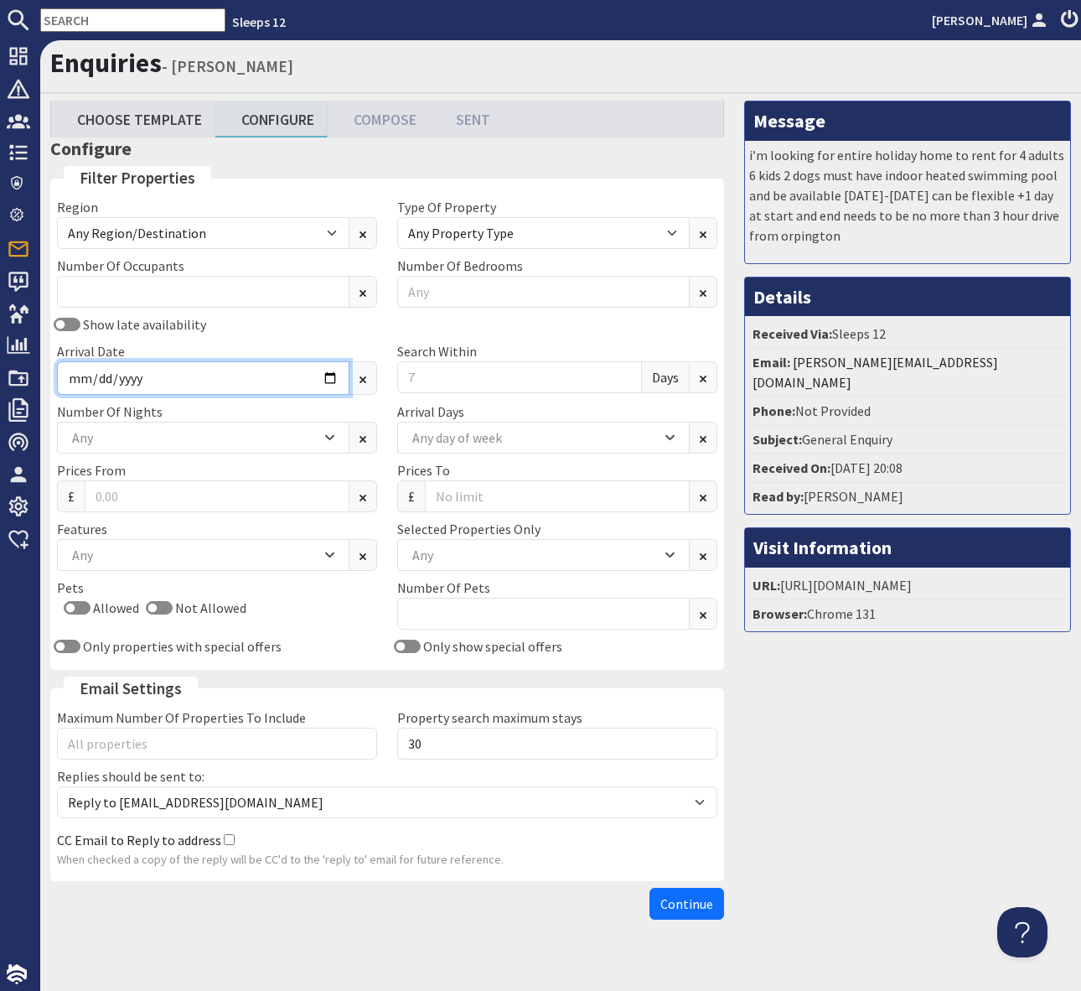
click at [324, 375] on input "Arrival Date" at bounding box center [203, 378] width 292 height 34
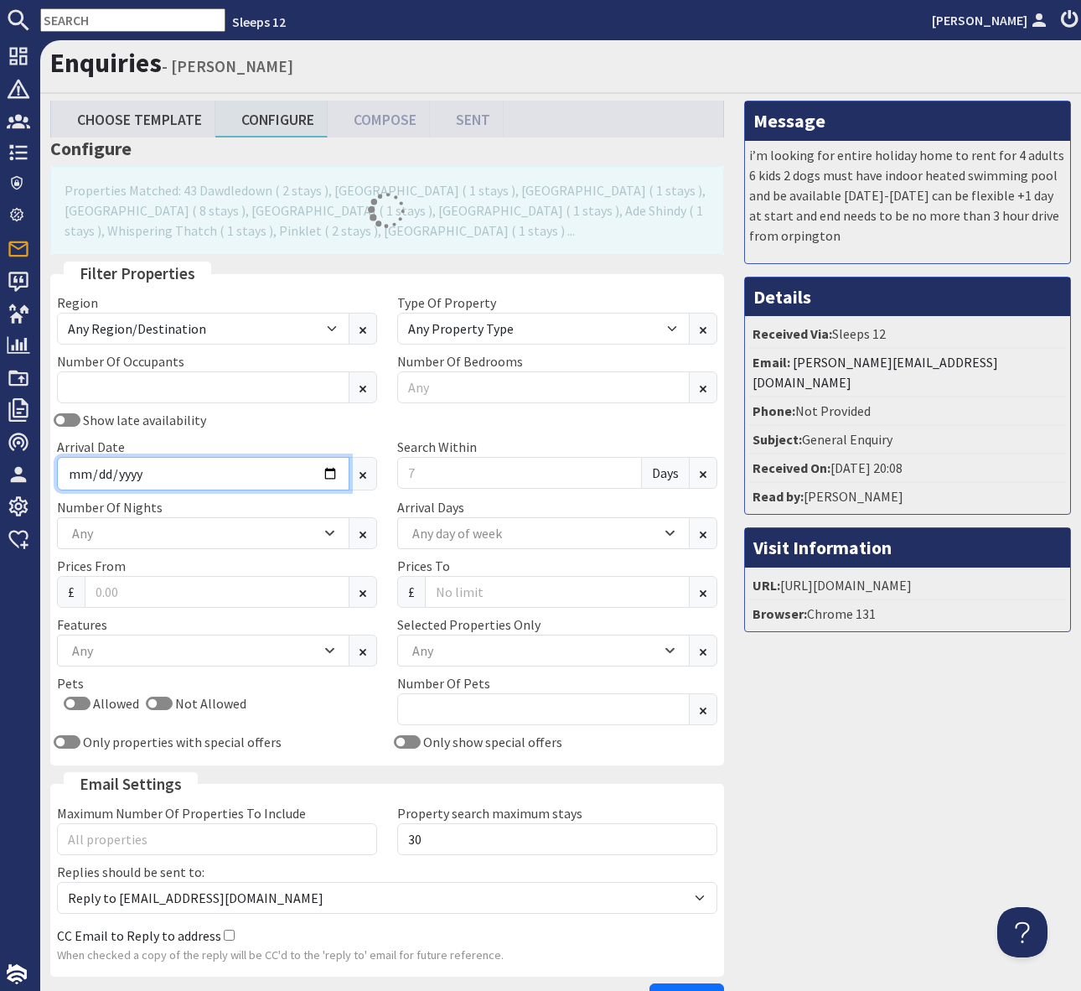
type input "2026-01-02"
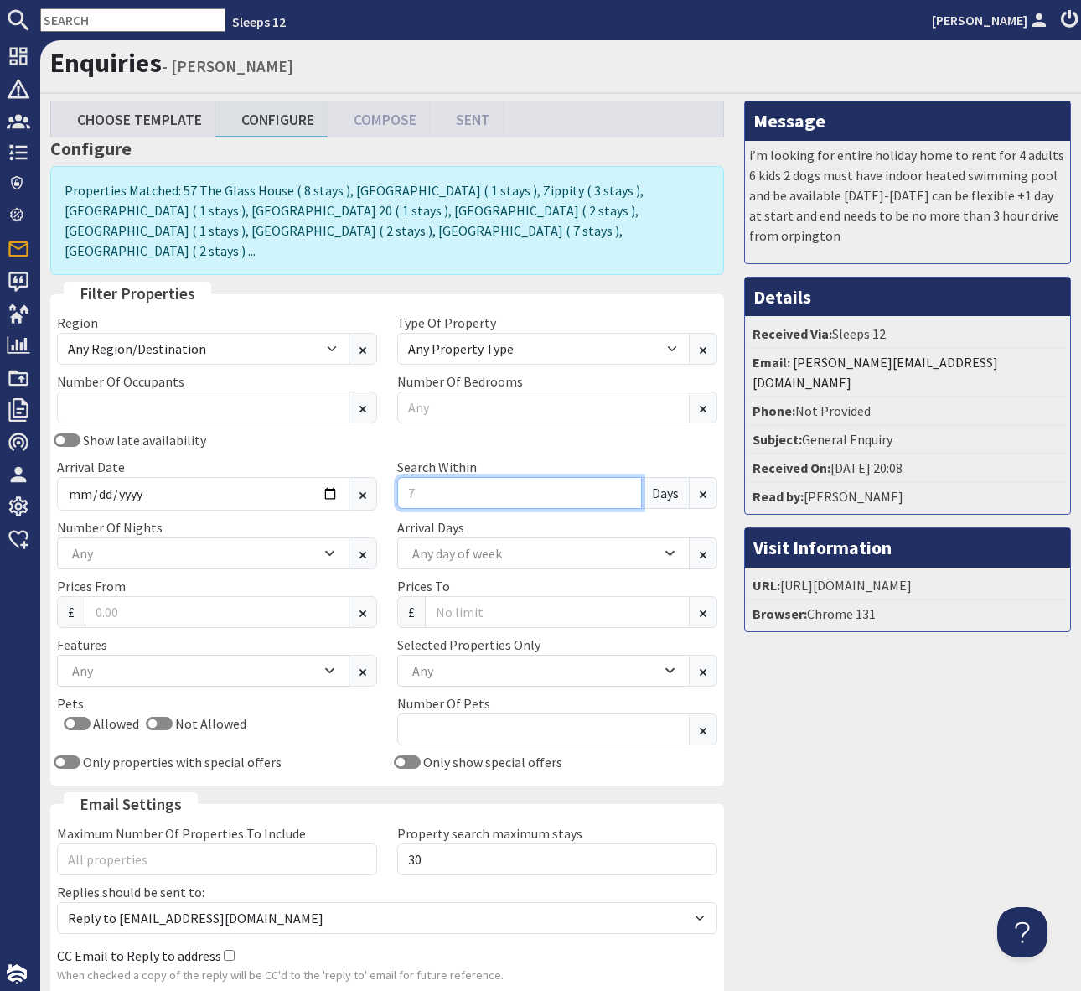
drag, startPoint x: 433, startPoint y: 470, endPoint x: 526, endPoint y: 453, distance: 94.7
click at [434, 477] on input "Search Within" at bounding box center [519, 493] width 245 height 32
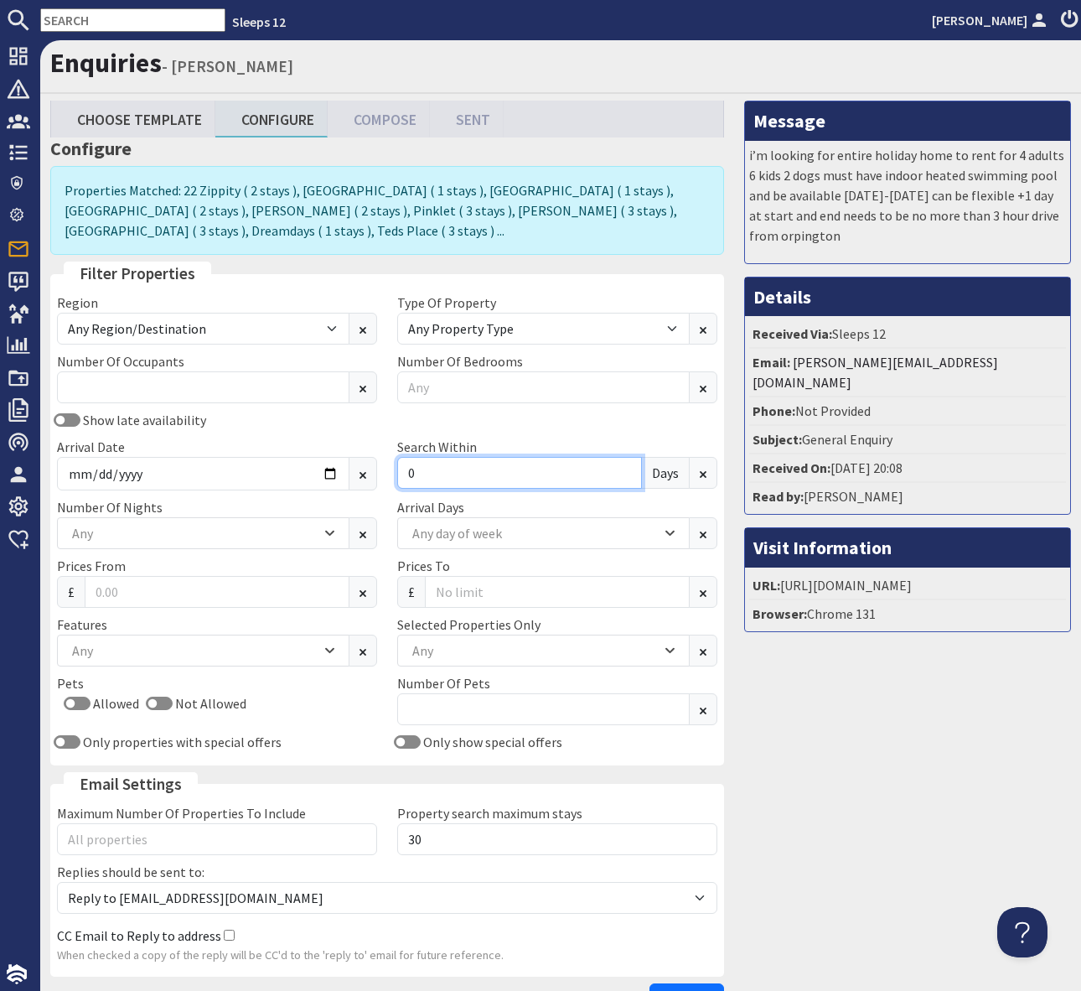
type input "0"
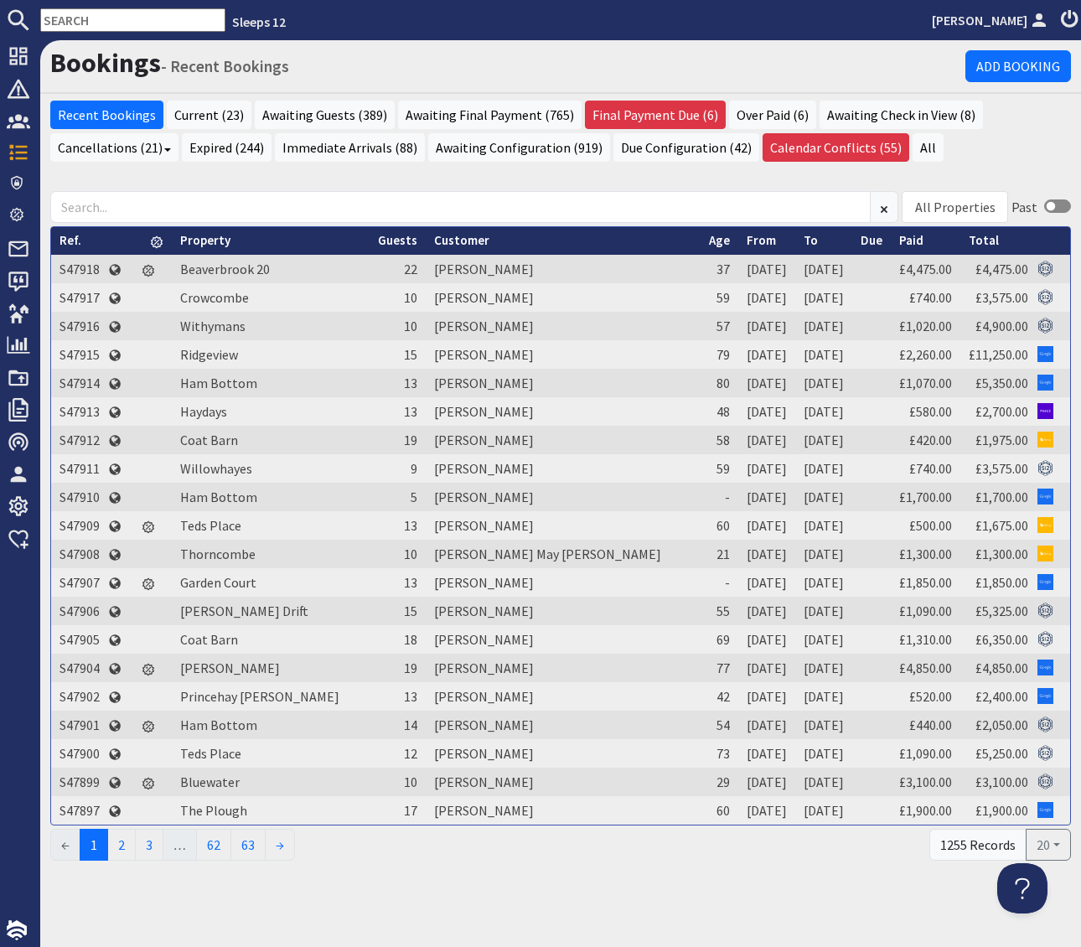
click at [88, 15] on input "text" at bounding box center [132, 19] width 185 height 23
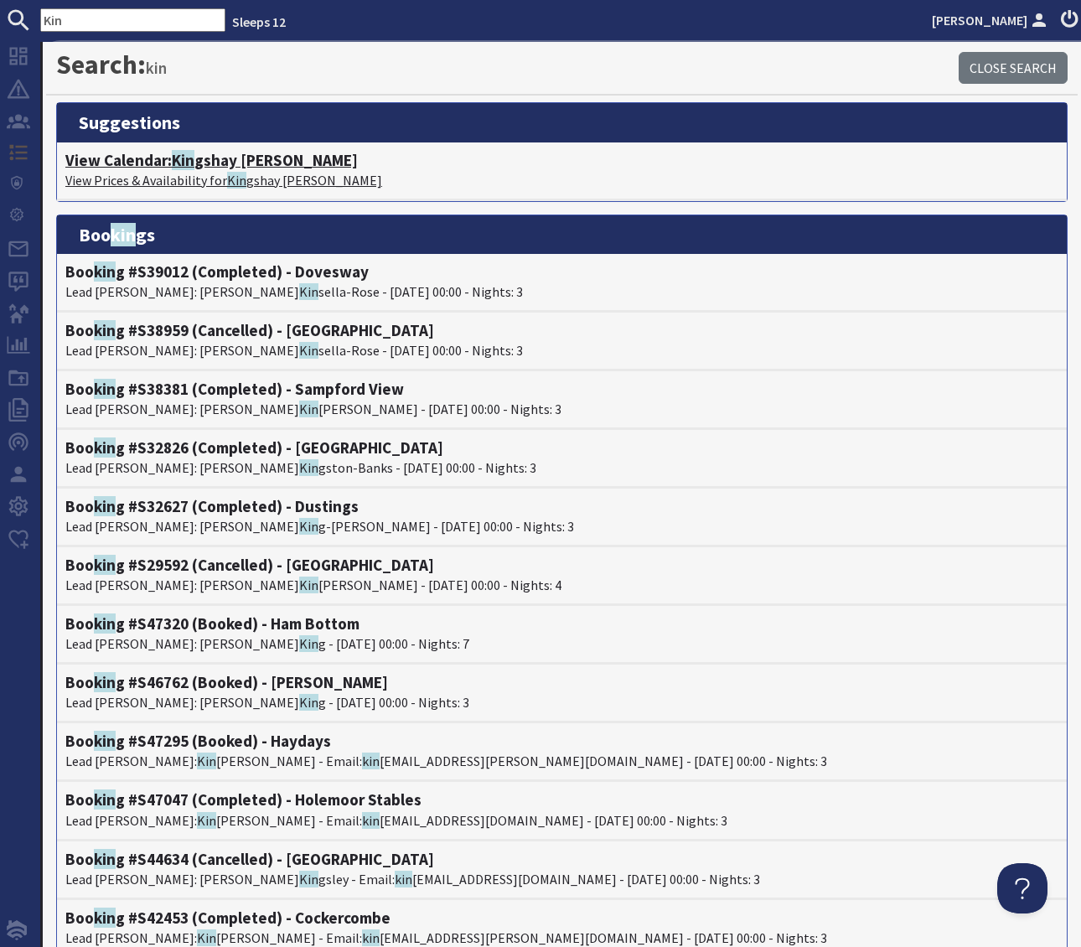
type input "Kin"
click at [222, 161] on h4 "View Calendar: Kin gshay Barton" at bounding box center [561, 160] width 993 height 19
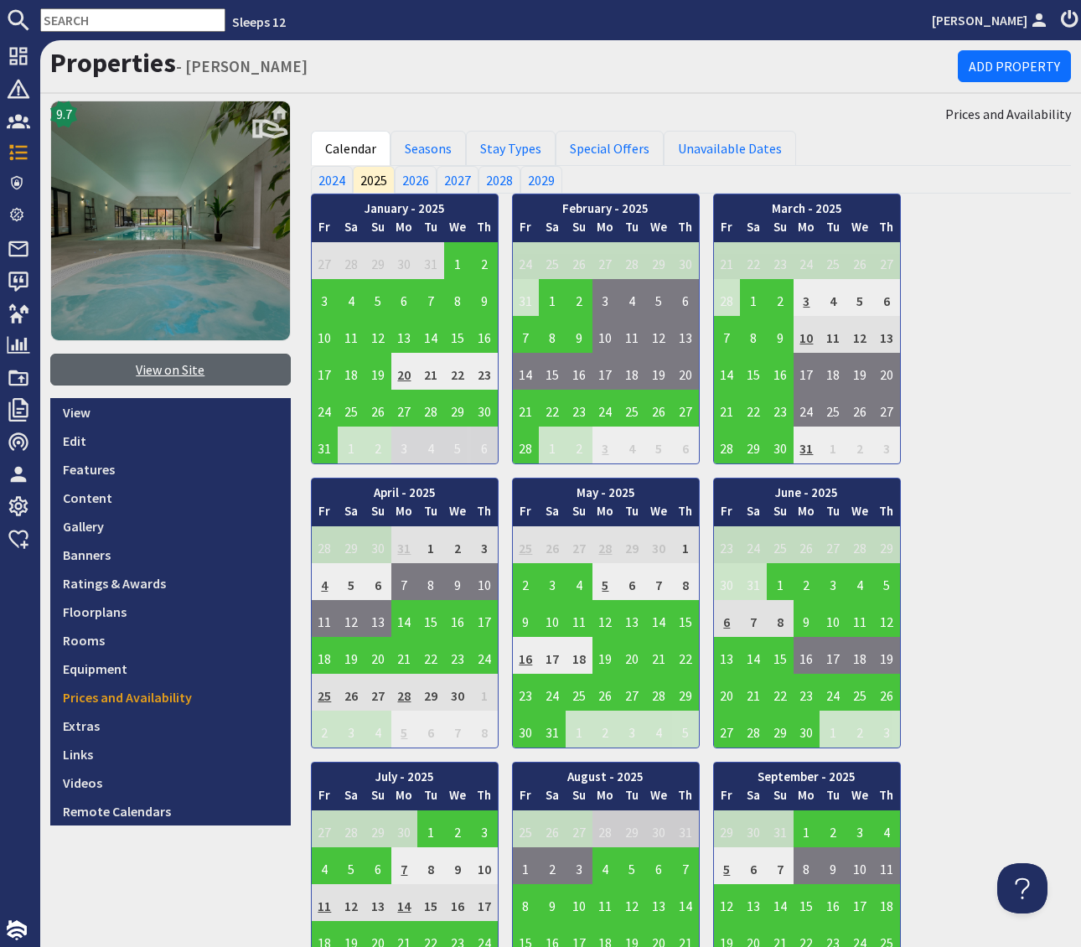
click at [116, 363] on link "View on Site" at bounding box center [170, 370] width 241 height 32
click at [65, 18] on input "text" at bounding box center [132, 19] width 185 height 23
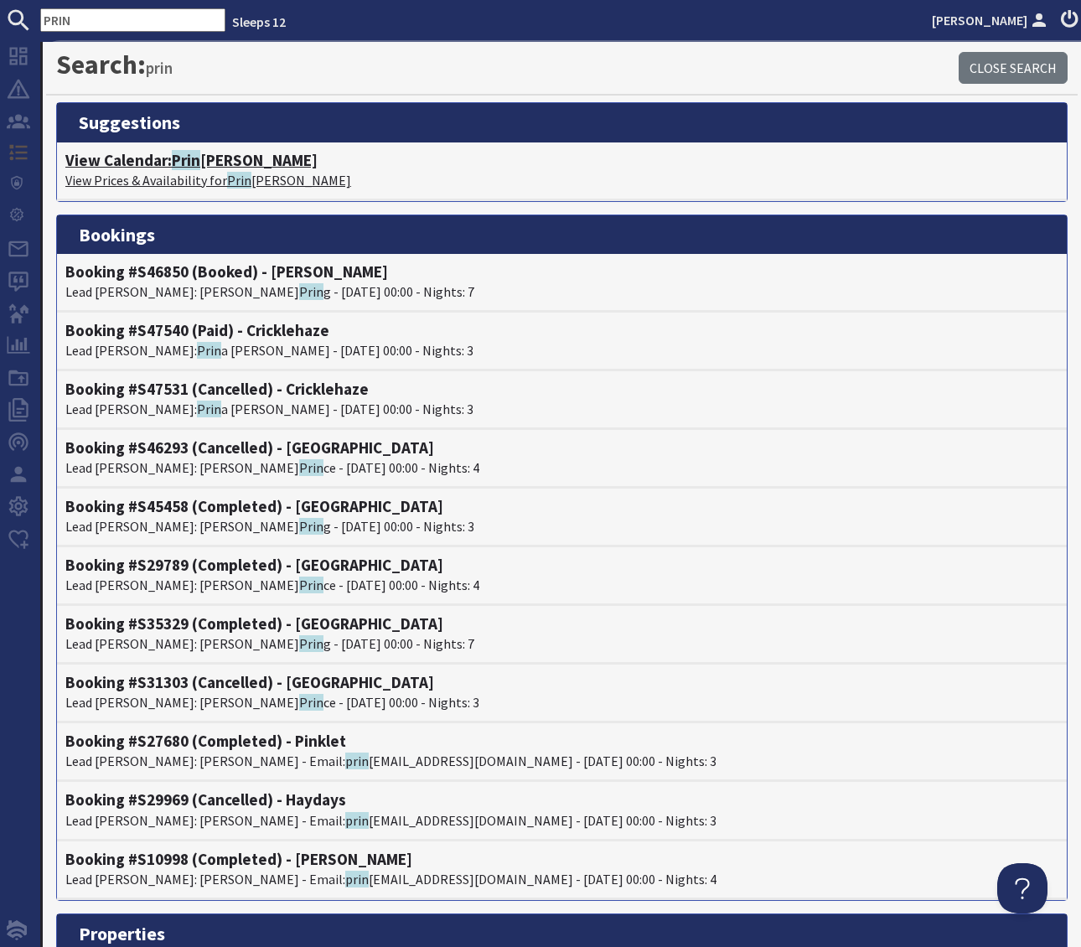
type input "PRIN"
click at [261, 162] on h4 "View Calendar: Prin cehay Barton" at bounding box center [561, 160] width 993 height 19
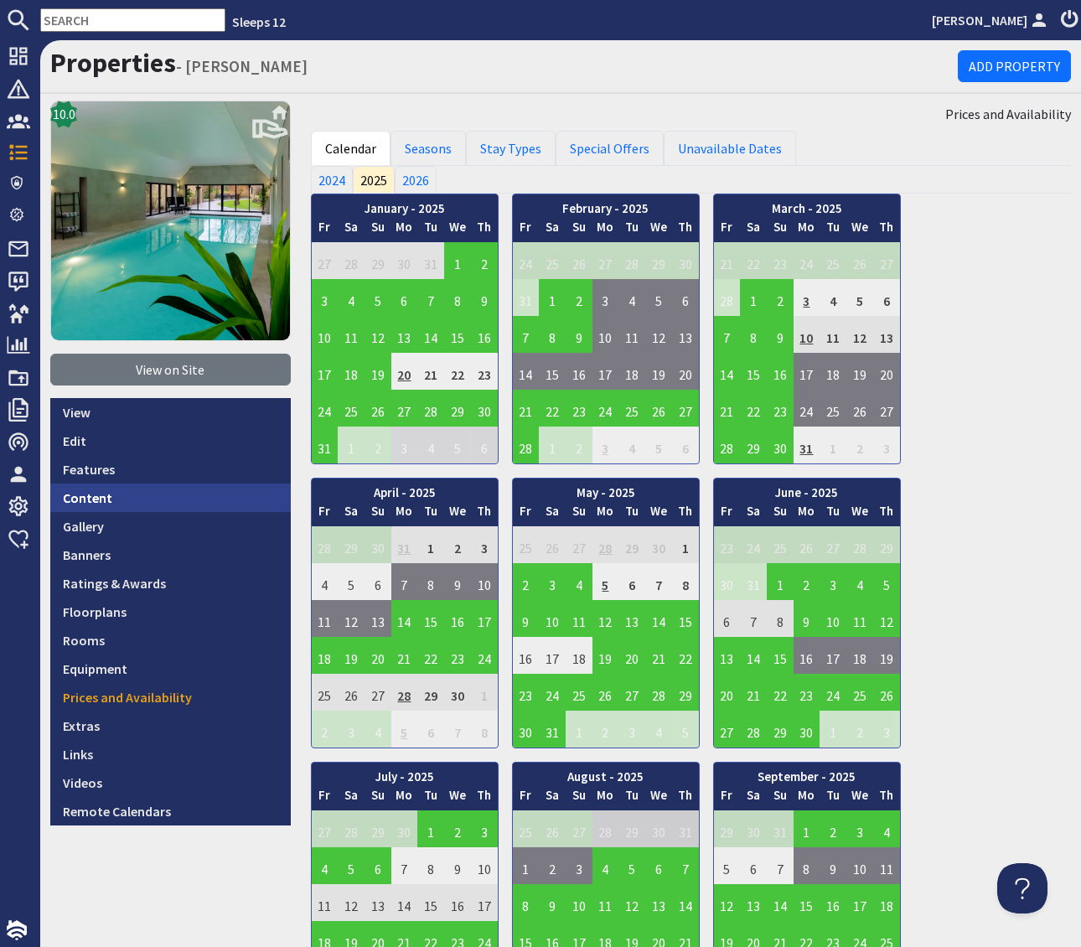
click at [137, 495] on link "Content" at bounding box center [170, 498] width 241 height 28
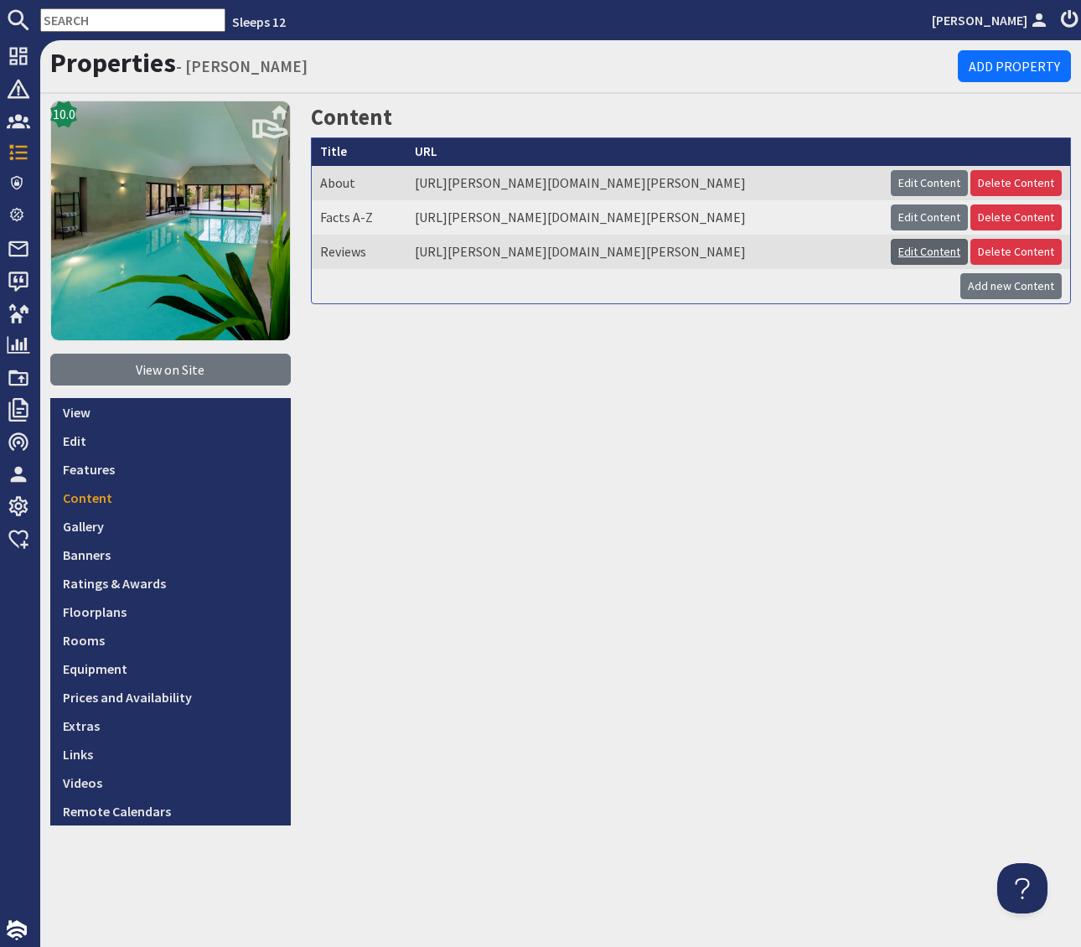
click at [912, 256] on link "Edit Content" at bounding box center [929, 252] width 77 height 26
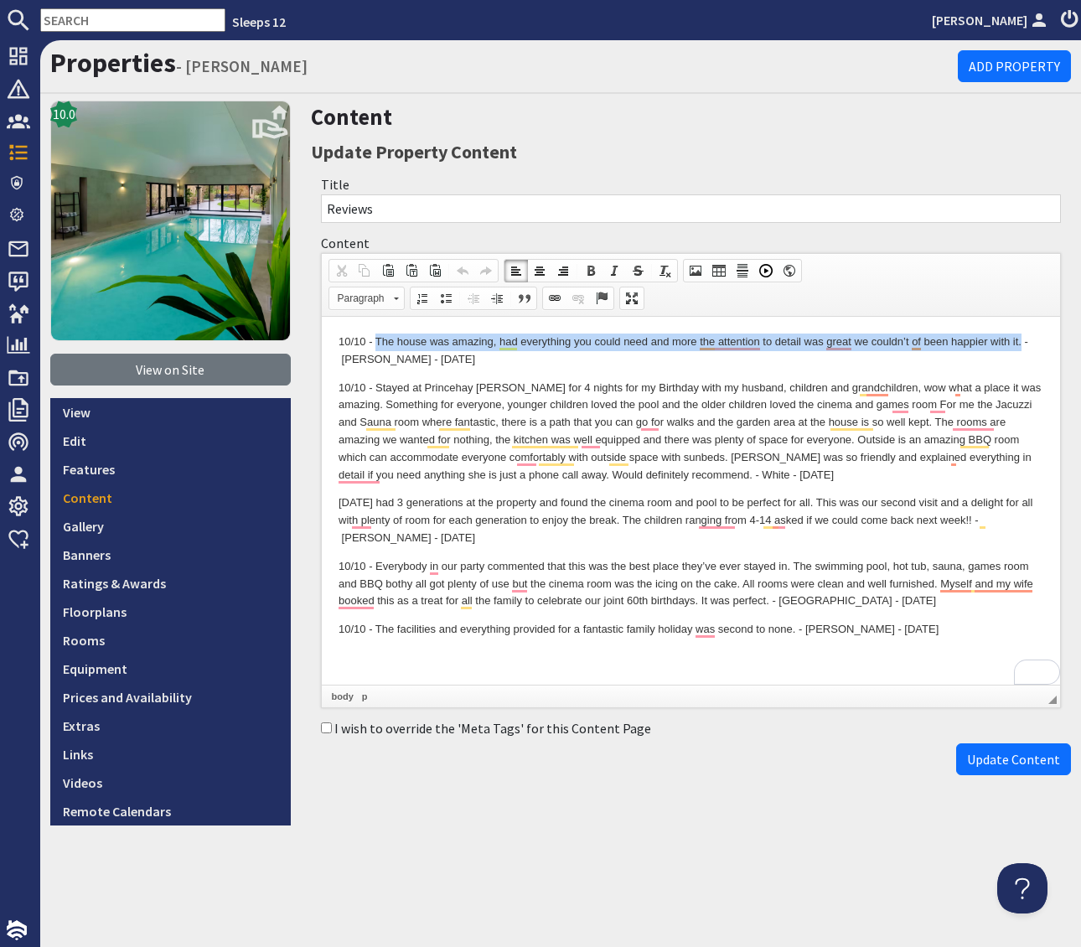
drag, startPoint x: 374, startPoint y: 339, endPoint x: 1022, endPoint y: 345, distance: 647.8
click at [1022, 345] on p "10/10 - The house was amazing, had everything you could need and more the atten…" at bounding box center [691, 351] width 706 height 35
copy p "The house was amazing, had everything you could need and more the attention to …"
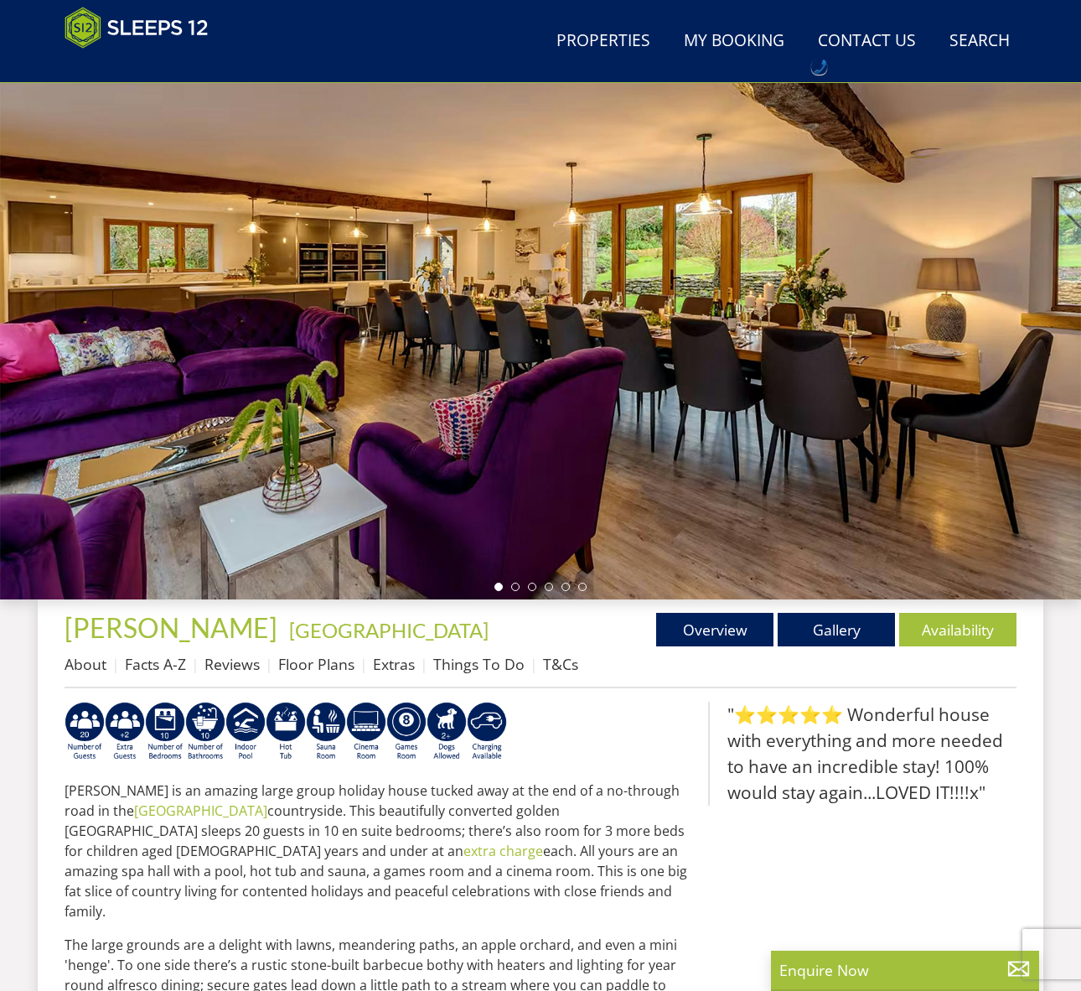
scroll to position [106, 0]
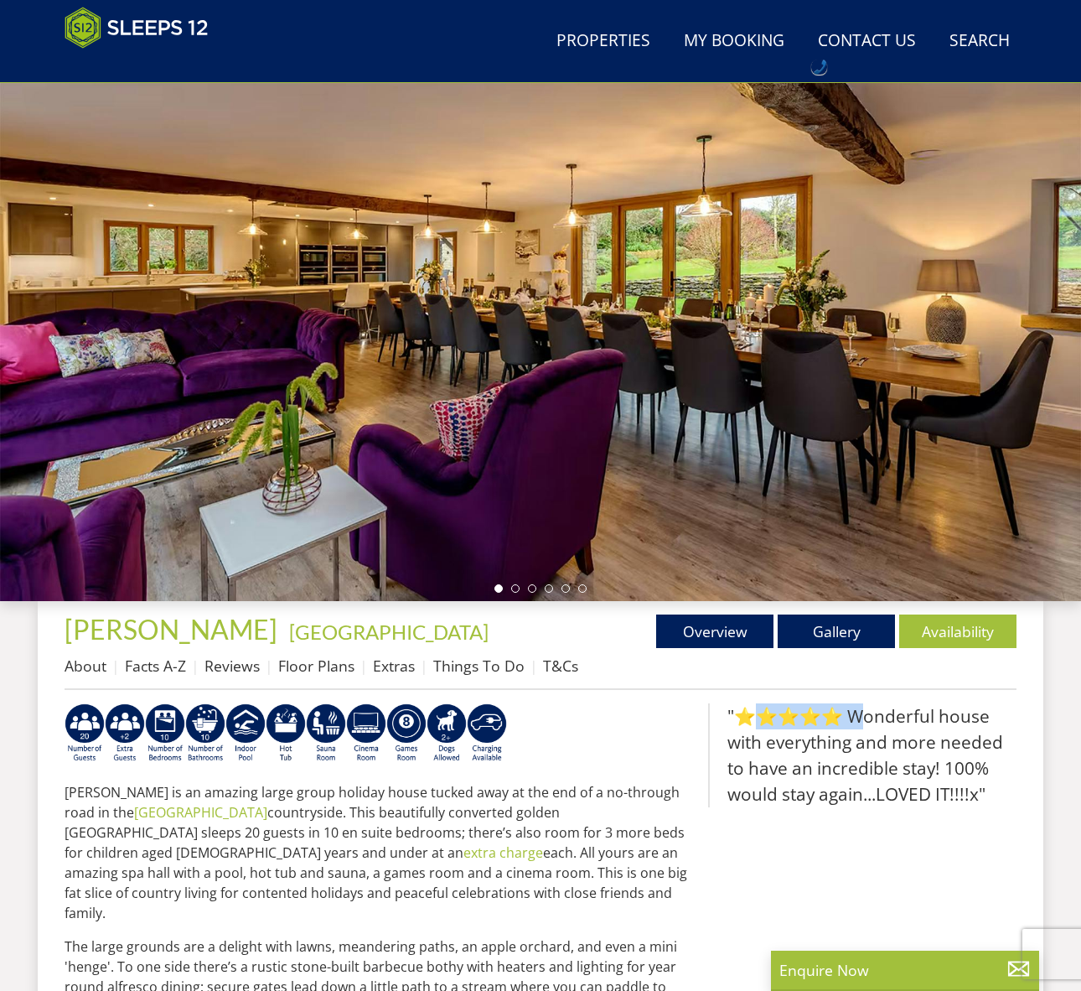
drag, startPoint x: 825, startPoint y: 714, endPoint x: 741, endPoint y: 723, distance: 84.3
click at [741, 723] on blockquote ""⭐⭐⭐⭐⭐ Wonderful house with everything and more needed to have an incredible st…" at bounding box center [862, 755] width 308 height 105
copy blockquote "⭐⭐⭐⭐⭐"
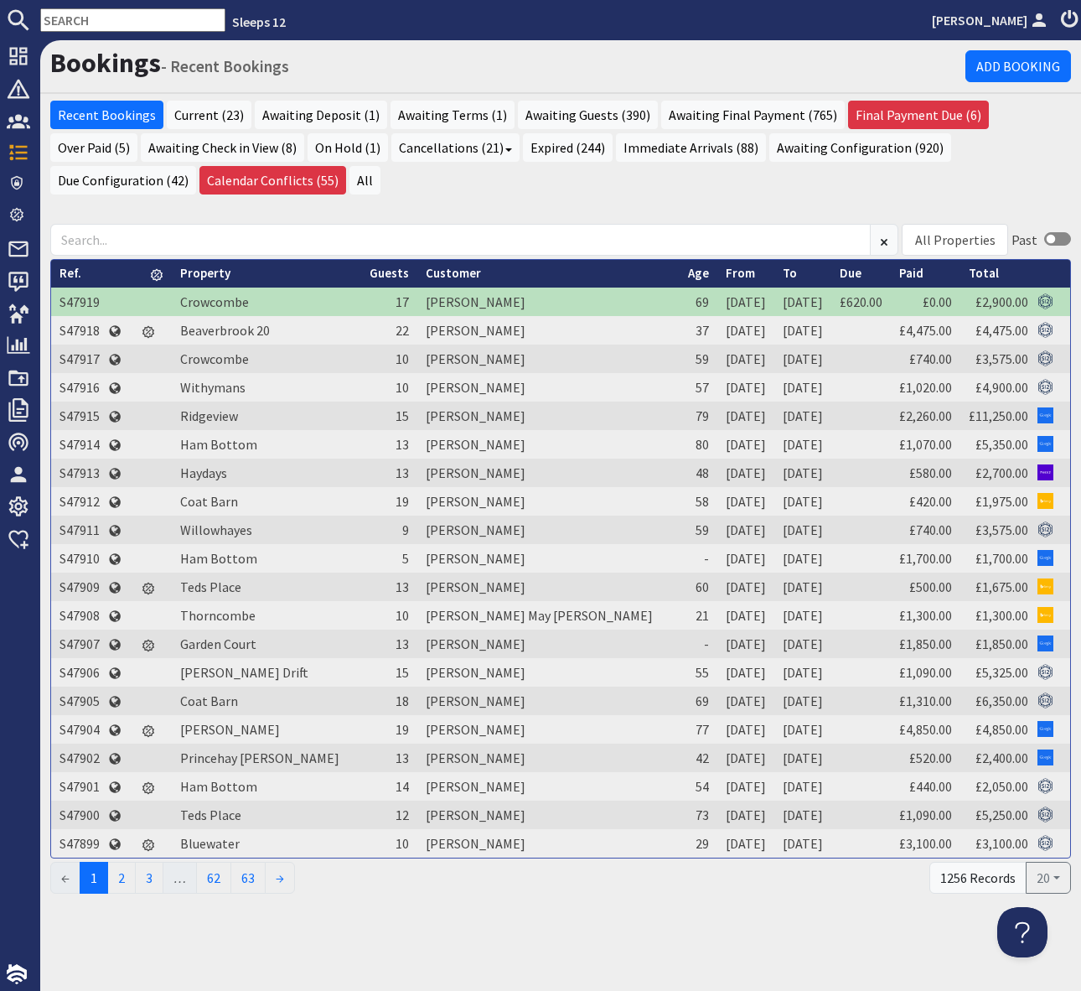
click at [82, 18] on input "text" at bounding box center [132, 19] width 185 height 23
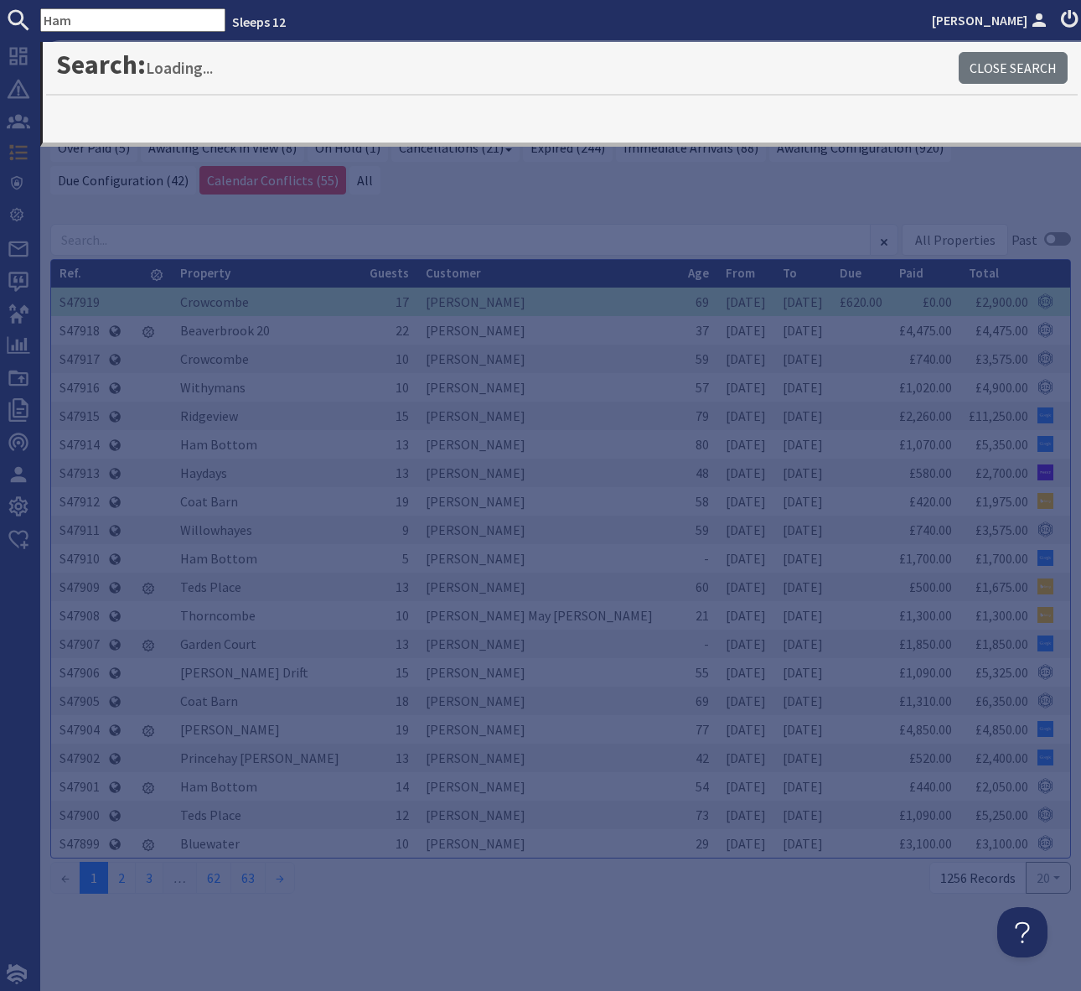
type input "Ham"
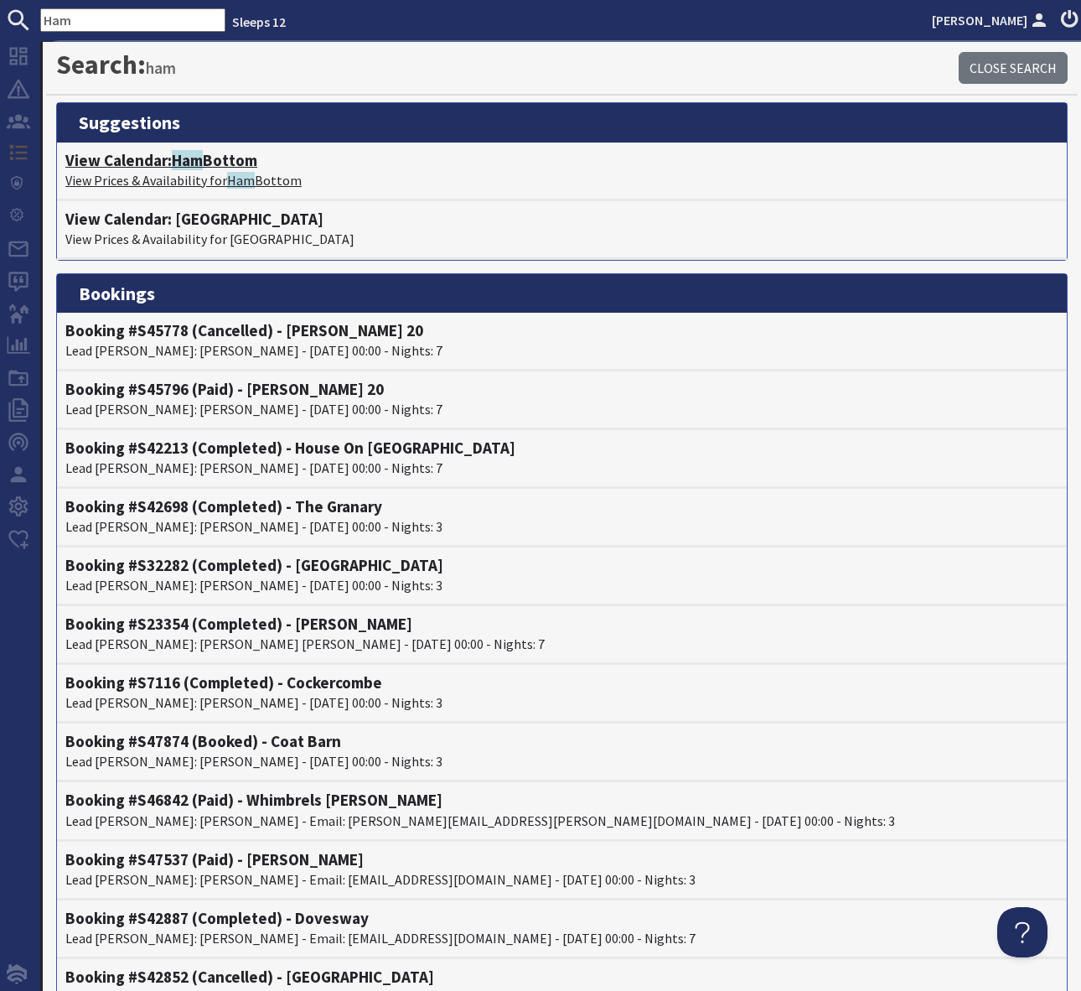
click at [220, 165] on h4 "View Calendar: Ham Bottom" at bounding box center [561, 160] width 993 height 19
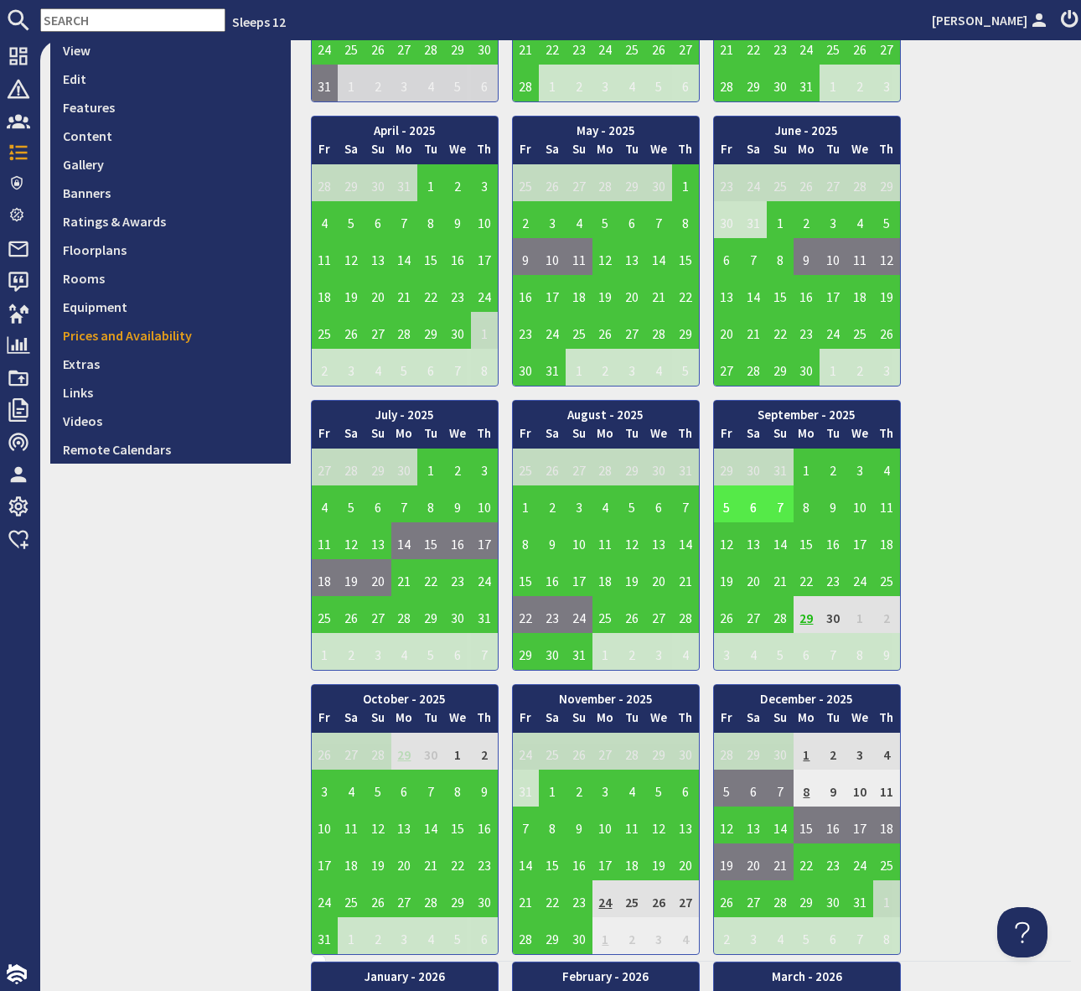
scroll to position [361, 0]
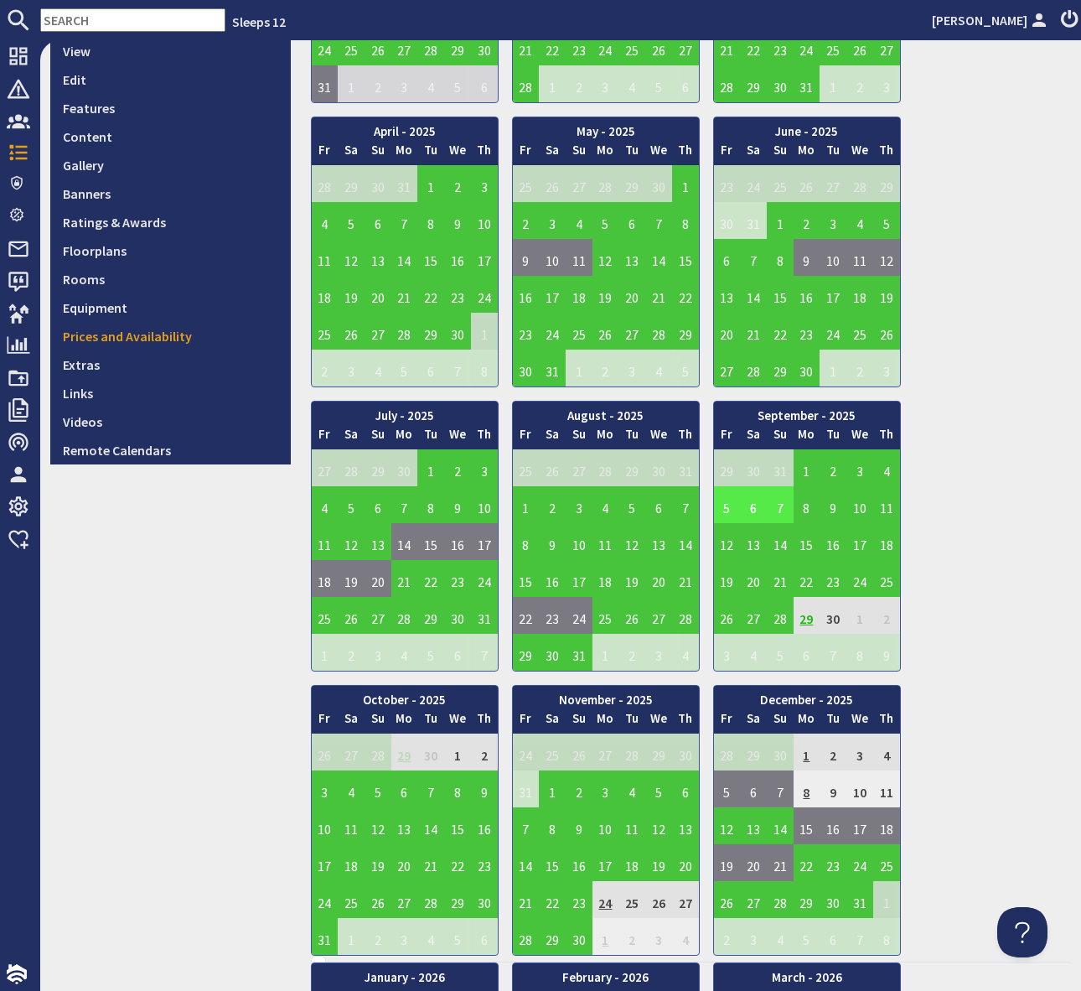
click at [726, 501] on td "5" at bounding box center [727, 504] width 27 height 37
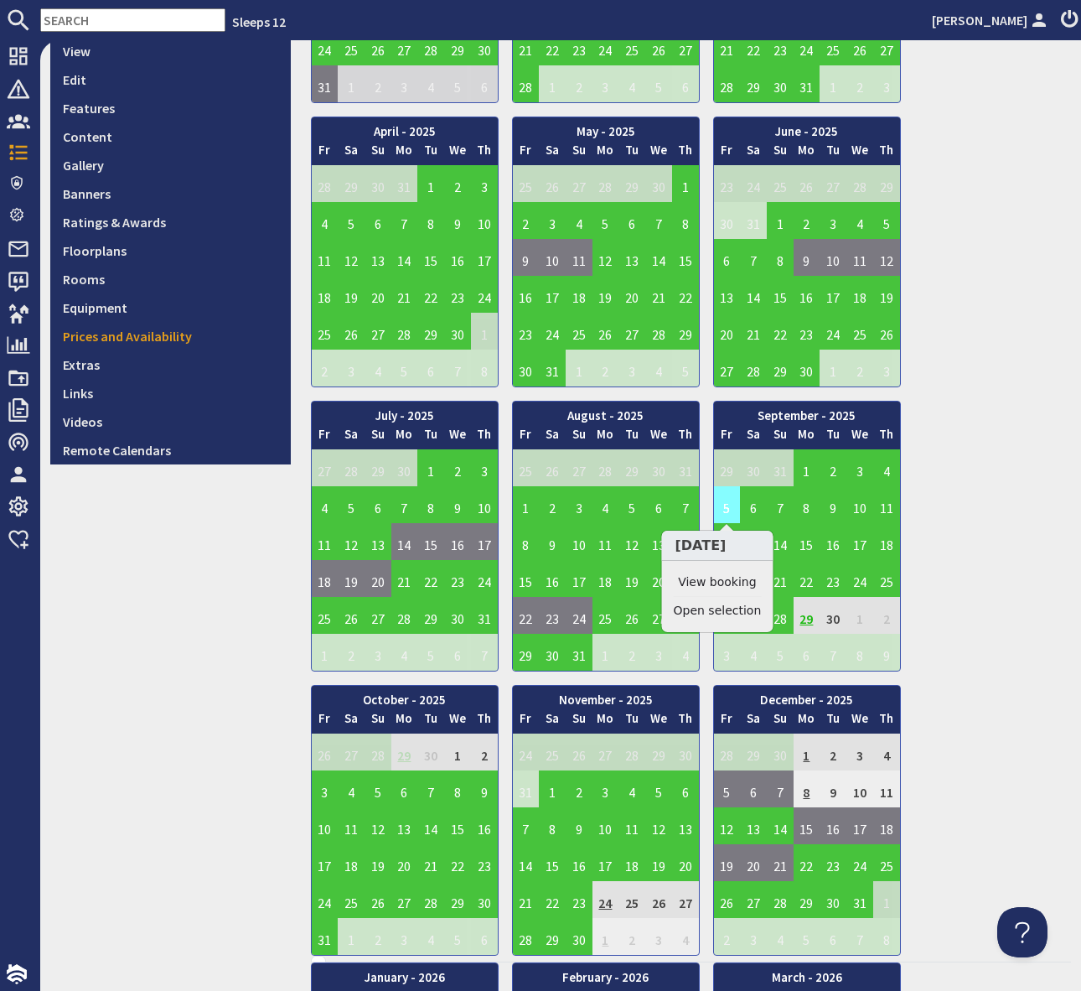
click at [723, 498] on td "5" at bounding box center [727, 504] width 27 height 37
click at [718, 578] on link "View booking" at bounding box center [717, 582] width 87 height 18
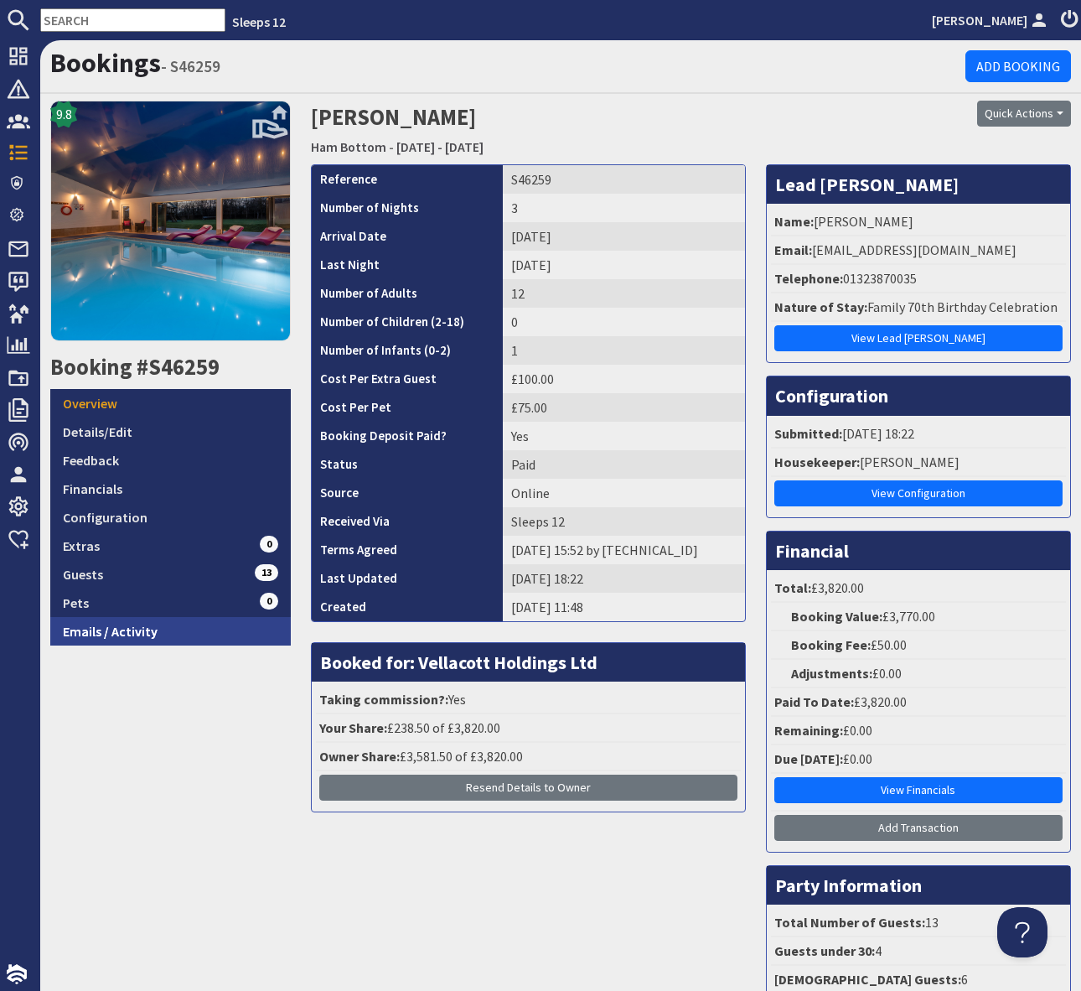
click at [174, 634] on link "Emails / Activity" at bounding box center [170, 631] width 241 height 28
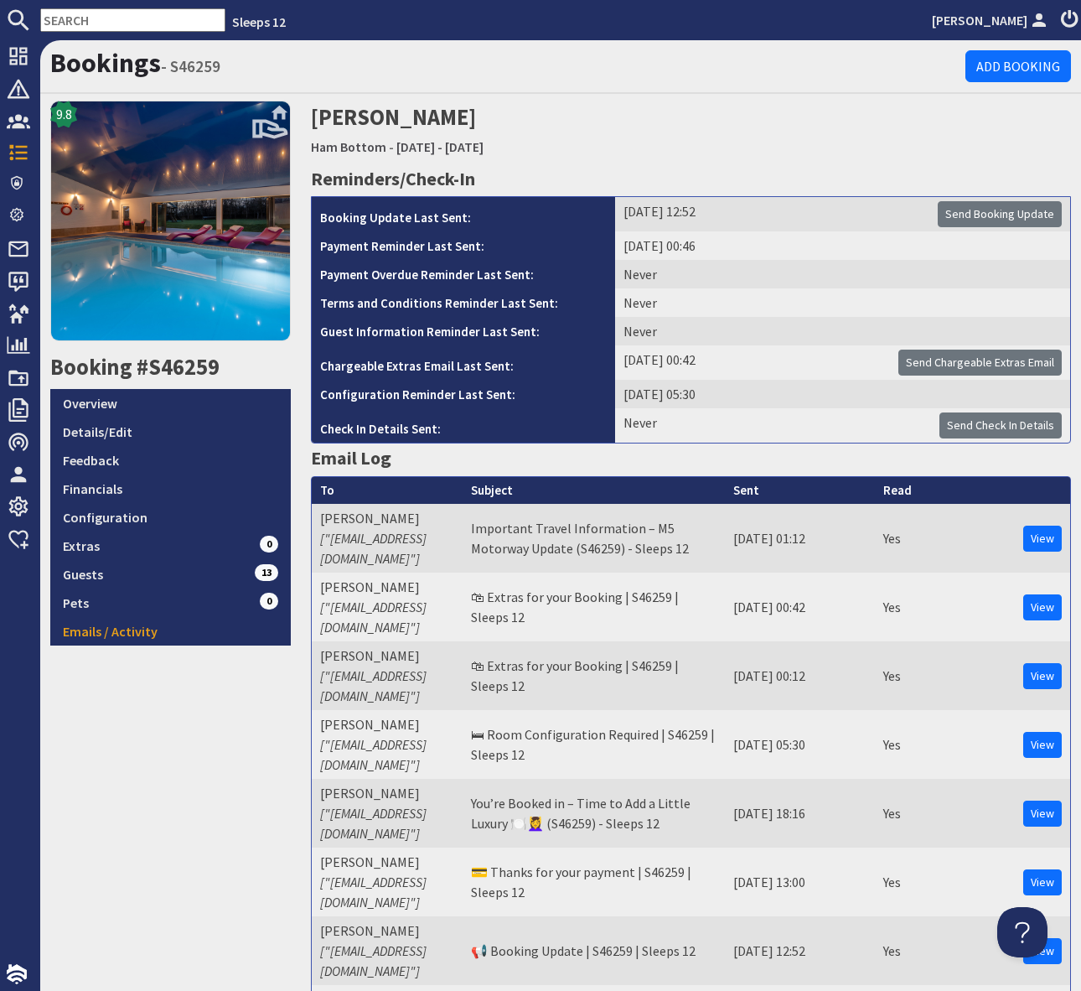
click at [70, 23] on input "text" at bounding box center [132, 19] width 185 height 23
